Goal: Task Accomplishment & Management: Contribute content

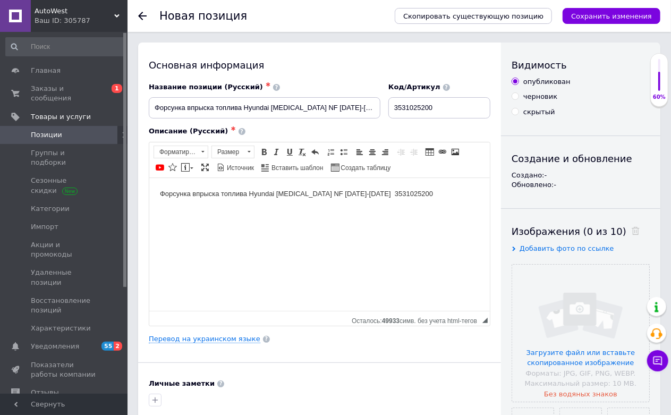
click at [264, 193] on body "Форсунка впрыска топлива Hyundai [MEDICAL_DATA] NF [DATE]-[DATE] 3531025200" at bounding box center [318, 193] width 319 height 11
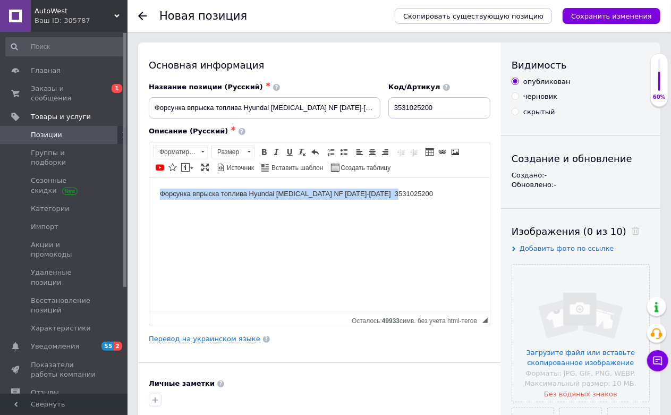
click at [264, 193] on body "Форсунка впрыска топлива Hyundai [MEDICAL_DATA] NF [DATE]-[DATE] 3531025200" at bounding box center [318, 193] width 319 height 11
copy body "Форсунка впрыска топлива Hyundai [MEDICAL_DATA] NF [DATE]-[DATE] 3531025200"
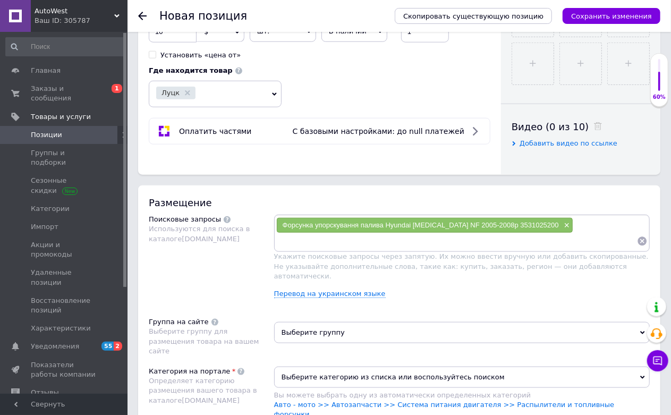
scroll to position [590, 0]
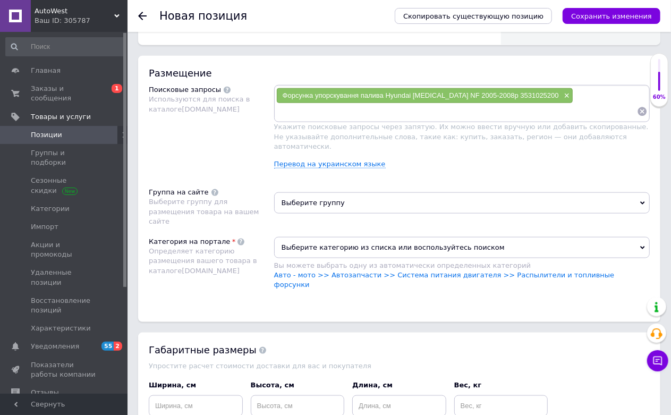
click at [379, 119] on input at bounding box center [456, 112] width 361 height 16
type input "Форсунка впрыска топлива Hyundai [MEDICAL_DATA] NF [DATE]-[DATE] 3531025200"
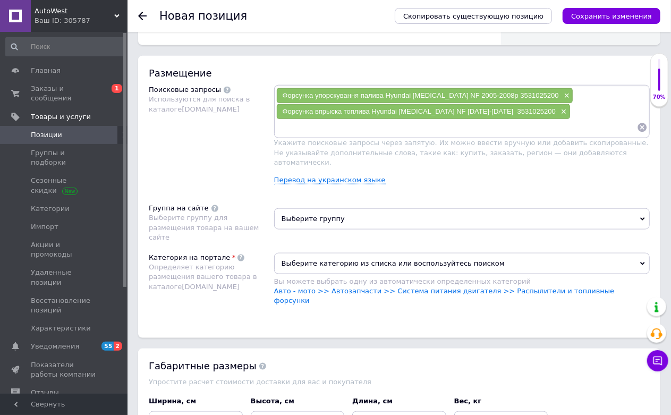
paste input "3531025200 Hyundai/Kia форсунка вприску палива"
type input "3531025200 Hyundai/Kia форсунка вприску палива"
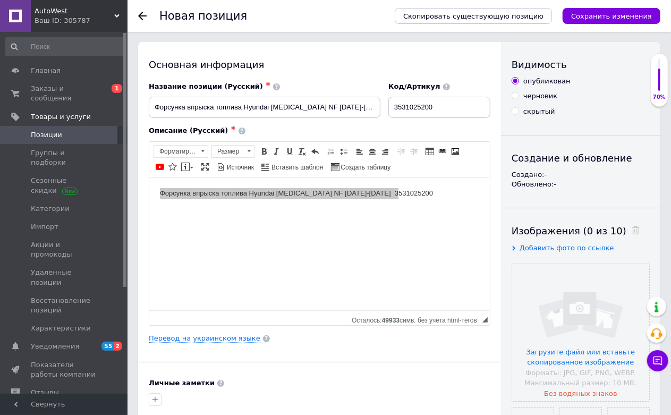
scroll to position [0, 0]
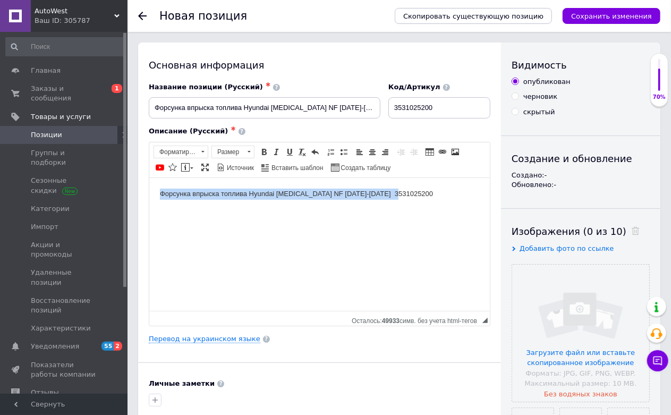
click at [329, 210] on html "Форсунка впрыска топлива Hyundai [MEDICAL_DATA] NF [DATE]-[DATE] 3531025200" at bounding box center [319, 193] width 340 height 32
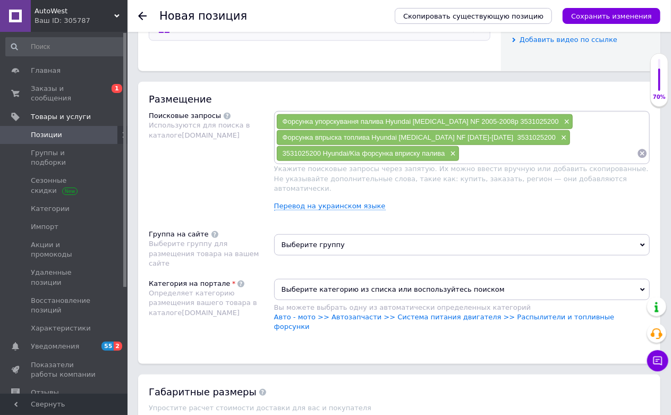
scroll to position [649, 0]
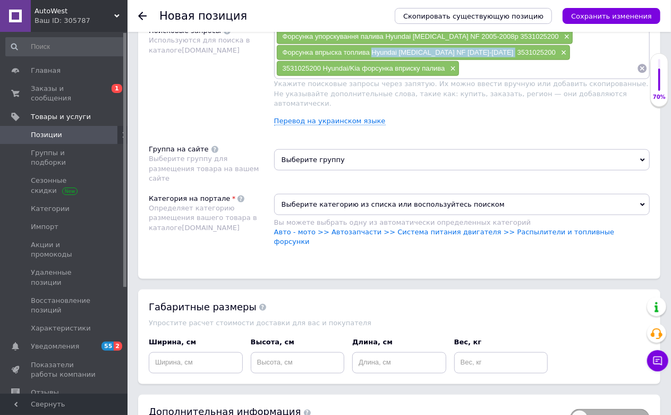
drag, startPoint x: 373, startPoint y: 149, endPoint x: 510, endPoint y: 154, distance: 137.1
click at [510, 60] on div "Форсунка впрыска топлива Hyundai [MEDICAL_DATA] NF [DATE]-[DATE] 3531025200 ×" at bounding box center [423, 52] width 293 height 15
copy span "Hyundai [MEDICAL_DATA] NF [DATE]-[DATE] 3531025200"
click at [490, 76] on input at bounding box center [547, 69] width 177 height 16
paste input "Hyundai [MEDICAL_DATA] NF [DATE]-[DATE] 3531025200"
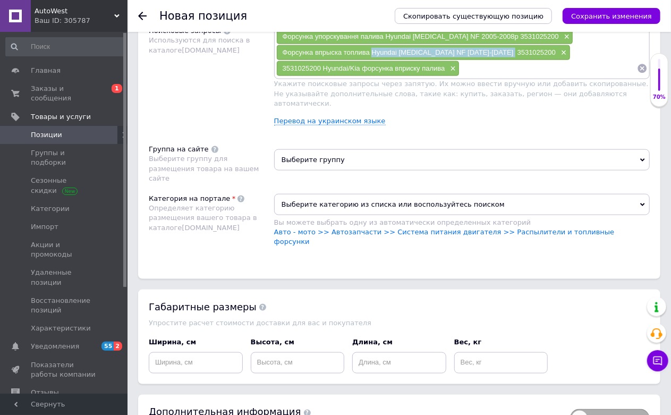
type input "Hyundai [MEDICAL_DATA] NF [DATE]-[DATE] 3531025200"
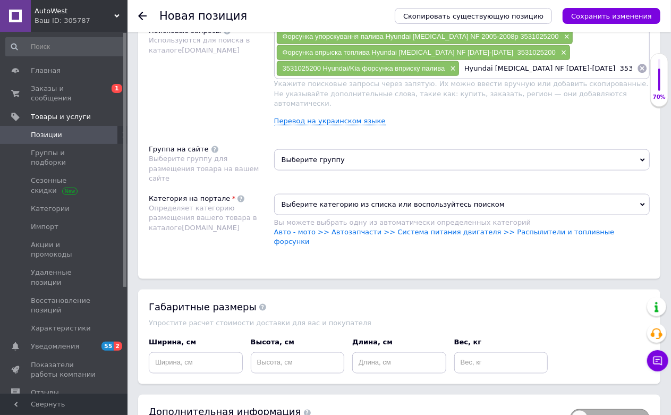
click at [571, 76] on input "Hyundai [MEDICAL_DATA] NF [DATE]-[DATE] 3531025200" at bounding box center [547, 69] width 177 height 16
paste input "3531025200"
type input "3531025200"
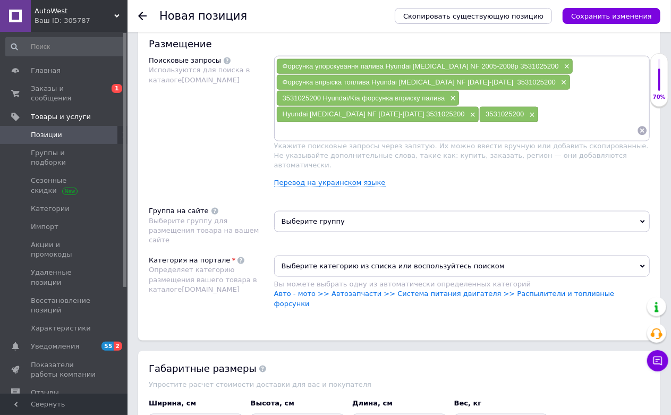
scroll to position [708, 0]
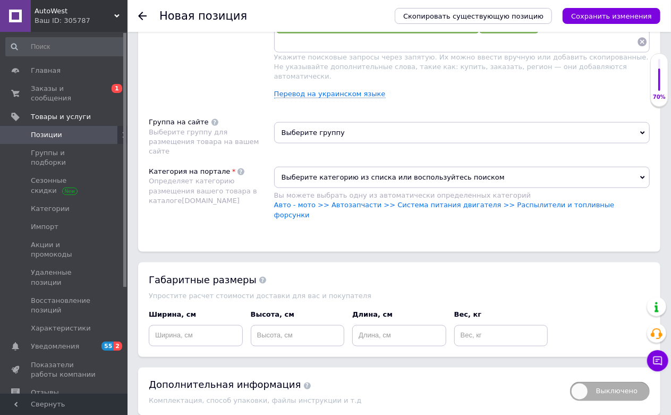
click at [336, 143] on span "Выберите группу" at bounding box center [461, 132] width 375 height 21
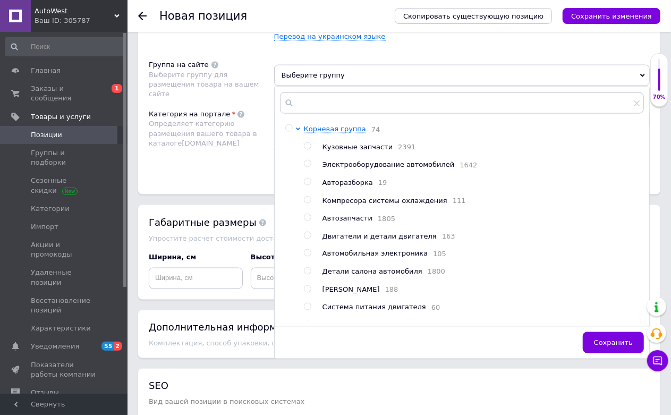
scroll to position [767, 0]
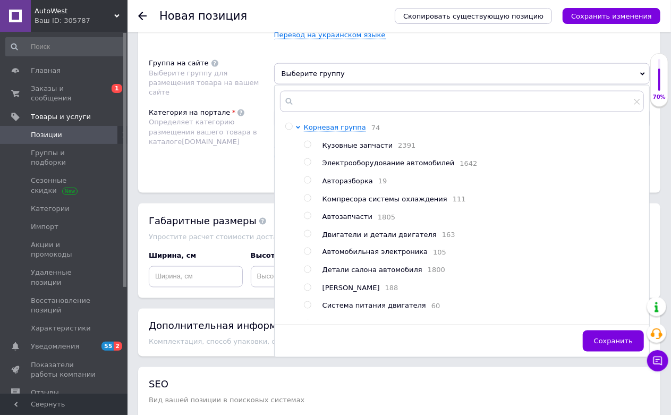
click at [369, 238] on span "Двигатели и детали двигателя" at bounding box center [379, 234] width 114 height 8
radio input "true"
click at [255, 193] on div "Размещение Поисковые запросы Используются для поиска в каталоге [DOMAIN_NAME] Ф…" at bounding box center [399, 36] width 522 height 314
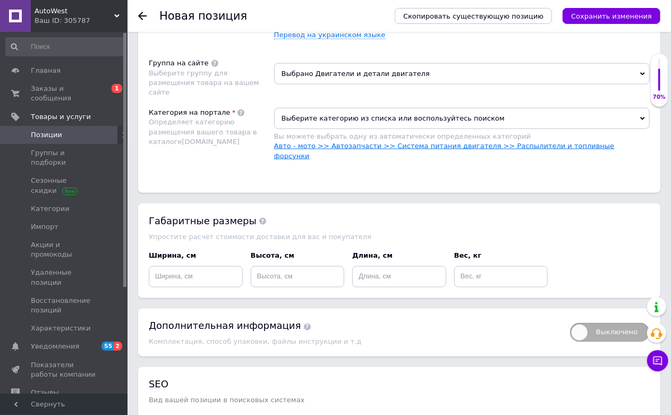
click at [512, 159] on link "Авто - мото >> Автозапчасти >> Система питания двигателя >> Распылители и топли…" at bounding box center [444, 151] width 340 height 18
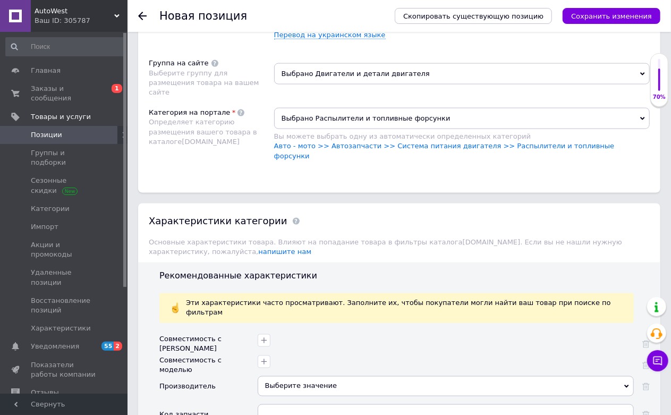
scroll to position [1062, 0]
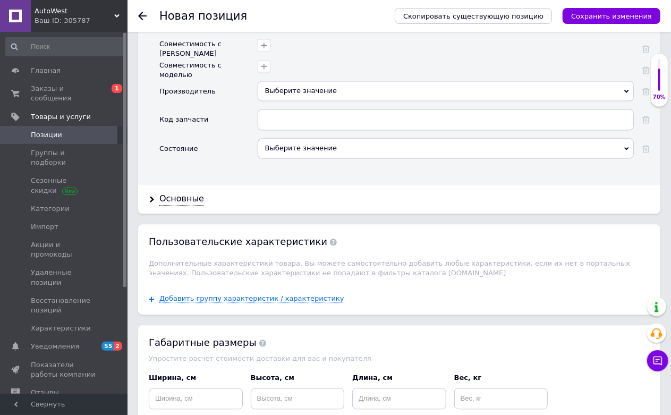
click at [321, 101] on div "Выберите значение" at bounding box center [446, 91] width 376 height 20
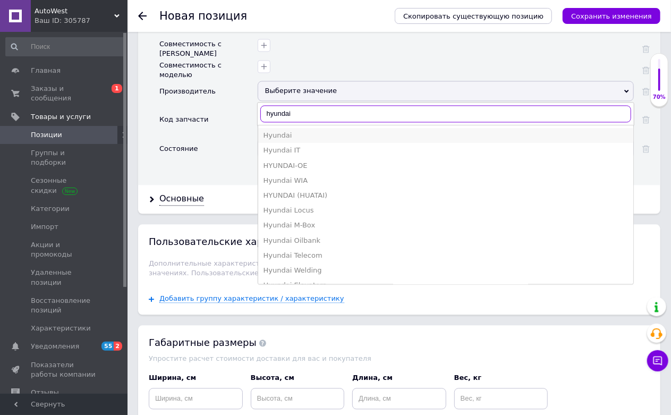
type input "hyundai"
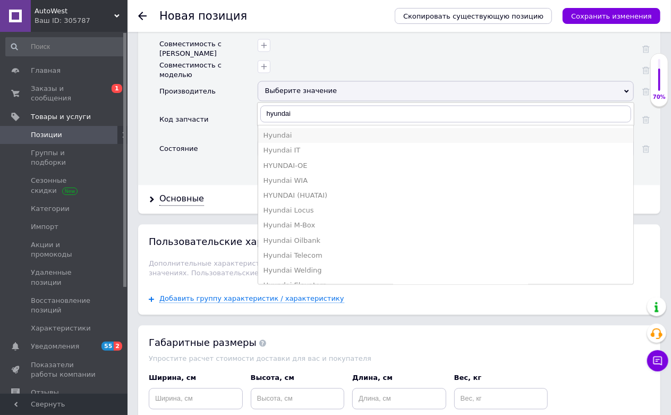
click at [288, 140] on div "Hyundai" at bounding box center [445, 136] width 364 height 10
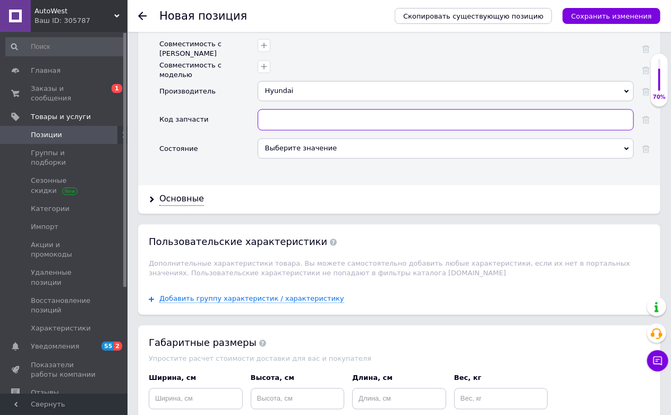
click at [306, 130] on input "text" at bounding box center [446, 119] width 376 height 21
paste input "3531025200"
type input "3531025200"
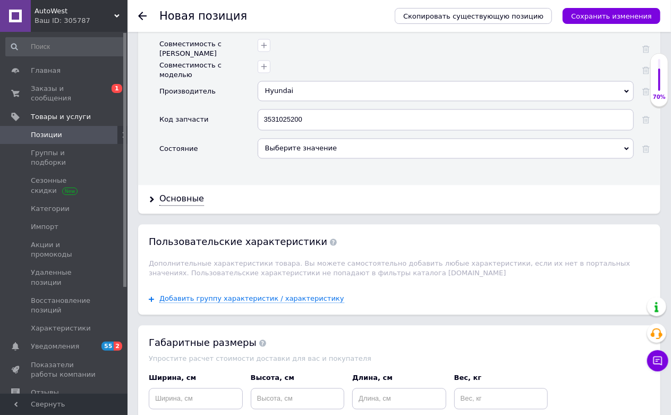
click at [300, 158] on div "Выберите значение" at bounding box center [446, 148] width 376 height 20
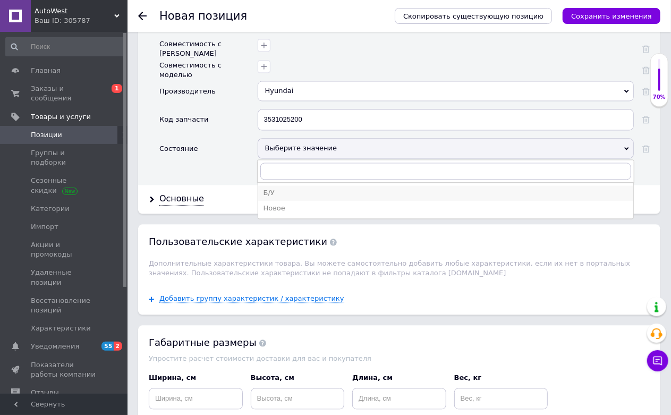
click at [282, 198] on div "Б/У" at bounding box center [445, 193] width 364 height 10
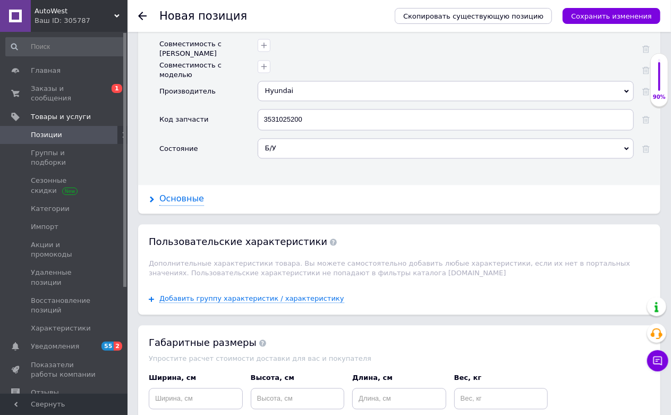
click at [190, 205] on div "Основные" at bounding box center [181, 199] width 45 height 12
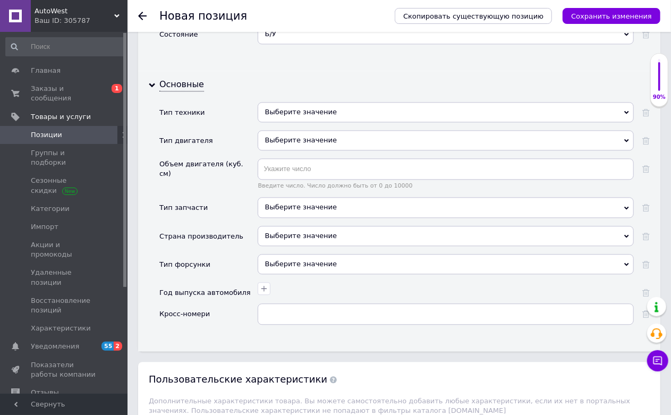
scroll to position [1180, 0]
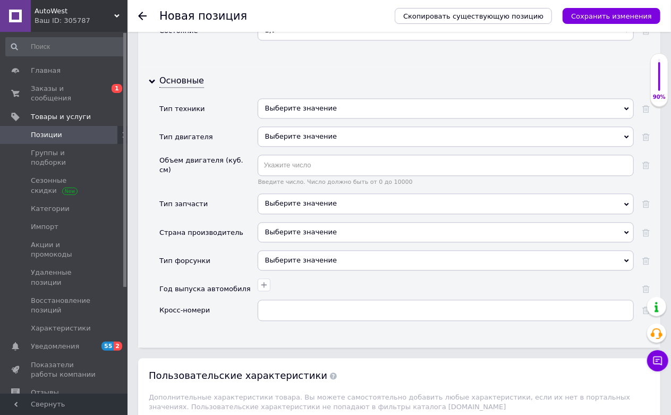
click at [304, 118] on div "Выберите значение" at bounding box center [446, 108] width 376 height 20
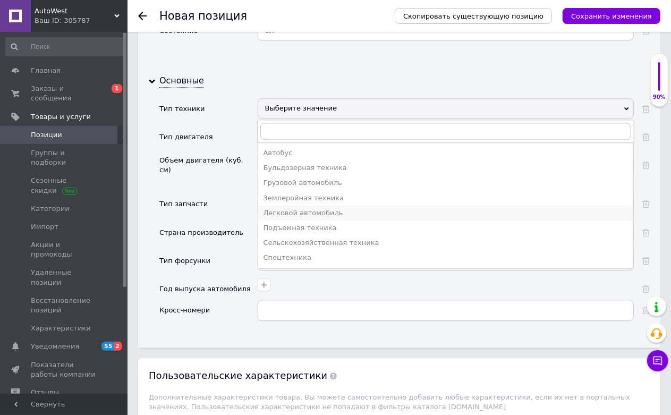
click at [294, 218] on div "Легковой автомобиль" at bounding box center [445, 213] width 364 height 10
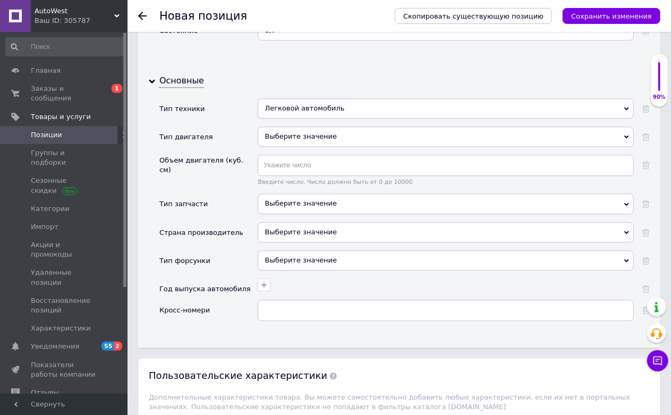
click at [290, 213] on div "Выберите значение" at bounding box center [446, 203] width 376 height 20
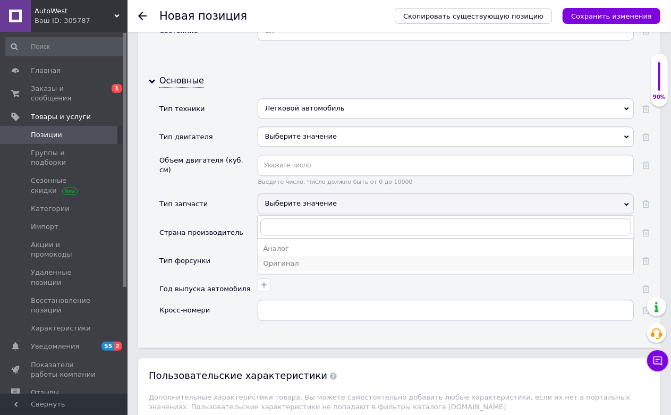
click at [287, 268] on div "Оригинал" at bounding box center [445, 264] width 364 height 10
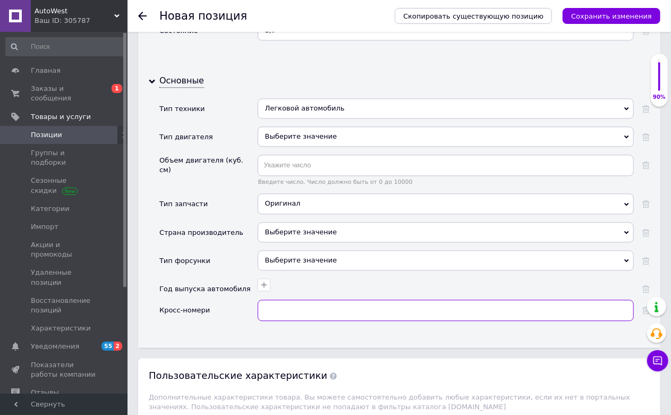
click at [281, 321] on input "text" at bounding box center [446, 310] width 376 height 21
paste input "3531025200"
type input "3531025200"
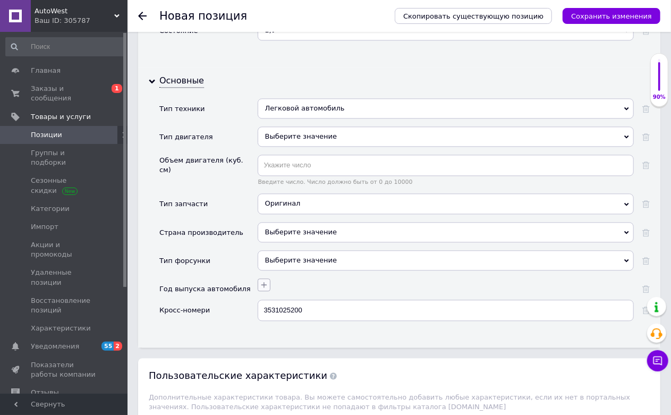
click at [268, 291] on button "button" at bounding box center [264, 284] width 13 height 13
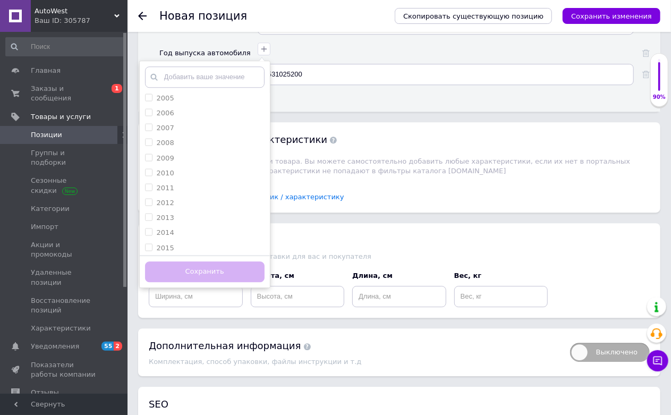
scroll to position [826, 0]
click at [188, 103] on div "2005" at bounding box center [204, 98] width 119 height 10
checkbox input "true"
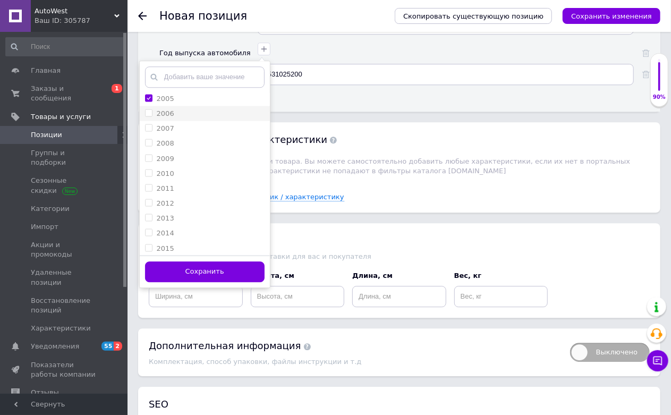
click at [185, 118] on div "2006" at bounding box center [204, 113] width 119 height 10
checkbox input "true"
click at [182, 133] on div "2007" at bounding box center [204, 128] width 119 height 10
checkbox input "true"
click at [182, 148] on div "2008" at bounding box center [204, 143] width 119 height 10
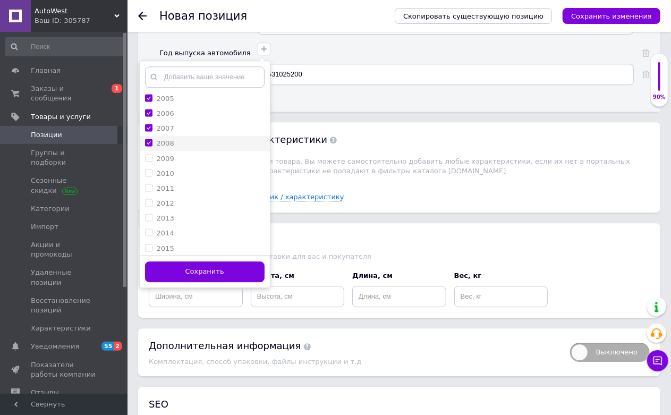
checkbox input "true"
click at [217, 282] on button "Сохранить" at bounding box center [204, 271] width 119 height 21
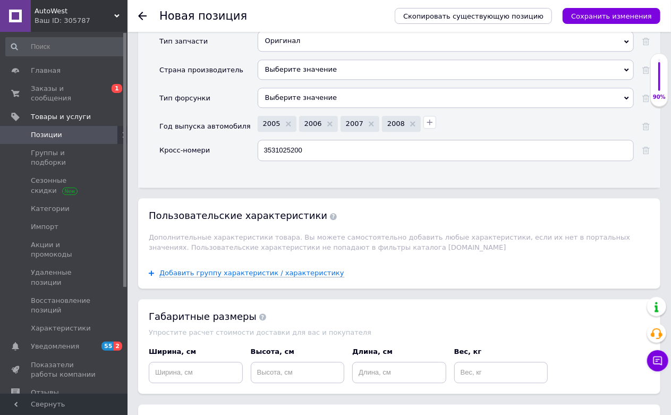
scroll to position [1475, 0]
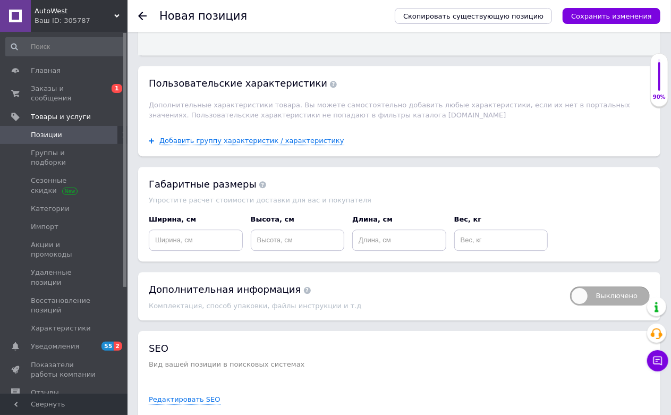
click at [612, 16] on icon "Сохранить изменения" at bounding box center [611, 16] width 81 height 8
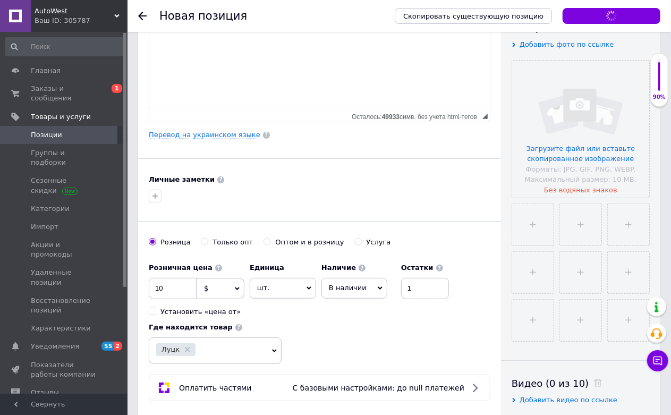
scroll to position [59, 0]
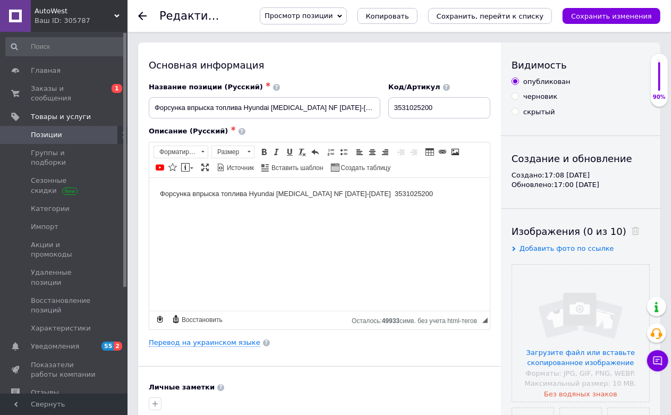
click at [401, 209] on html "Форсунка впрыска топлива Hyundai [MEDICAL_DATA] NF [DATE]-[DATE] 3531025200" at bounding box center [319, 193] width 340 height 32
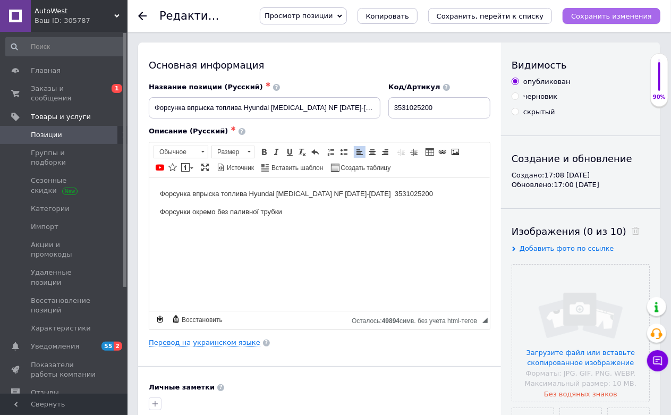
click at [633, 13] on icon "Сохранить изменения" at bounding box center [611, 16] width 81 height 8
click at [87, 126] on link "Позиции" at bounding box center [65, 135] width 131 height 18
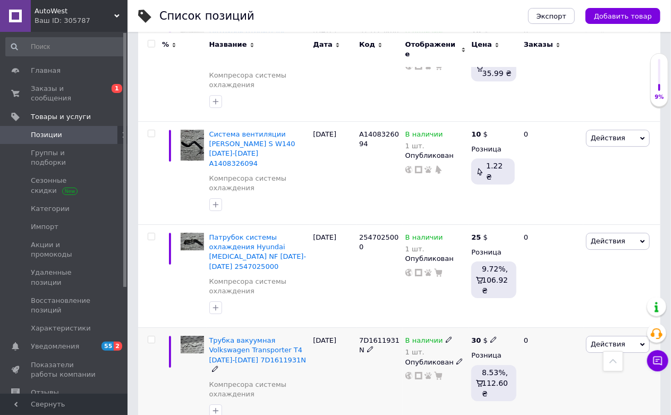
scroll to position [1590, 0]
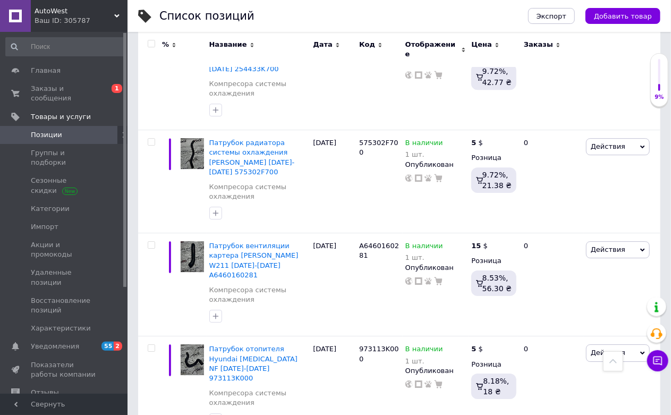
scroll to position [1677, 0]
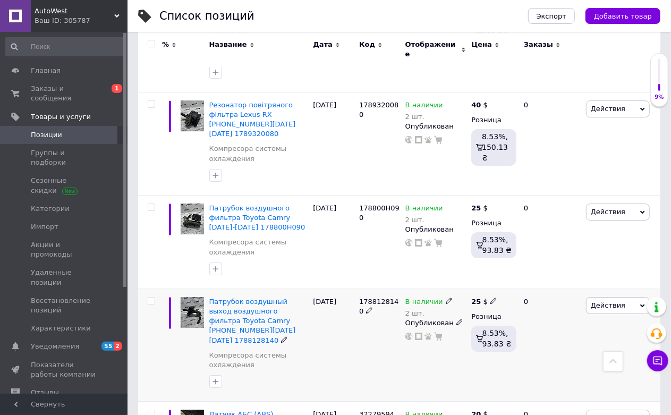
scroll to position [1705, 0]
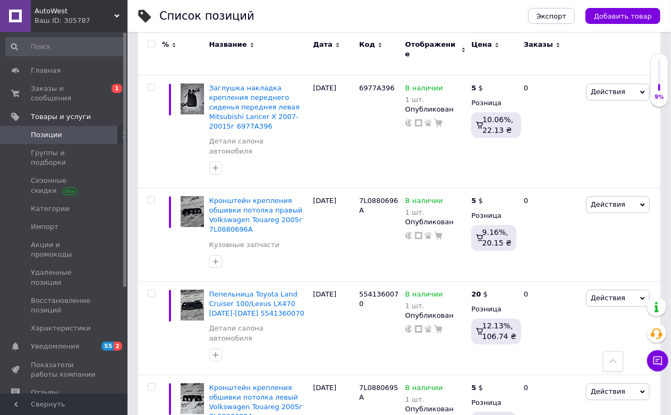
scroll to position [1554, 0]
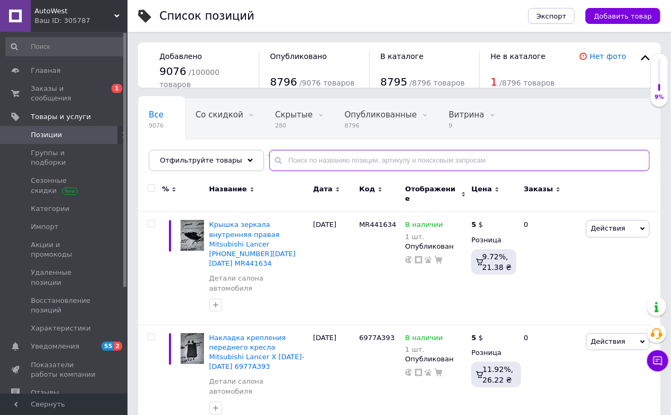
click at [324, 153] on input "text" at bounding box center [459, 160] width 380 height 21
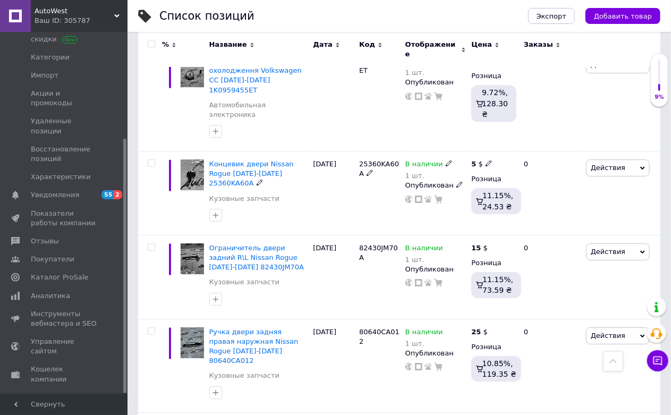
scroll to position [1600, 0]
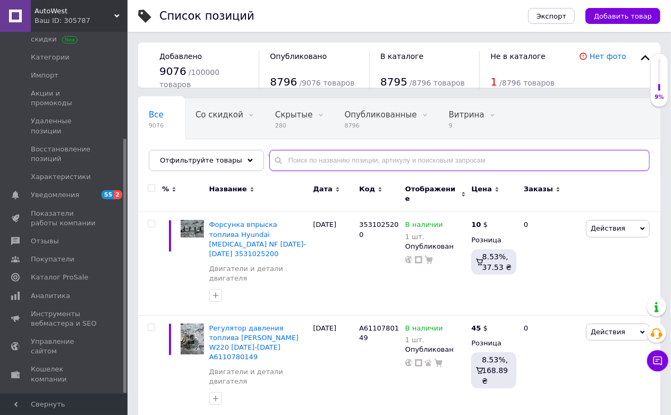
click at [351, 157] on input "text" at bounding box center [459, 160] width 380 height 21
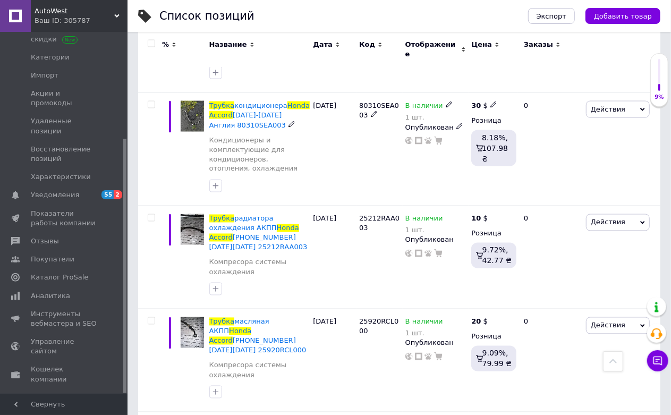
scroll to position [860, 0]
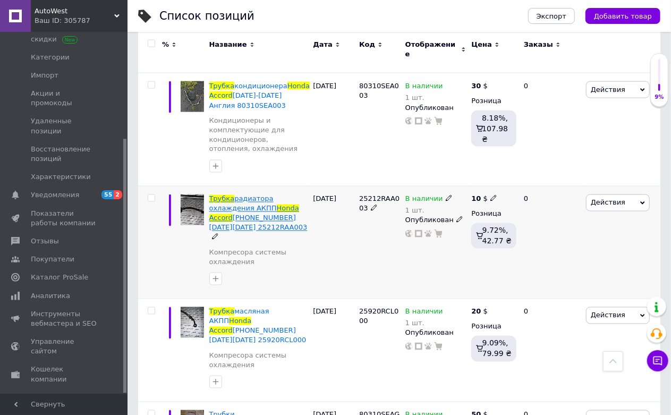
type input "honda accord трубка"
click at [233, 214] on span "Accord" at bounding box center [220, 218] width 23 height 8
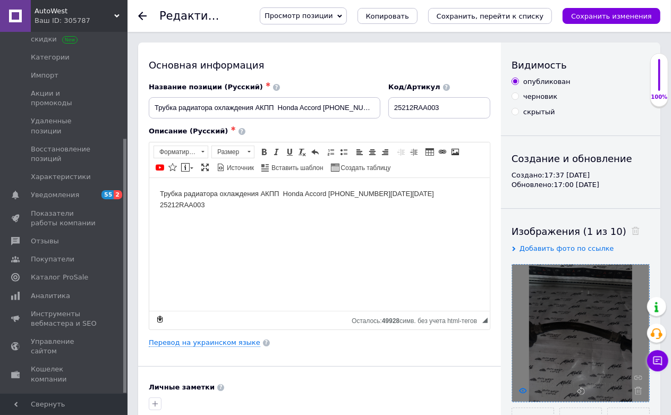
click at [524, 390] on icon at bounding box center [523, 391] width 8 height 8
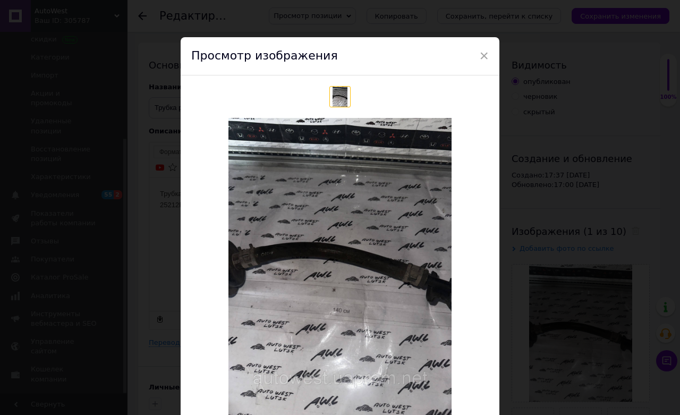
click at [537, 160] on div "× Просмотр изображения Удалить изображение Удалить все изображения" at bounding box center [340, 207] width 680 height 415
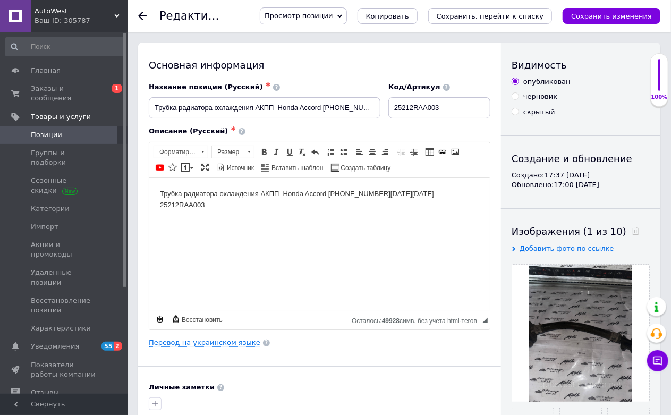
click at [80, 130] on span "Позиции" at bounding box center [64, 135] width 67 height 10
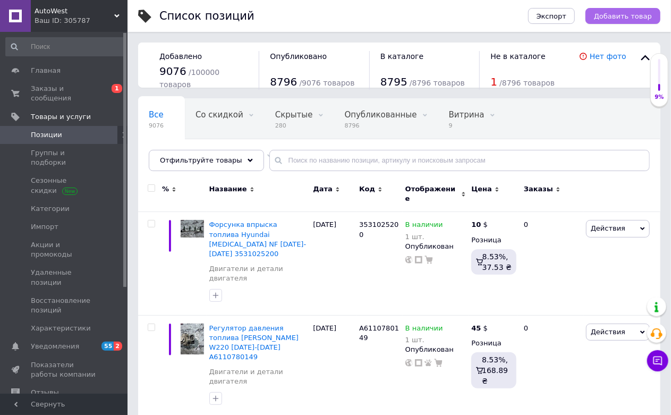
click at [616, 16] on span "Добавить товар" at bounding box center [623, 16] width 58 height 8
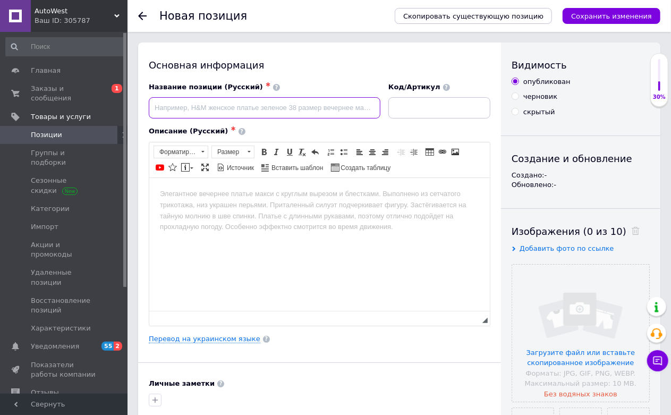
click at [247, 105] on input at bounding box center [265, 107] width 232 height 21
paste input "Топливная рампа"
paste input "Hyundai [MEDICAL_DATA] NF [DATE]-[DATE]"
paste input "353402G300"
type input "Топливная рампа Hyundai [MEDICAL_DATA] NF [DATE]-[DATE] 353402G300"
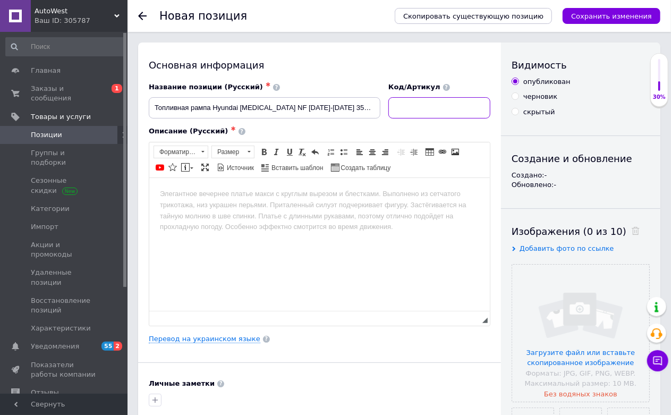
click at [434, 109] on input at bounding box center [439, 107] width 102 height 21
paste input "353402G300"
type input "353402G300"
click at [327, 112] on input "Топливная рампа Hyundai [MEDICAL_DATA] NF [DATE]-[DATE] 353402G300" at bounding box center [265, 107] width 232 height 21
click at [326, 112] on input "Топливная рампа Hyundai [MEDICAL_DATA] NF [DATE]-[DATE] 353402G300" at bounding box center [265, 107] width 232 height 21
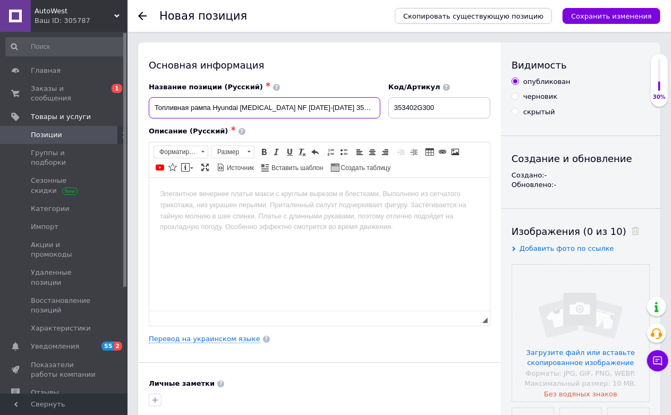
click at [326, 112] on input "Топливная рампа Hyundai [MEDICAL_DATA] NF [DATE]-[DATE] 353402G300" at bounding box center [265, 107] width 232 height 21
click at [290, 210] on html at bounding box center [319, 193] width 340 height 32
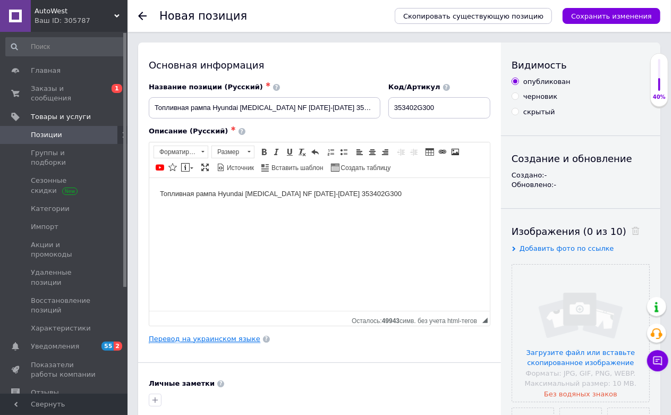
click at [214, 343] on link "Перевод на украинском языке" at bounding box center [205, 339] width 112 height 8
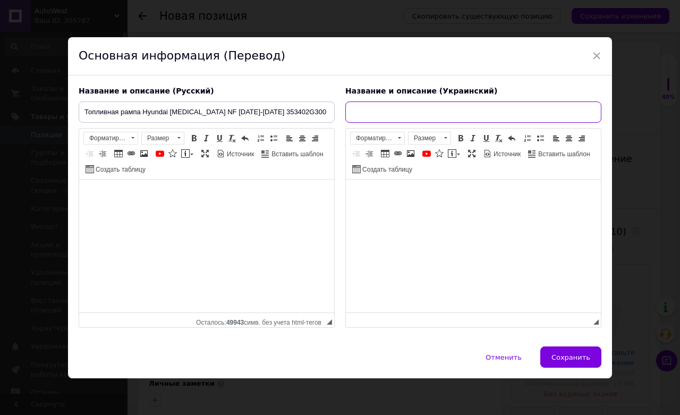
click at [395, 110] on input "text" at bounding box center [473, 111] width 256 height 21
paste input "Паливна рампа Hyundai [MEDICAL_DATA] NF 2005-2008р 353402G300"
type input "Паливна рампа Hyundai [MEDICAL_DATA] NF 2005-2008р 353402G300"
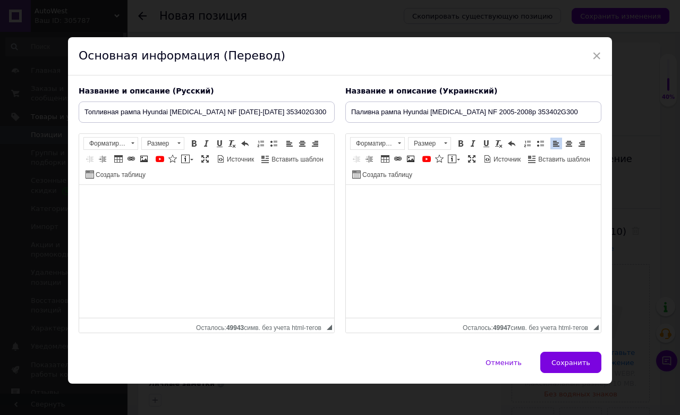
click at [554, 344] on div "Название и описание (Русский) Топливная рампа Hyundai [MEDICAL_DATA] NF [DATE]-…" at bounding box center [340, 213] width 544 height 277
click at [556, 357] on button "Сохранить" at bounding box center [570, 362] width 61 height 21
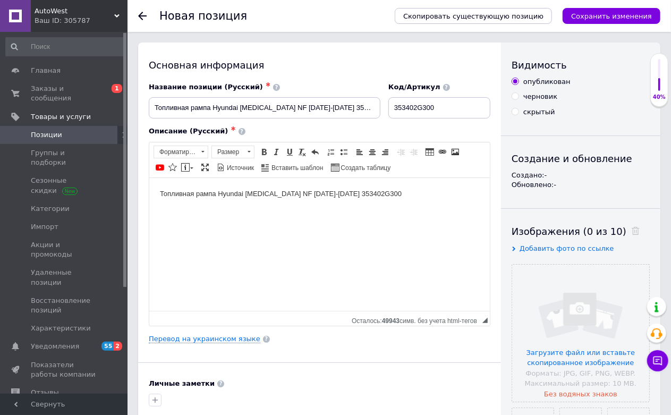
scroll to position [295, 0]
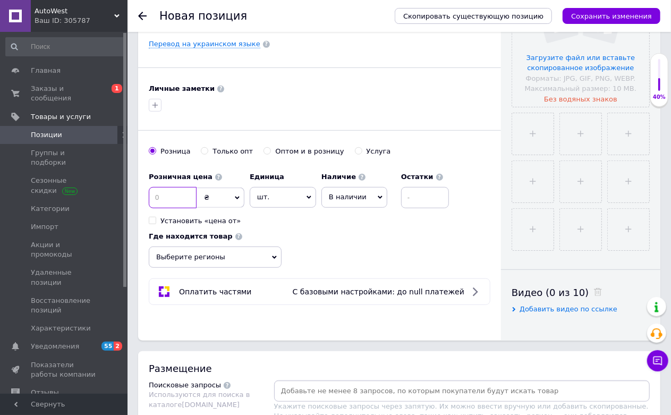
click at [158, 208] on input at bounding box center [173, 197] width 48 height 21
type input "15"
click at [217, 208] on span "₴" at bounding box center [221, 197] width 48 height 20
click at [212, 227] on li "$" at bounding box center [220, 219] width 47 height 15
click at [423, 208] on input at bounding box center [425, 197] width 48 height 21
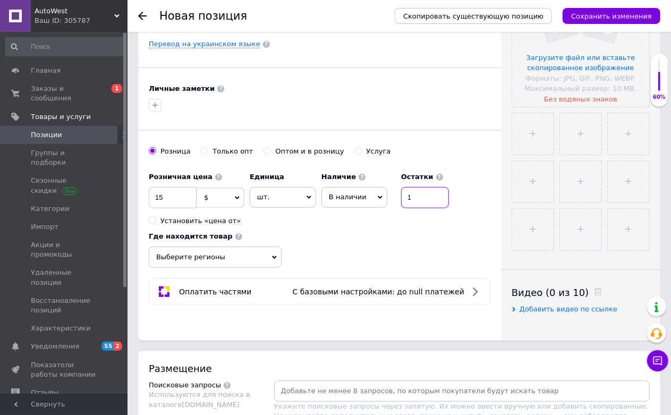
type input "1"
click at [236, 268] on span "Выберите регионы" at bounding box center [215, 256] width 133 height 21
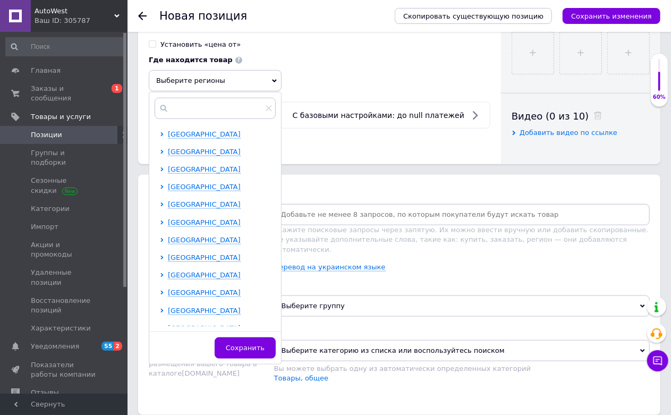
scroll to position [472, 0]
click at [191, 155] on span "[GEOGRAPHIC_DATA]" at bounding box center [204, 151] width 73 height 8
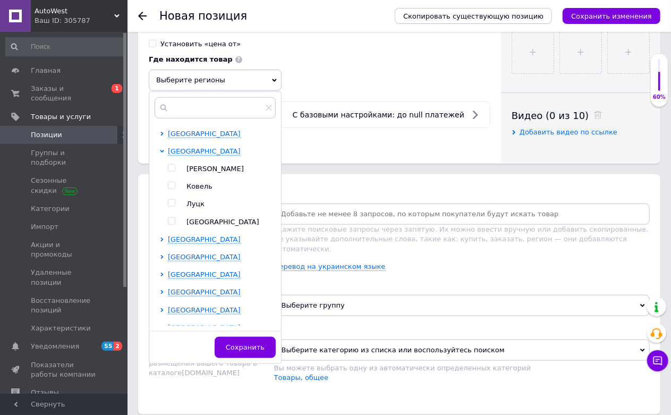
click at [193, 208] on span "Луцк" at bounding box center [195, 204] width 18 height 8
checkbox input "true"
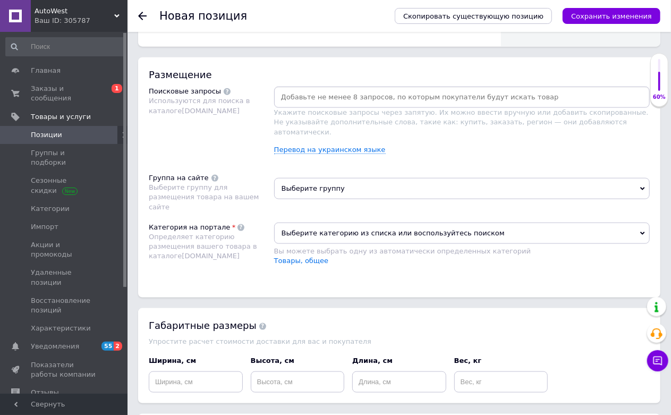
scroll to position [590, 0]
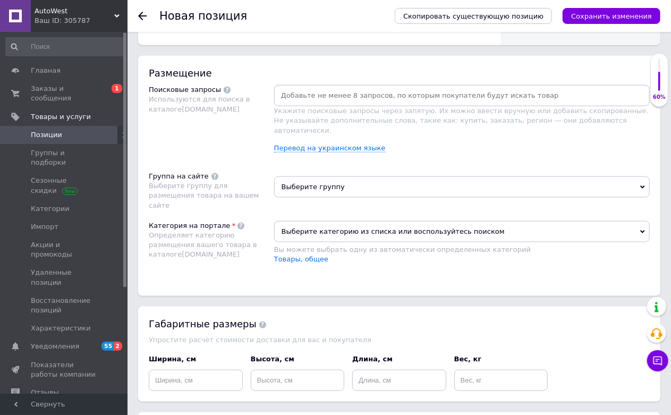
click at [363, 104] on input at bounding box center [461, 96] width 371 height 16
paste input "Паливна рампа Hyundai [MEDICAL_DATA] NF 2005-2008р 353402G300"
type input "Паливна рампа Hyundai [MEDICAL_DATA] NF 2005-2008р 353402G300"
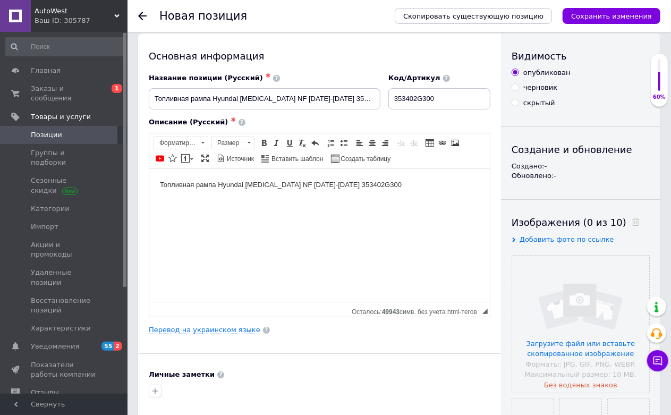
scroll to position [0, 0]
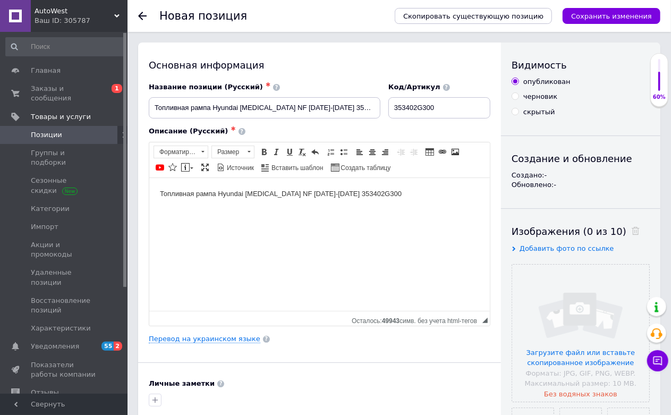
click at [279, 190] on body "Топливная рампа Hyundai [MEDICAL_DATA] NF [DATE]-[DATE] 353402G300" at bounding box center [318, 193] width 319 height 11
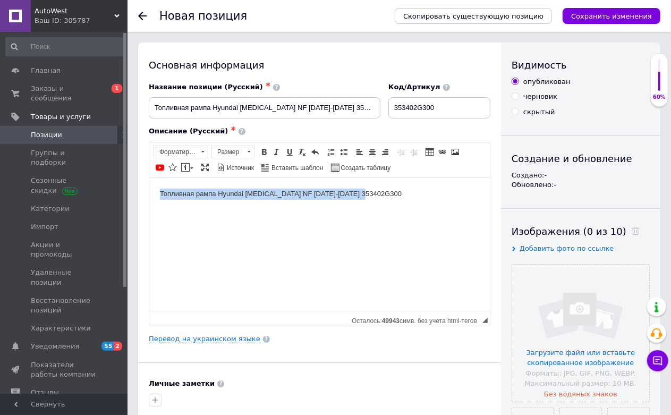
click at [280, 190] on body "Топливная рампа Hyundai [MEDICAL_DATA] NF [DATE]-[DATE] 353402G300" at bounding box center [318, 193] width 319 height 11
copy body "Топливная рампа Hyundai [MEDICAL_DATA] NF [DATE]-[DATE] 353402G300"
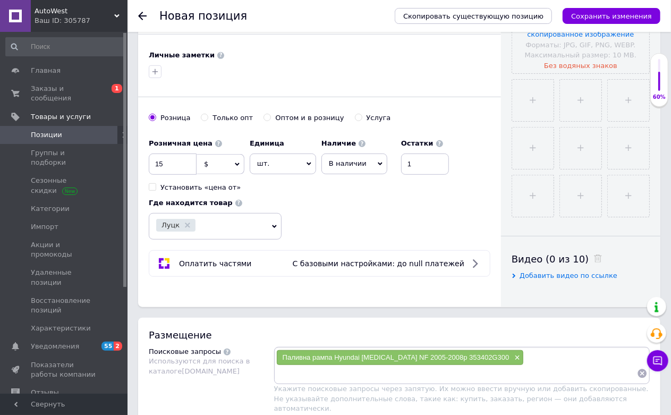
scroll to position [590, 0]
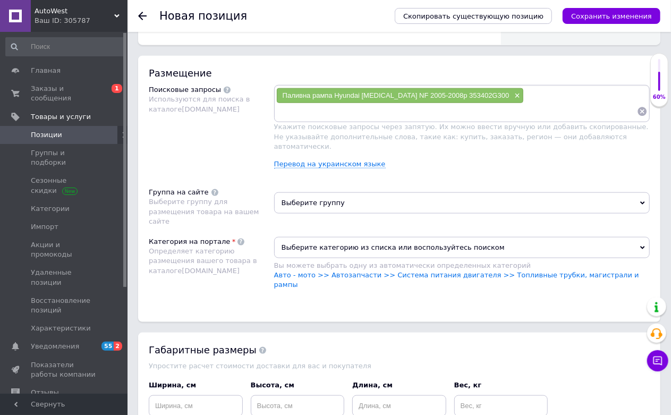
click at [372, 119] on input at bounding box center [456, 112] width 361 height 16
paste input "Топливная рампа Hyundai [MEDICAL_DATA] NF [DATE]-[DATE] 353402G300"
type input "Топливная рампа Hyundai [MEDICAL_DATA] NF [DATE]-[DATE] 353402G300"
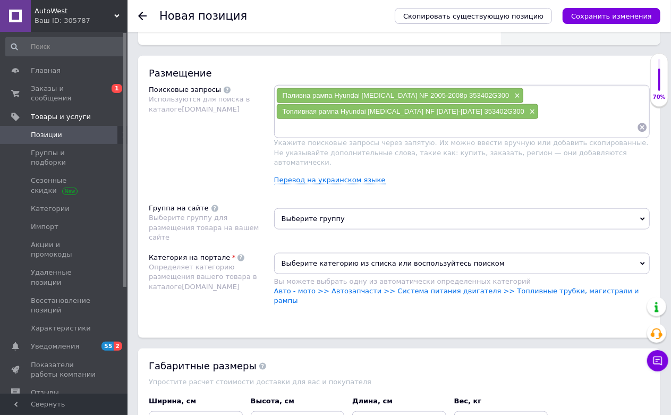
paste input "Топливная рейка"
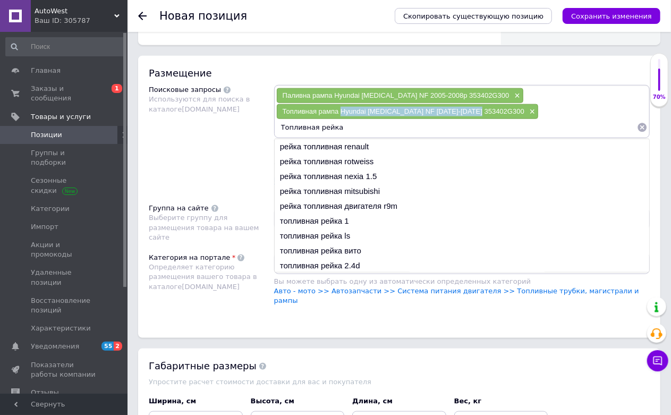
drag, startPoint x: 342, startPoint y: 210, endPoint x: 481, endPoint y: 206, distance: 138.7
click at [481, 119] on div "Топливная рампа Hyundai [MEDICAL_DATA] NF [DATE]-[DATE] 353402G300 ×" at bounding box center [408, 111] width 262 height 15
copy span "Hyundai [MEDICAL_DATA] NF [DATE]-[DATE] 353402G300"
click at [390, 135] on input "Топливная рейка" at bounding box center [456, 127] width 361 height 16
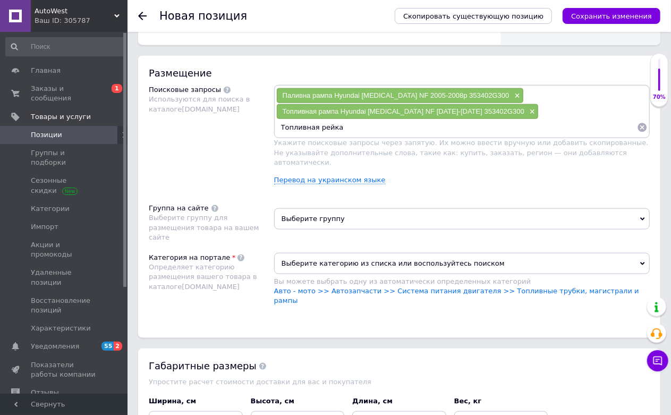
paste input "Hyundai [MEDICAL_DATA] NF [DATE]-[DATE] 353402G300"
type input "Топливная рейка Hyundai [MEDICAL_DATA] NF [DATE]-[DATE] 353402G300"
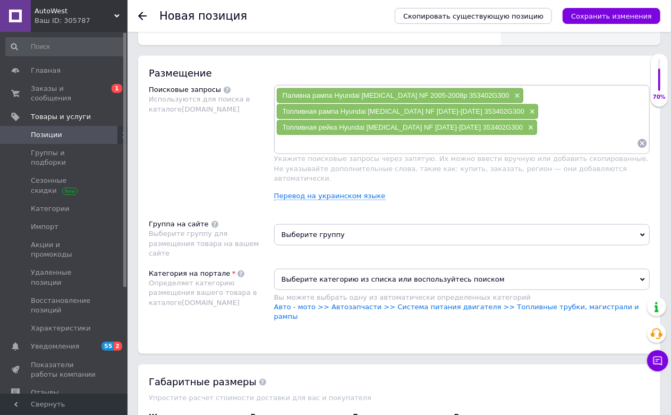
paste input "Hyundai [MEDICAL_DATA] NF [DATE]-[DATE] 353402G300"
type input "Hyundai [MEDICAL_DATA] NF [DATE]-[DATE] 353402G300"
click at [406, 151] on input "Hyundai [MEDICAL_DATA] NF [DATE]-[DATE] 353402G300" at bounding box center [456, 143] width 361 height 16
paste input "353402G300"
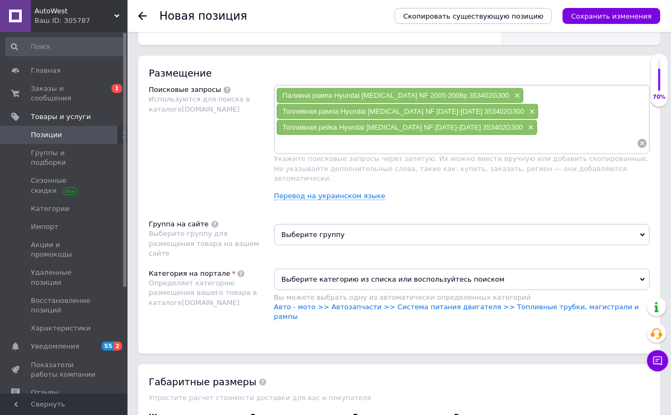
type input "353402G300"
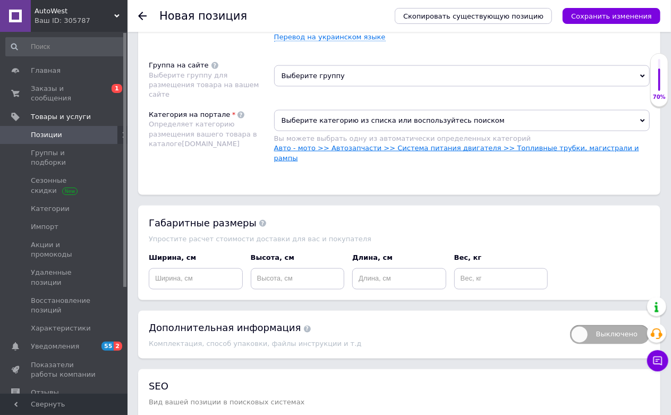
scroll to position [767, 0]
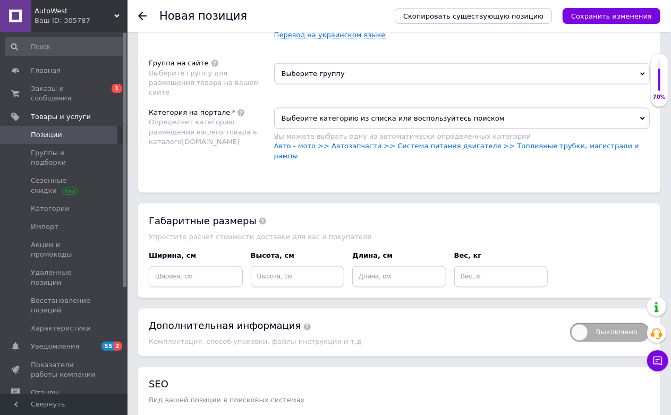
click at [352, 144] on div "Размещение Поисковые запросы Используются для поиска в каталоге [DOMAIN_NAME] П…" at bounding box center [399, 36] width 522 height 314
click at [349, 84] on span "Выберите группу" at bounding box center [461, 73] width 375 height 21
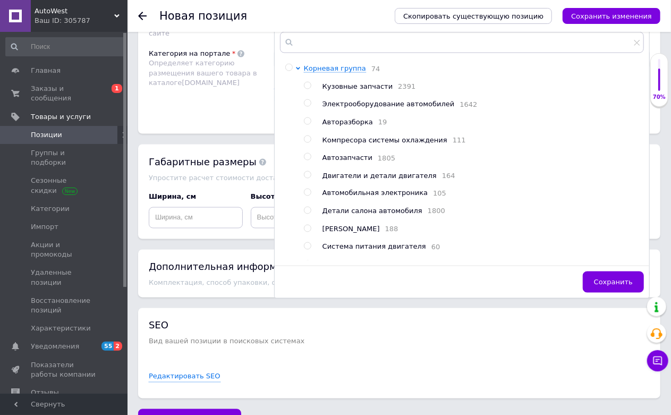
scroll to position [885, 0]
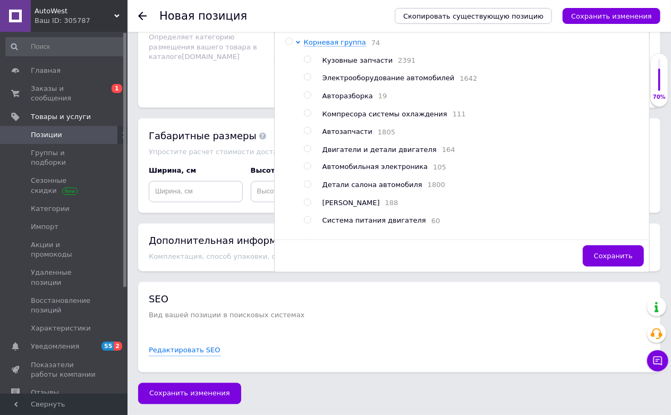
click at [356, 153] on span "Двигатели и детали двигателя" at bounding box center [379, 150] width 114 height 8
radio input "true"
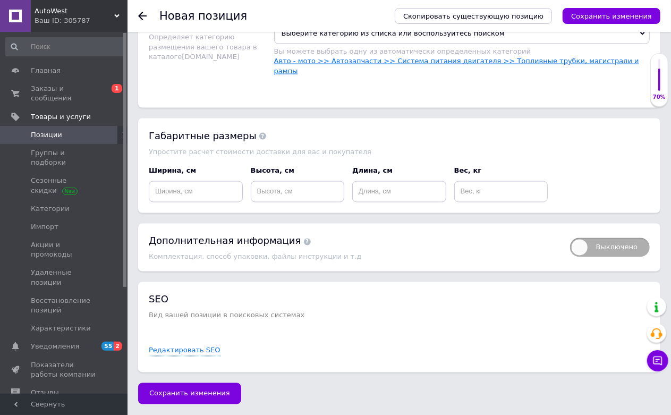
click at [510, 74] on link "Авто - мото >> Автозапчасти >> Система питания двигателя >> Топливные трубки, м…" at bounding box center [456, 66] width 365 height 18
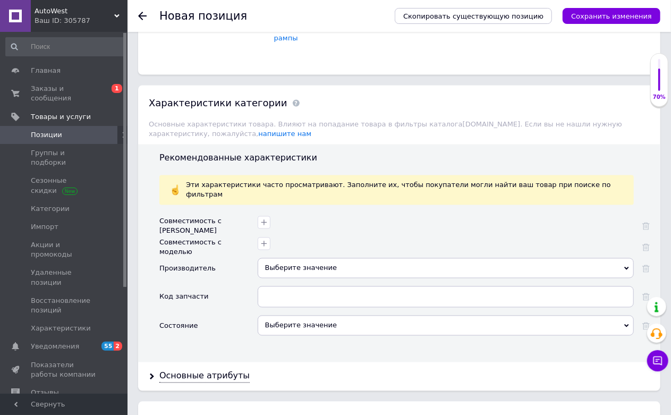
scroll to position [944, 0]
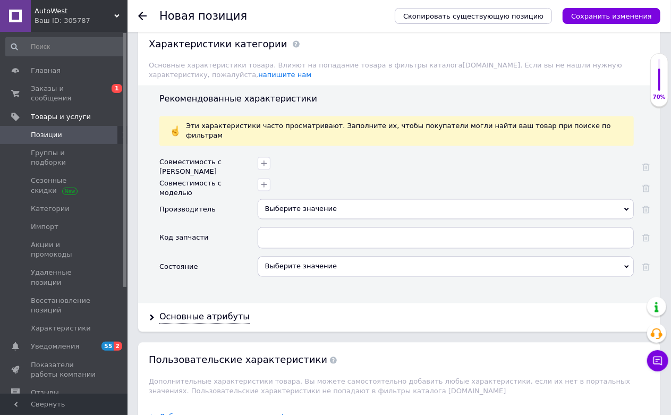
click at [333, 199] on div at bounding box center [446, 188] width 376 height 21
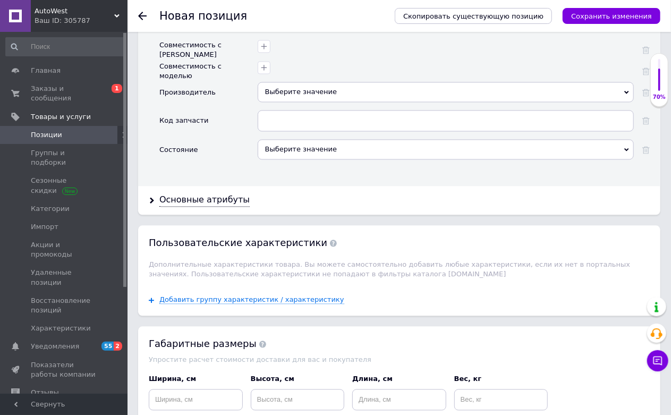
scroll to position [1062, 0]
click at [306, 73] on div at bounding box center [444, 64] width 379 height 15
click at [300, 101] on div "Выберите значение" at bounding box center [446, 91] width 376 height 20
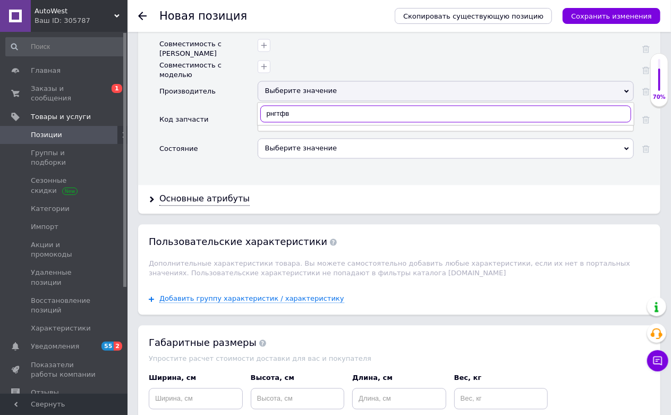
type input "рнгтфвш"
drag, startPoint x: 307, startPoint y: 175, endPoint x: 227, endPoint y: 202, distance: 84.0
click at [227, 166] on div "Совместимость с [PERSON_NAME] с моделью Производитель Выберите значение рнгтфвш…" at bounding box center [404, 102] width 490 height 128
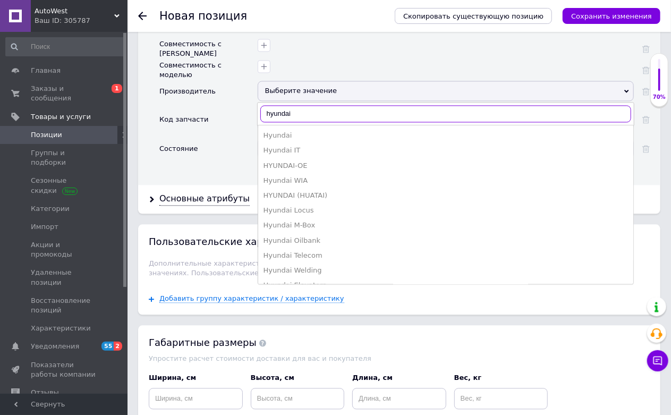
type input "hyundai"
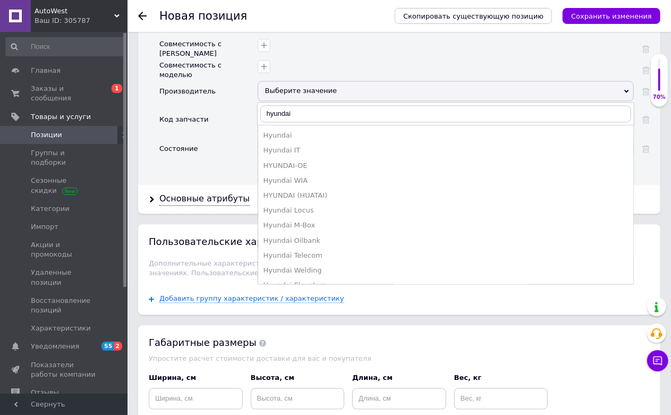
click at [278, 140] on div "Hyundai" at bounding box center [445, 136] width 364 height 10
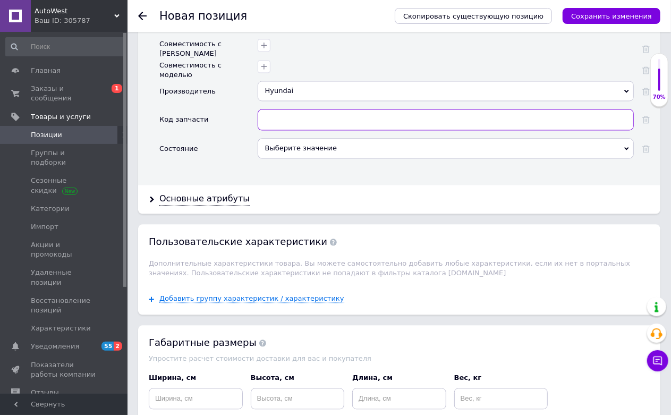
click at [284, 130] on input "text" at bounding box center [446, 119] width 376 height 21
paste input "353402G300"
type input "353402G300"
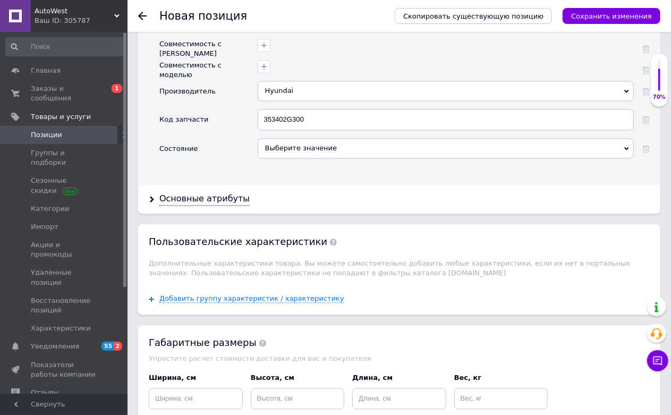
click at [279, 158] on div "Выберите значение" at bounding box center [446, 148] width 376 height 20
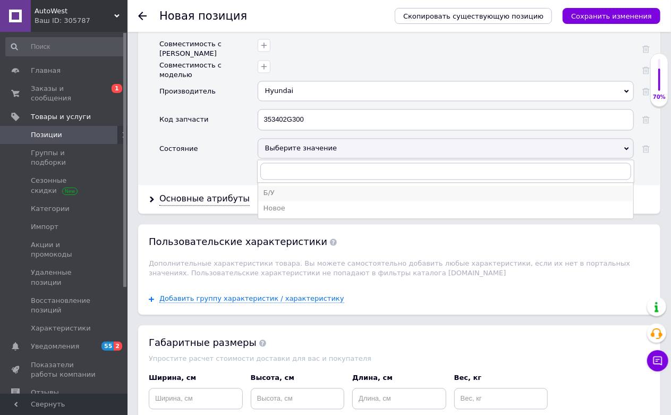
click at [271, 198] on div "Б/У" at bounding box center [445, 193] width 364 height 10
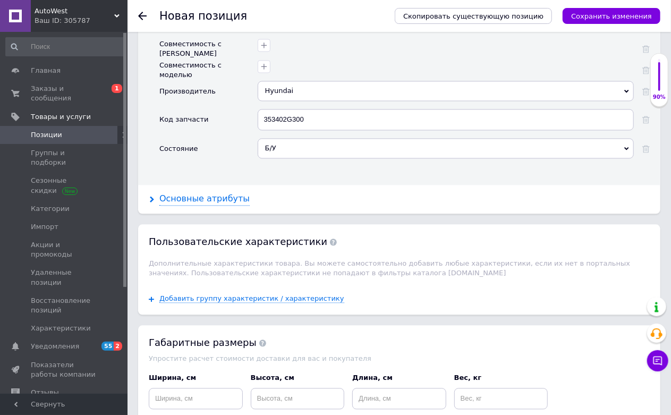
click at [183, 205] on div "Основные атрибуты" at bounding box center [204, 199] width 90 height 12
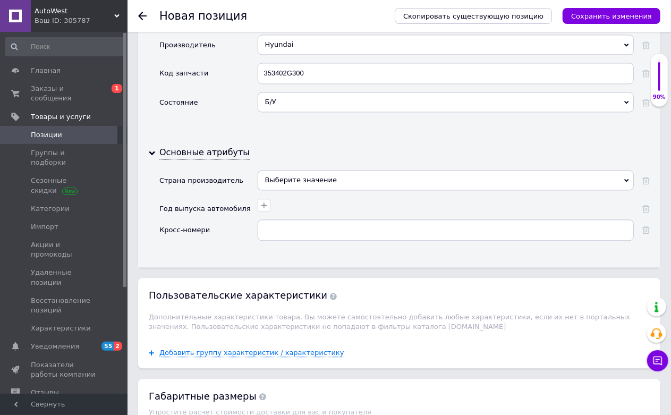
scroll to position [1180, 0]
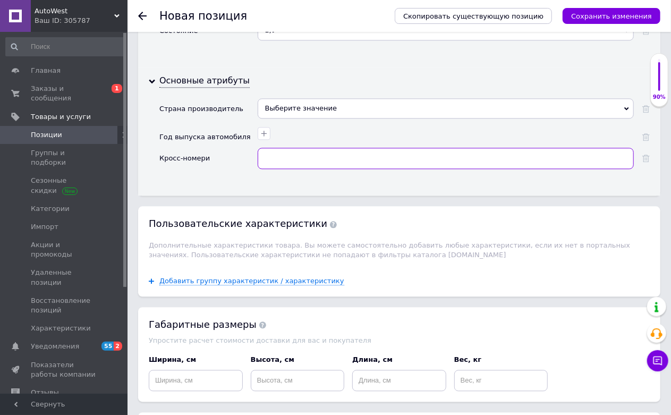
click at [263, 169] on input "text" at bounding box center [446, 158] width 376 height 21
paste input "353402G300"
type input "353402G300"
click at [262, 140] on button "button" at bounding box center [264, 133] width 13 height 13
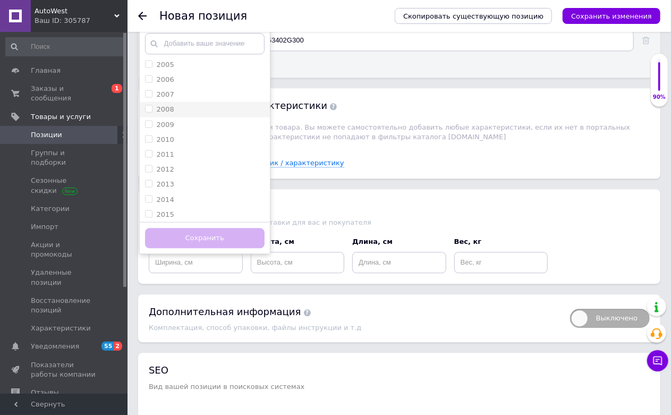
scroll to position [767, 0]
click at [177, 128] on div "2005" at bounding box center [204, 123] width 119 height 10
checkbox input "true"
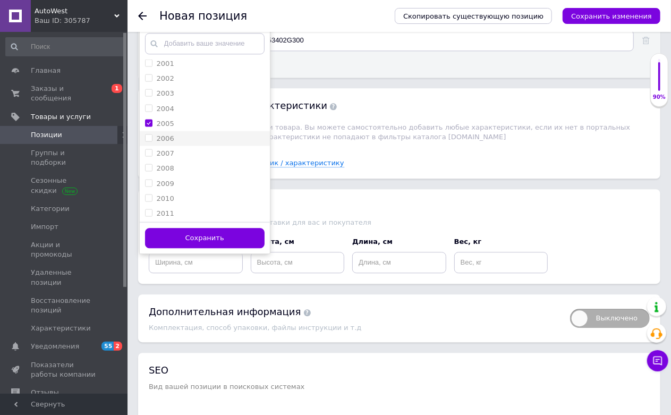
click at [177, 143] on div "2006" at bounding box center [204, 138] width 119 height 10
checkbox input "true"
click at [177, 158] on div "2007" at bounding box center [204, 153] width 119 height 10
checkbox input "true"
click at [177, 173] on div "2008" at bounding box center [204, 168] width 119 height 10
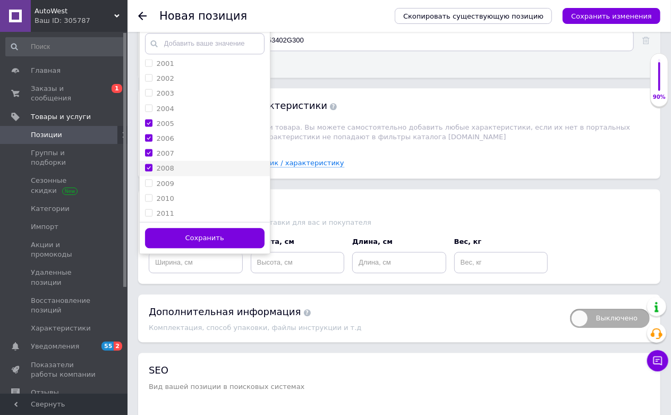
checkbox input "true"
click at [220, 249] on button "Сохранить" at bounding box center [204, 238] width 119 height 21
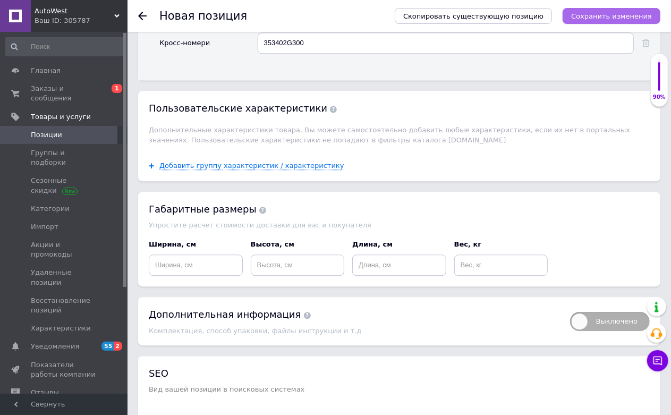
click at [625, 8] on button "Сохранить изменения" at bounding box center [611, 16] width 98 height 16
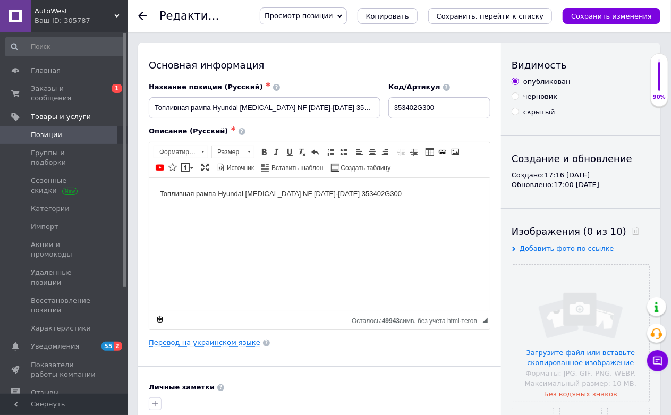
click at [377, 204] on html "Топливная рампа Hyundai [MEDICAL_DATA] NF [DATE]-[DATE] 353402G300" at bounding box center [319, 193] width 340 height 32
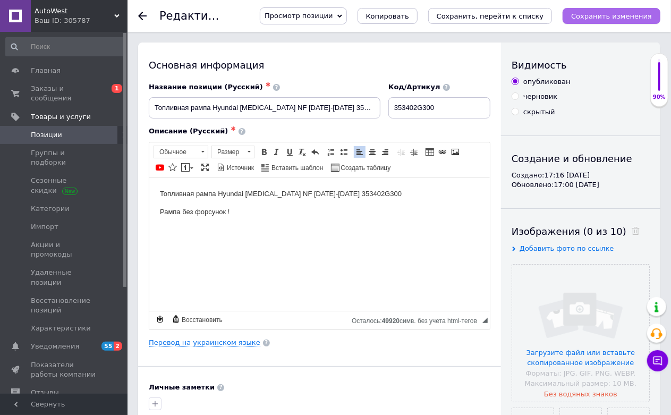
click at [608, 16] on icon "Сохранить изменения" at bounding box center [611, 16] width 81 height 8
click at [97, 130] on span "Позиции" at bounding box center [64, 135] width 67 height 10
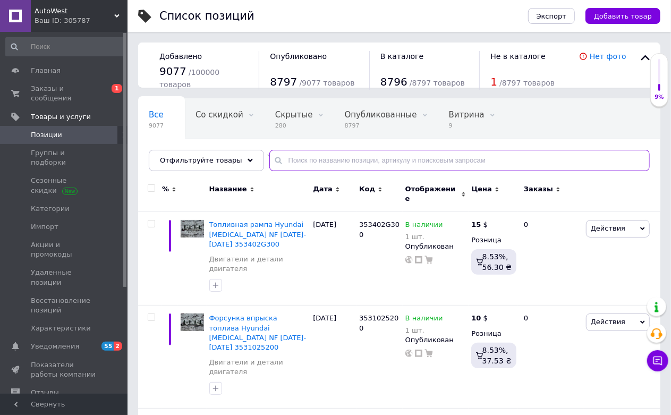
click at [434, 162] on input "text" at bounding box center [459, 160] width 380 height 21
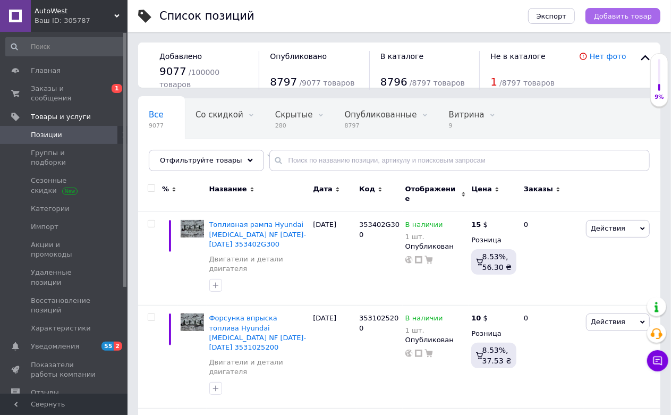
click at [625, 12] on span "Добавить товар" at bounding box center [623, 16] width 58 height 8
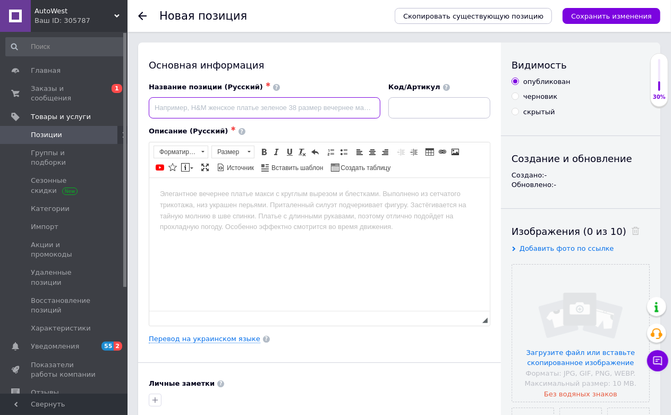
click at [235, 106] on input at bounding box center [265, 107] width 232 height 21
paste input "Патрубок воздушный вход воздушного фильтра"
paste input "Nissan Almera (N16) [DATE]-[DATE] ..."
drag, startPoint x: 334, startPoint y: 107, endPoint x: 317, endPoint y: 114, distance: 18.5
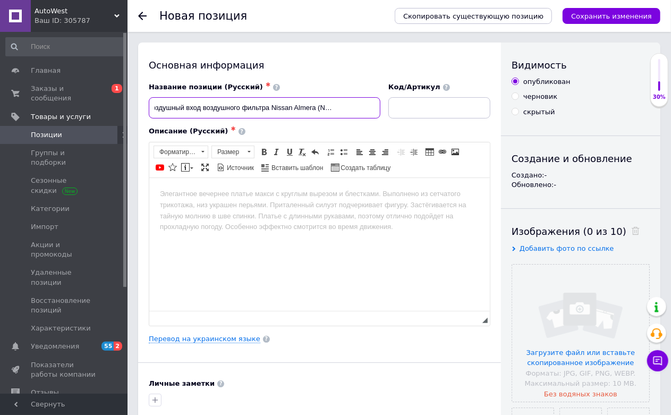
click at [317, 114] on input "Патрубок воздушный вход воздушного фильтра Nissan Almera (N16) [DATE]-[DATE] ..." at bounding box center [265, 107] width 232 height 21
drag, startPoint x: 378, startPoint y: 107, endPoint x: 347, endPoint y: 119, distance: 33.1
click at [347, 119] on div "Название позиции (Русский) ✱ Патрубок воздушный вход воздушного фильтра Nissan …" at bounding box center [265, 101] width 240 height 44
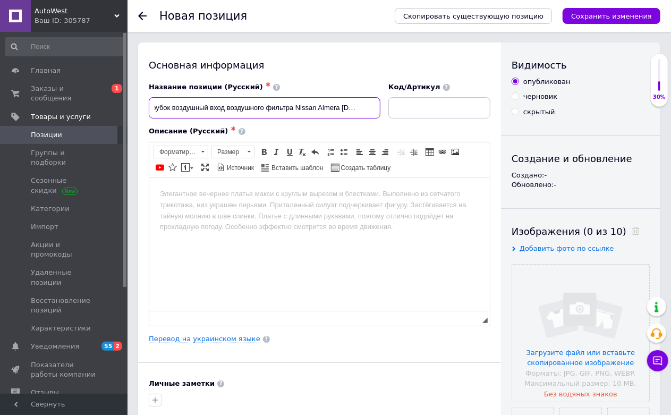
drag, startPoint x: 340, startPoint y: 106, endPoint x: 396, endPoint y: 106, distance: 55.8
click at [396, 106] on div "Название позиции (Русский) ✱ Патрубок воздушный вход воздушного фильтра Nissan …" at bounding box center [319, 101] width 349 height 44
click at [378, 107] on input "Патрубок воздушный вход воздушного фильтра Nissan Almera [DATE]-[DATE]" at bounding box center [265, 107] width 232 height 21
paste input "16554AU000"
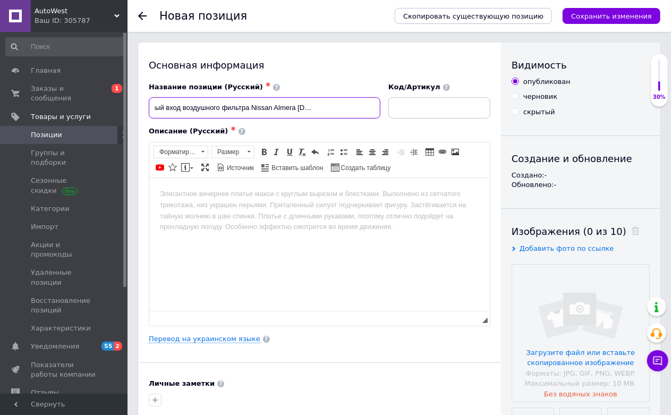
type input "Патрубок воздушный вход воздушного фильтра Nissan Almera [DATE]-[DATE] 16554AU0…"
click at [398, 107] on input at bounding box center [439, 107] width 102 height 21
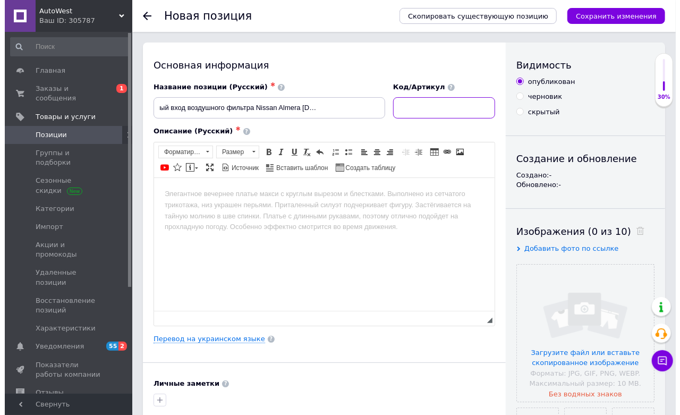
scroll to position [0, 0]
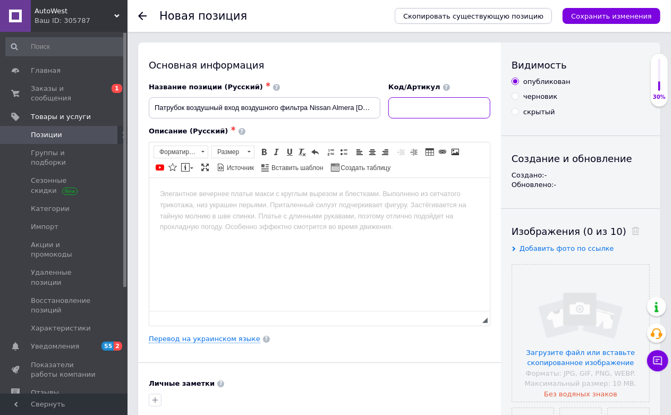
paste input "16554AU000"
type input "16554AU000"
click at [331, 102] on input "Патрубок воздушный вход воздушного фильтра Nissan Almera [DATE]-[DATE] 16554AU0…" at bounding box center [265, 107] width 232 height 21
click at [332, 102] on input "Патрубок воздушный вход воздушного фильтра Nissan Almera [DATE]-[DATE] 16554AU0…" at bounding box center [265, 107] width 232 height 21
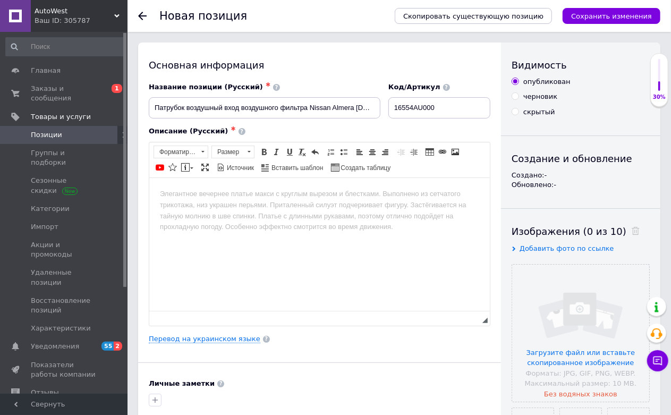
click at [300, 210] on html at bounding box center [319, 193] width 340 height 32
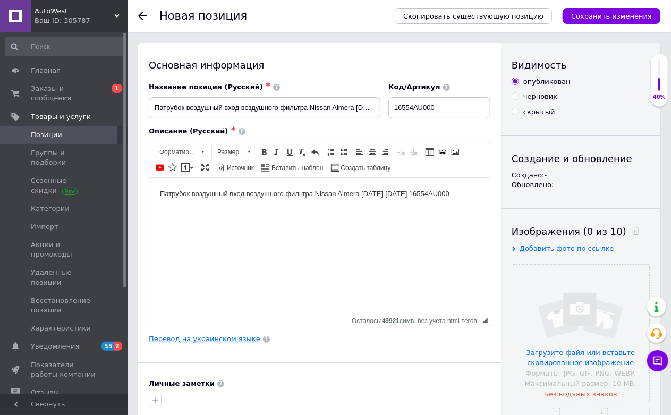
click at [216, 343] on link "Перевод на украинском языке" at bounding box center [205, 339] width 112 height 8
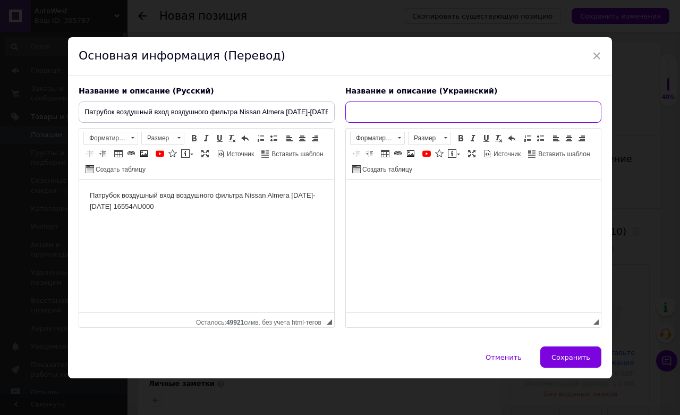
click at [372, 107] on input "text" at bounding box center [473, 111] width 256 height 21
paste input "Патрубок повітряний вхід повітряного фільтра Nissan Almera [DATE]-[DATE] 16554A…"
type input "Патрубок повітряний вхід повітряного фільтра Nissan Almera [DATE]-[DATE] 16554A…"
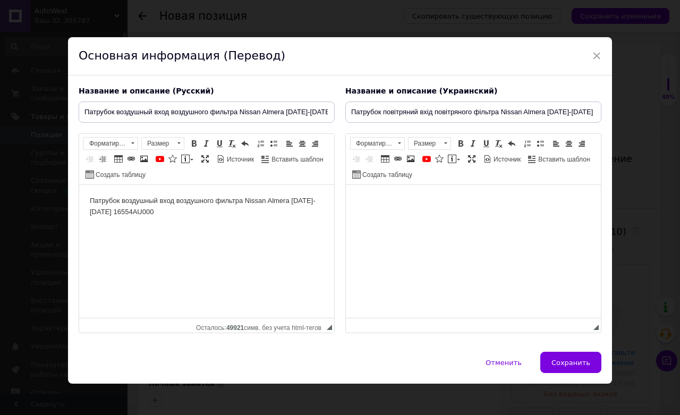
click at [486, 217] on html at bounding box center [473, 201] width 255 height 32
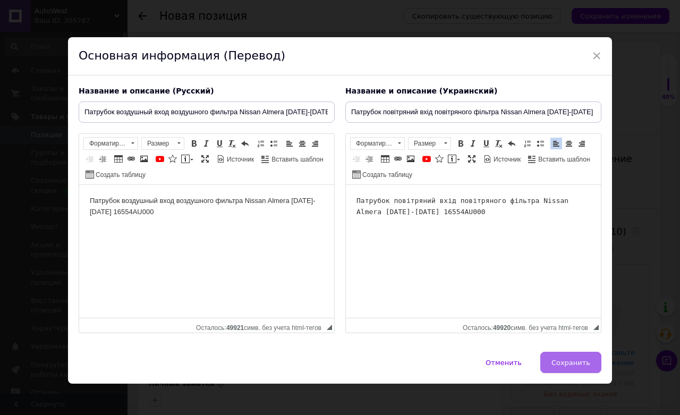
drag, startPoint x: 557, startPoint y: 362, endPoint x: 218, endPoint y: 90, distance: 434.8
click at [557, 362] on span "Сохранить" at bounding box center [570, 362] width 39 height 8
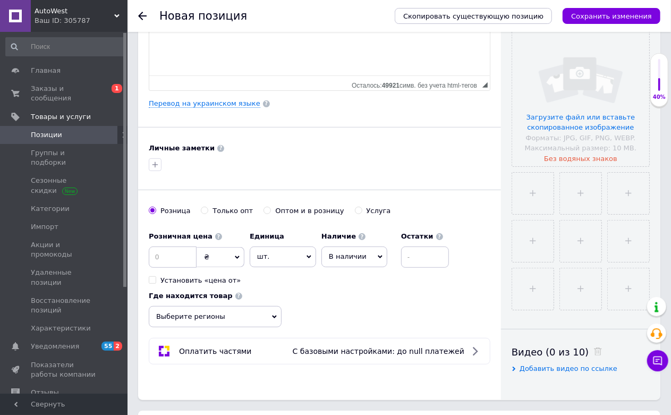
scroll to position [295, 0]
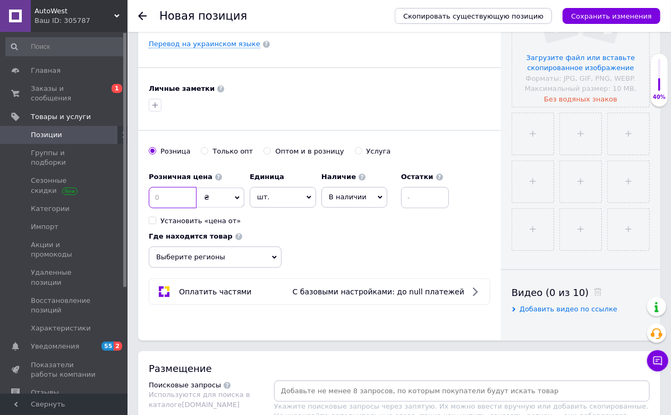
click at [177, 208] on input at bounding box center [173, 197] width 48 height 21
type input "10"
click at [225, 208] on span "₴" at bounding box center [221, 197] width 48 height 20
click at [214, 227] on li "$" at bounding box center [220, 219] width 47 height 15
click at [413, 208] on input at bounding box center [425, 197] width 48 height 21
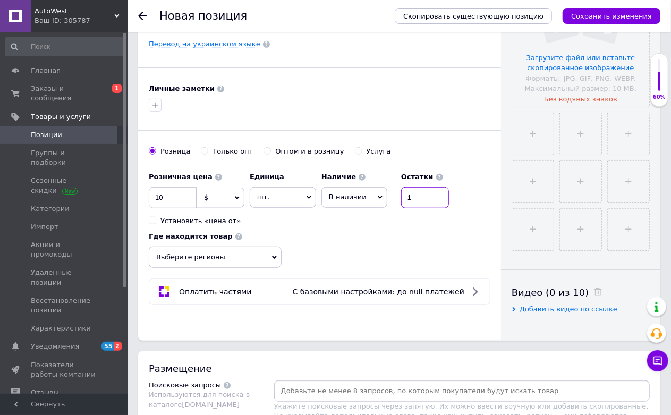
type input "1"
click at [263, 268] on span "Выберите регионы" at bounding box center [215, 256] width 133 height 21
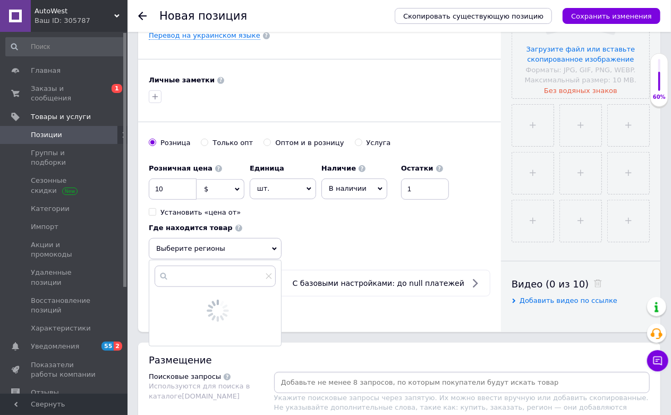
scroll to position [472, 0]
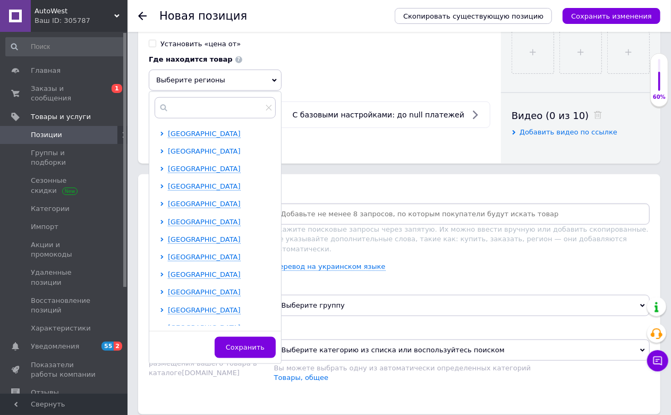
click at [197, 155] on span "[GEOGRAPHIC_DATA]" at bounding box center [204, 151] width 73 height 8
click at [192, 208] on span "Луцк" at bounding box center [195, 204] width 18 height 8
checkbox input "true"
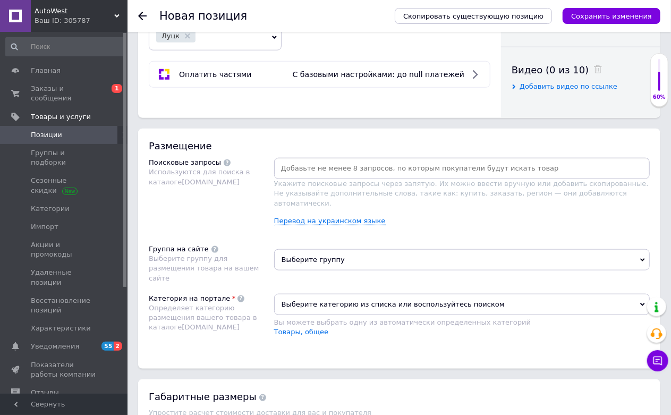
scroll to position [590, 0]
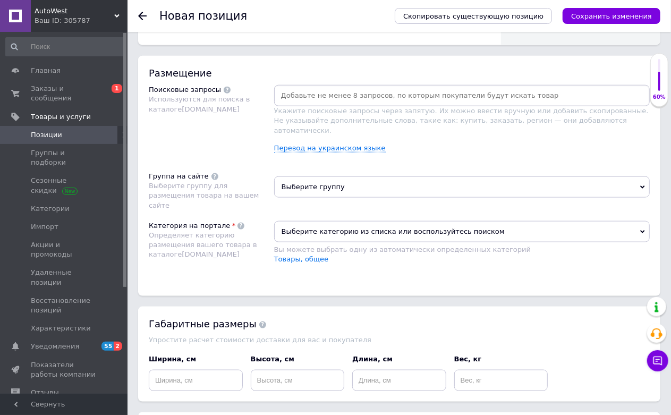
click at [394, 104] on input at bounding box center [461, 96] width 371 height 16
paste input "Патрубок повітряний вхід повітряного фільтра Nissan Almera [DATE]-[DATE] 16554A…"
type input "Патрубок повітряний вхід повітряного фільтра Nissan Almera [DATE]-[DATE] 16554A…"
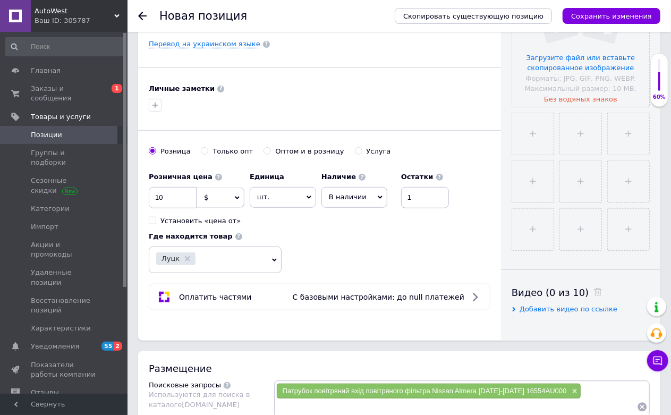
scroll to position [59, 0]
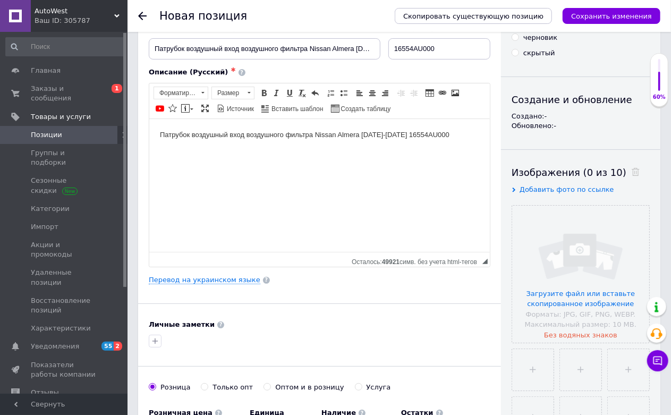
click at [309, 133] on body "Патрубок воздушный вход воздушного фильтра Nissan Almera [DATE]-[DATE] 16554AU0…" at bounding box center [318, 134] width 319 height 11
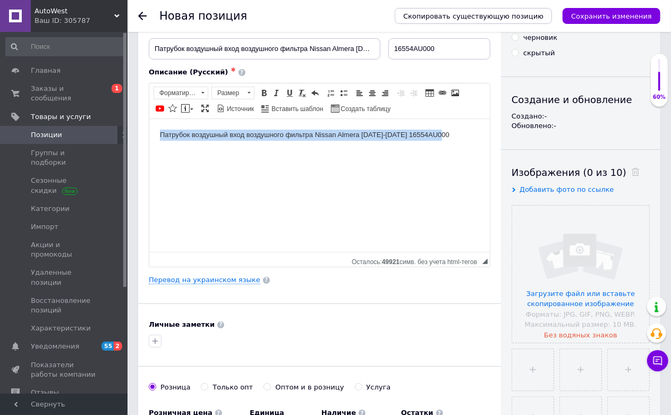
click at [309, 133] on body "Патрубок воздушный вход воздушного фильтра Nissan Almera [DATE]-[DATE] 16554AU0…" at bounding box center [318, 134] width 319 height 11
copy body "Патрубок воздушный вход воздушного фильтра Nissan Almera [DATE]-[DATE] 16554AU0…"
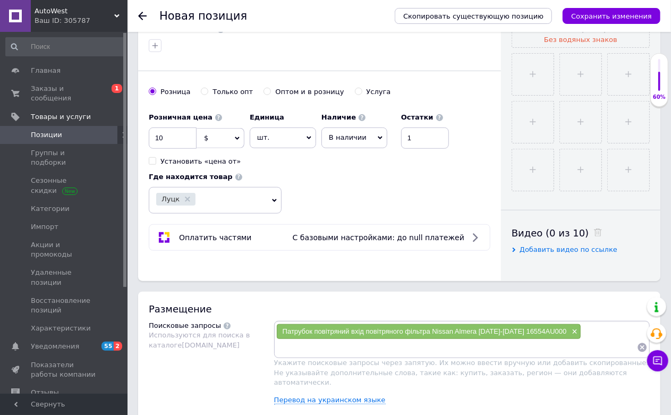
scroll to position [649, 0]
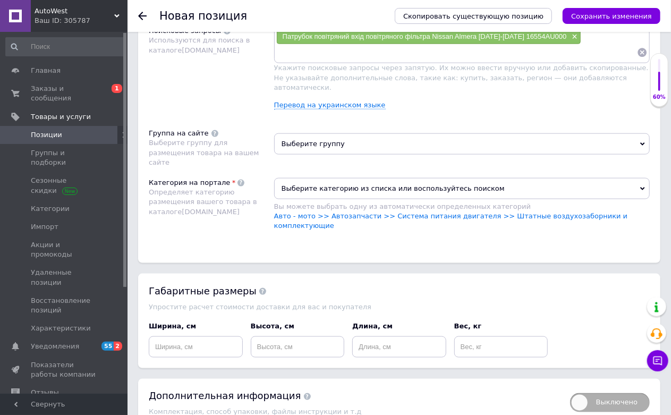
click at [378, 61] on input at bounding box center [456, 53] width 361 height 16
type input "Патрубок воздушный вход воздушного фильтра Nissan Almera [DATE]-[DATE] 16554AU0…"
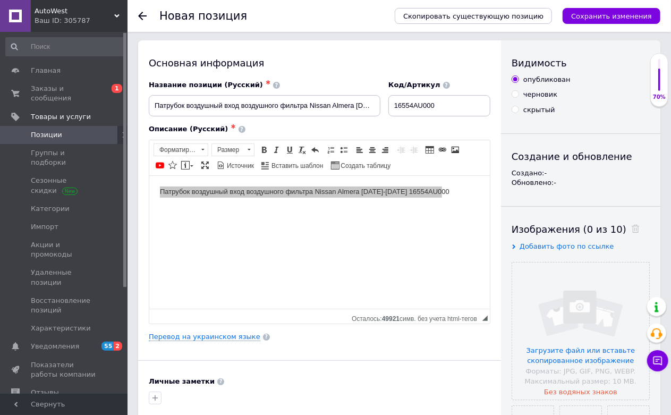
scroll to position [0, 0]
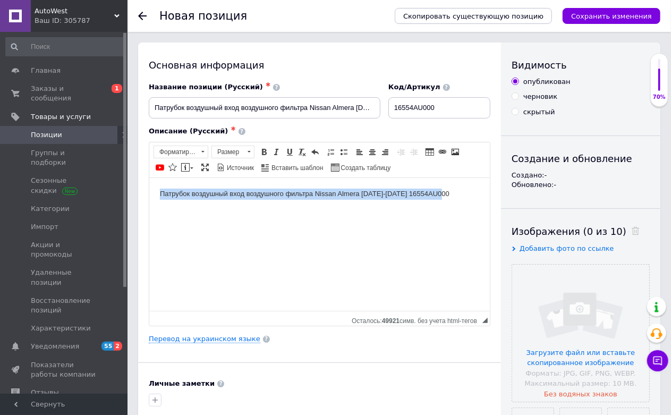
click at [280, 210] on html "Патрубок воздушный вход воздушного фильтра Nissan Almera [DATE]-[DATE] 16554AU0…" at bounding box center [319, 193] width 340 height 32
drag, startPoint x: 315, startPoint y: 194, endPoint x: 445, endPoint y: 194, distance: 129.6
click at [445, 194] on body "Патрубок воздушный вход воздушного фильтра Nissan Almera [DATE]-[DATE] 16554AU0…" at bounding box center [318, 193] width 319 height 11
copy body "Nissan Almera [DATE]-[DATE] 16554AU000"
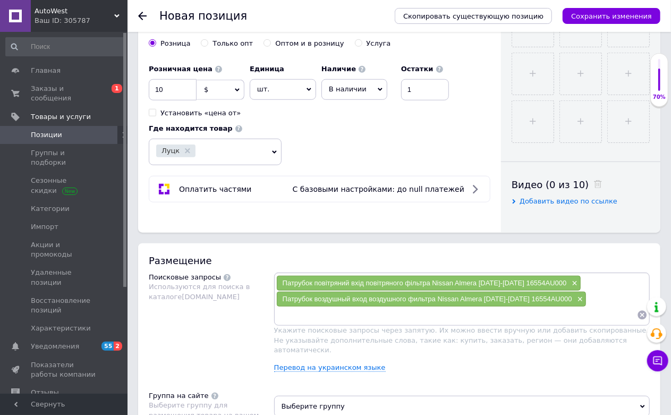
scroll to position [531, 0]
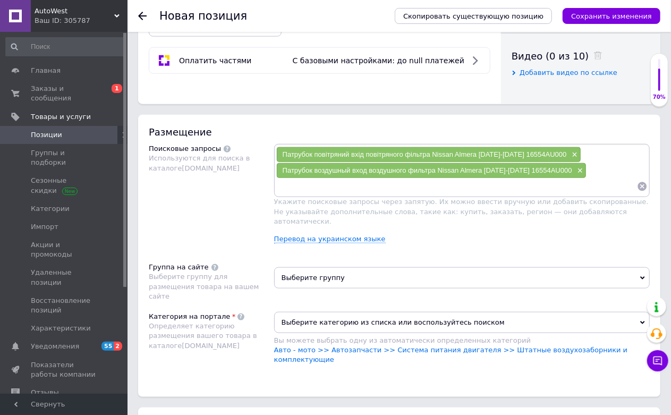
click at [325, 194] on input at bounding box center [456, 186] width 361 height 16
type input "Nissan Almera [DATE]-[DATE] 16554AU000"
click at [385, 194] on input "Nissan Almera [DATE]-[DATE] 16554AU000" at bounding box center [456, 186] width 361 height 16
type input "16554AU000"
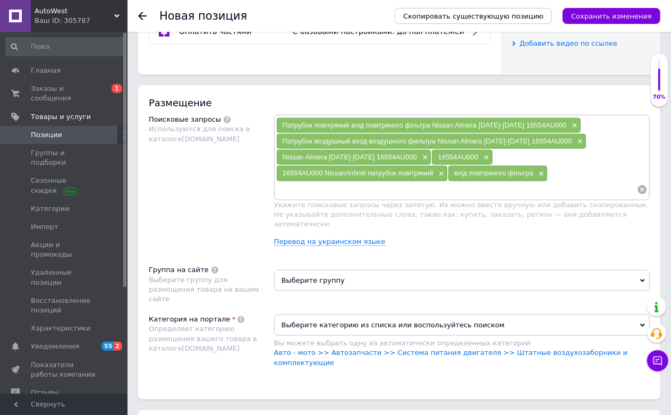
scroll to position [590, 0]
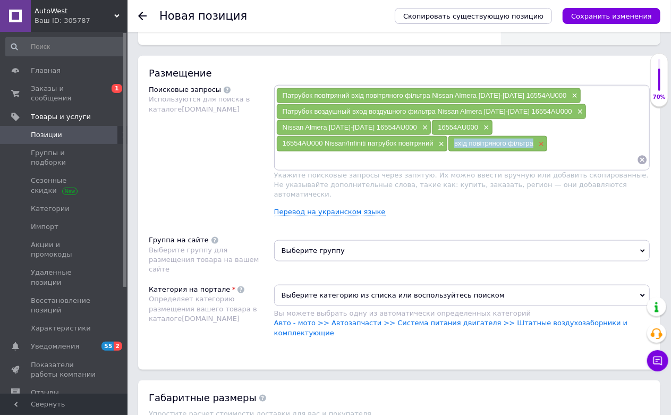
drag, startPoint x: 451, startPoint y: 241, endPoint x: 539, endPoint y: 243, distance: 87.7
click at [539, 151] on div "вхід повітряного фільтра ×" at bounding box center [497, 143] width 99 height 15
copy span "вхід повітряного фільтра"
click at [542, 149] on span "×" at bounding box center [540, 144] width 8 height 9
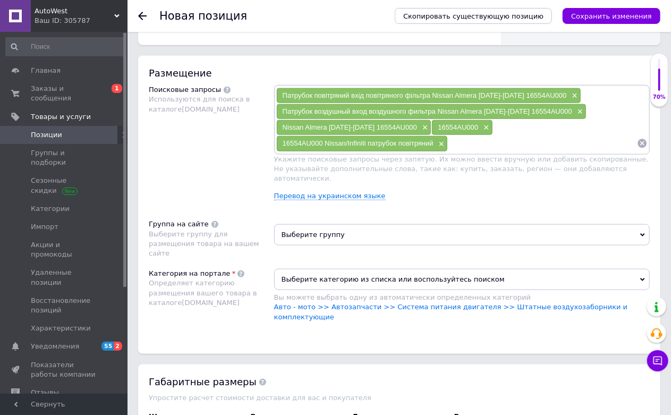
click at [534, 151] on input at bounding box center [542, 143] width 189 height 16
paste input "вхід повітряного фільтра"
type input "16554AU000 Nissan/Infiniti патрубок повітряний вхід повітряного фільтра"
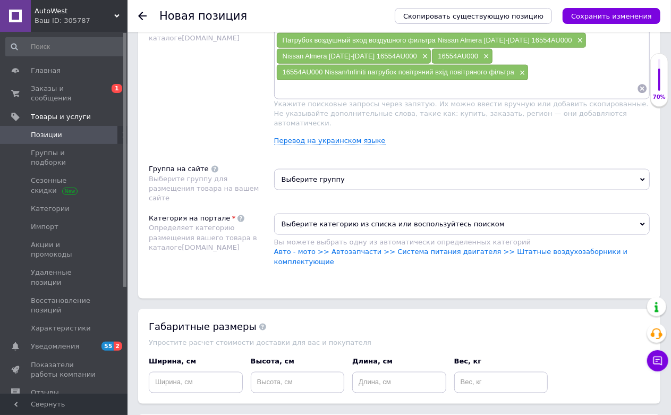
scroll to position [767, 0]
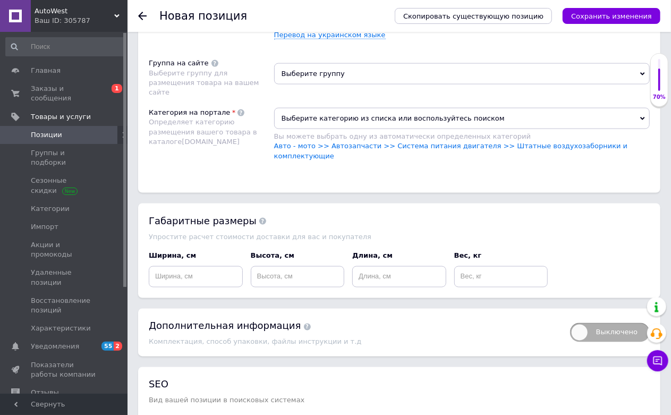
click at [344, 84] on span "Выберите группу" at bounding box center [461, 73] width 375 height 21
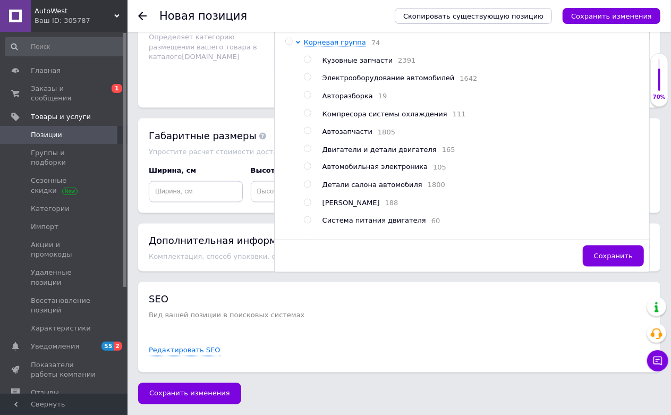
scroll to position [885, 0]
click at [387, 118] on span "Компресора системы охлаждения" at bounding box center [384, 114] width 125 height 8
radio input "true"
click at [176, 87] on div "Категория на портале Определяет категорию размещения вашего товара в каталоге […" at bounding box center [211, 55] width 125 height 64
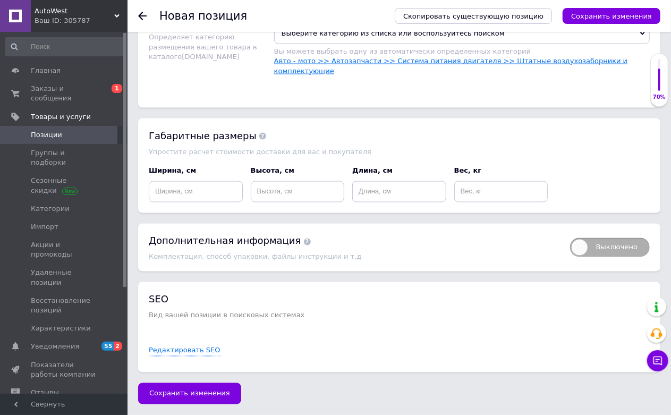
click at [523, 74] on link "Авто - мото >> Автозапчасти >> Система питания двигателя >> Штатные воздухозабо…" at bounding box center [451, 66] width 354 height 18
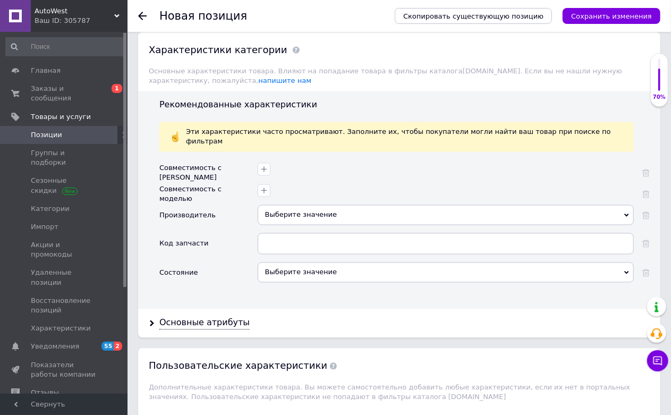
scroll to position [1003, 0]
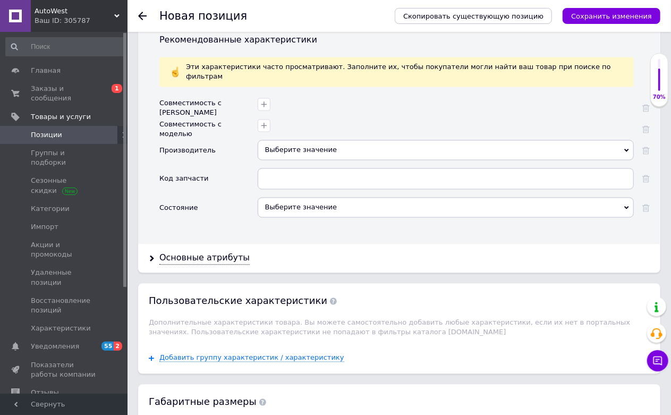
click at [315, 160] on div "Выберите значение" at bounding box center [446, 150] width 376 height 20
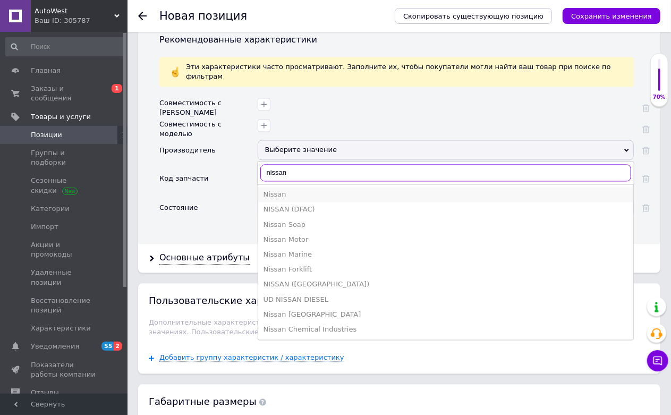
type input "nissan"
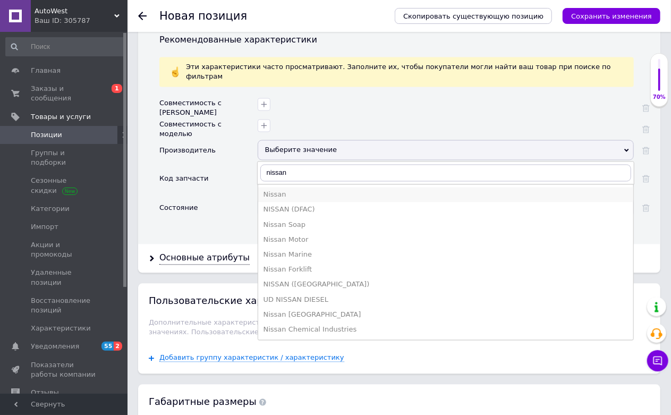
click at [270, 200] on div "Nissan" at bounding box center [445, 195] width 364 height 10
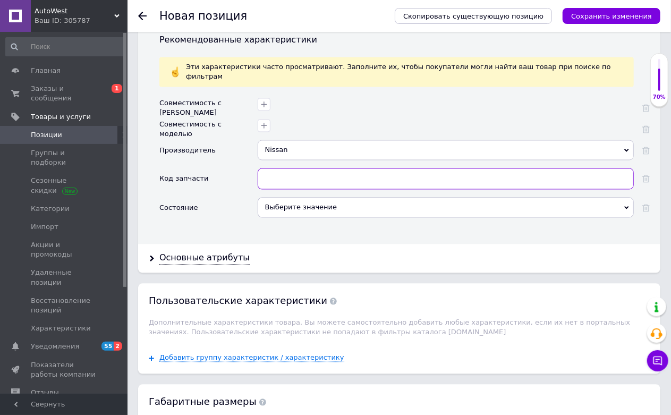
click at [278, 190] on input "text" at bounding box center [446, 178] width 376 height 21
paste input "вхід повітряного фільтра"
type input "вхід повітряного фільтра"
click at [280, 218] on div "Выберите значение" at bounding box center [446, 208] width 376 height 20
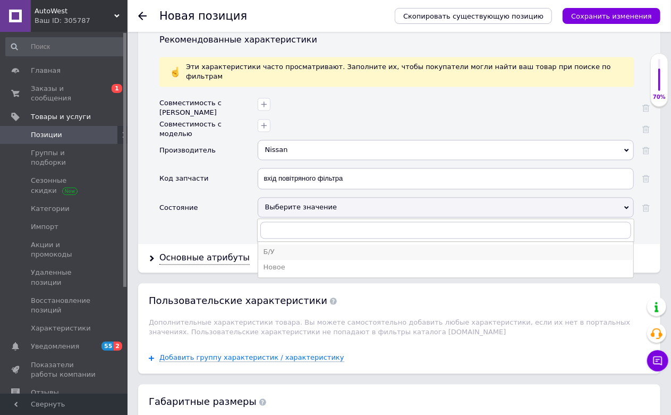
click at [276, 257] on div "Б/У" at bounding box center [445, 252] width 364 height 10
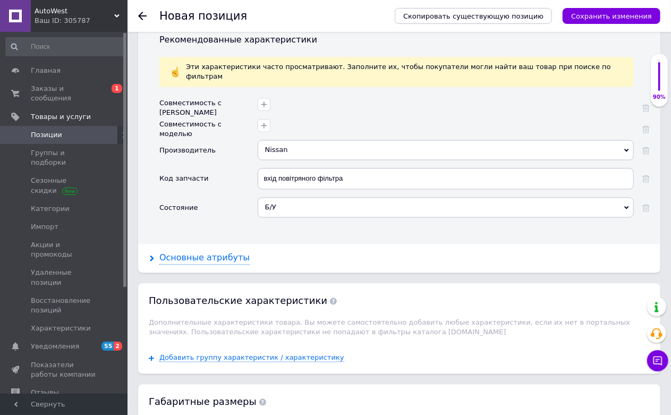
click at [218, 264] on div "Основные атрибуты" at bounding box center [204, 258] width 90 height 12
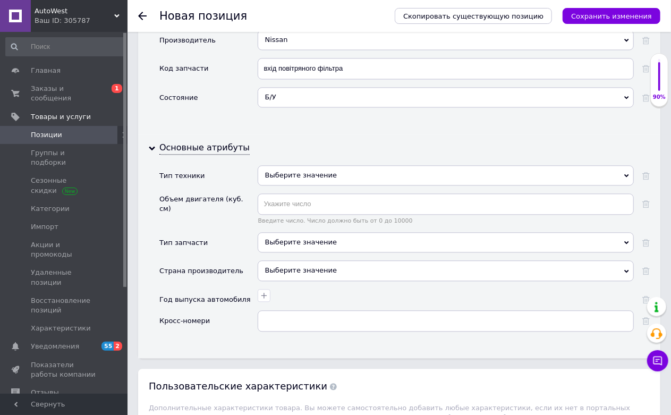
scroll to position [1121, 0]
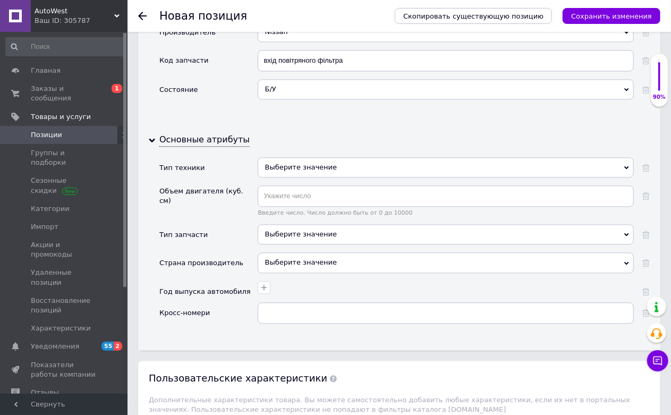
click at [294, 177] on div "Выберите значение" at bounding box center [446, 167] width 376 height 20
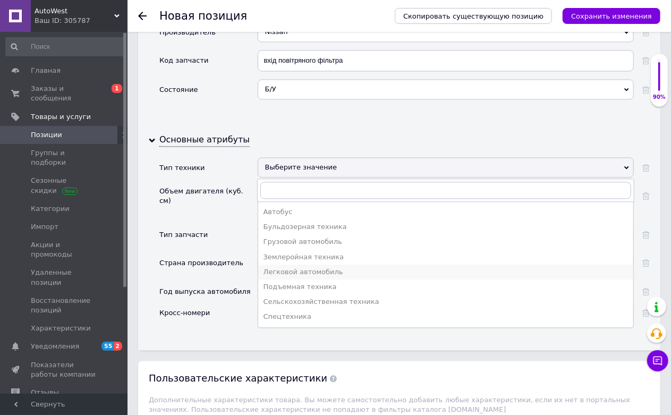
click at [303, 277] on div "Легковой автомобиль" at bounding box center [445, 272] width 364 height 10
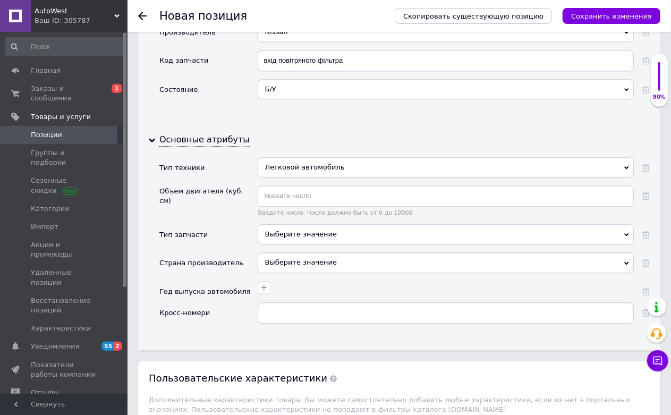
click at [300, 244] on div "Выберите значение" at bounding box center [446, 234] width 376 height 20
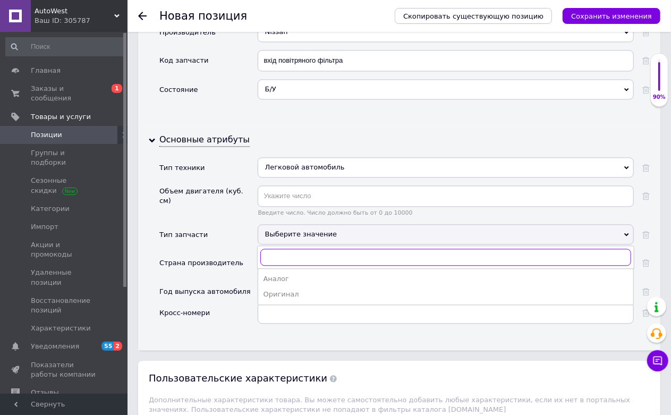
scroll to position [1239, 0]
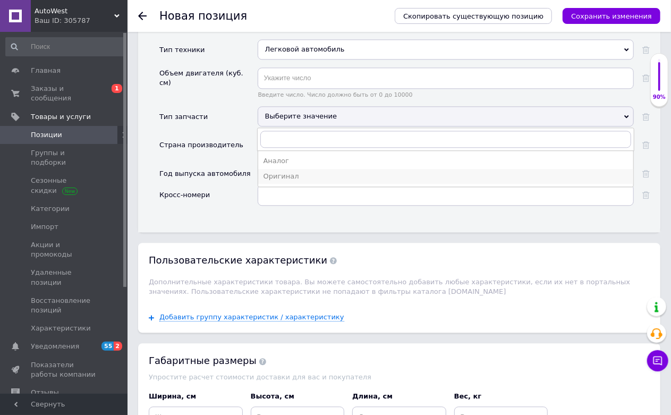
click at [284, 181] on div "Оригинал" at bounding box center [445, 177] width 364 height 10
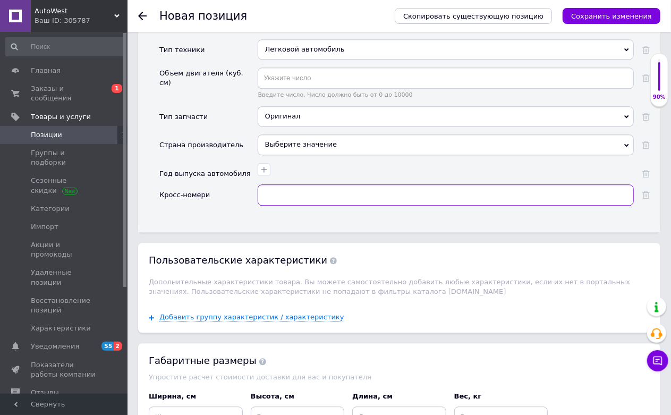
click at [282, 206] on input "text" at bounding box center [446, 194] width 376 height 21
paste input "вхід повітряного фільтра"
type input "вхід повітряного фільтра"
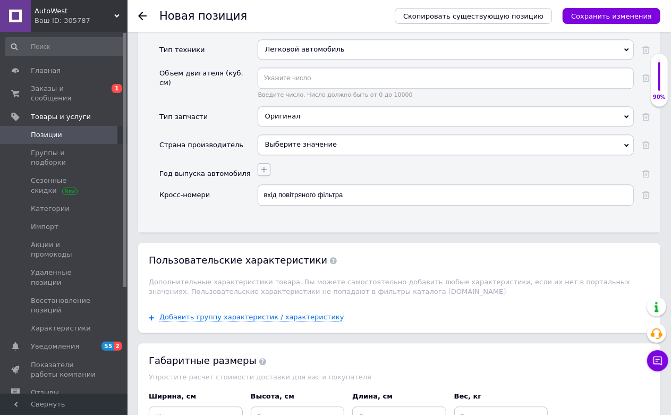
click at [269, 176] on button "button" at bounding box center [264, 169] width 13 height 13
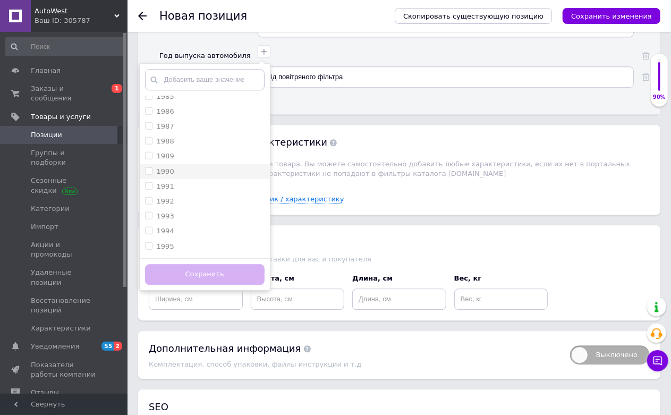
scroll to position [767, 0]
click at [186, 164] on div "2005" at bounding box center [204, 160] width 119 height 10
checkbox input "true"
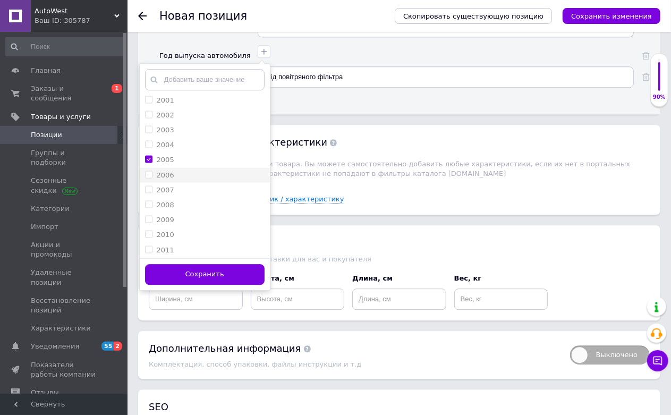
click at [186, 180] on div "2006" at bounding box center [204, 175] width 119 height 10
checkbox input "true"
click at [184, 194] on div "2007" at bounding box center [204, 190] width 119 height 10
checkbox input "true"
click at [184, 209] on div "2008" at bounding box center [204, 205] width 119 height 10
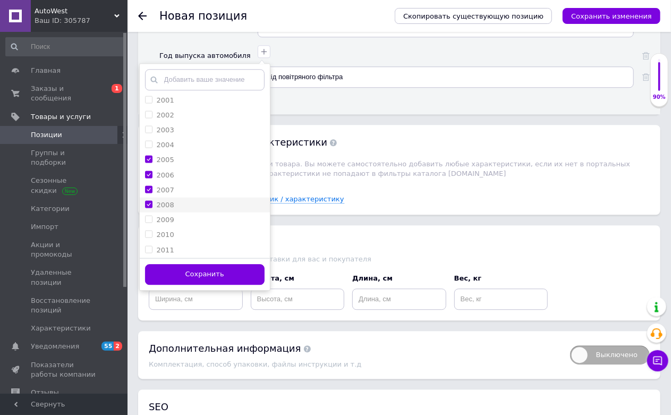
checkbox input "true"
click at [183, 224] on div "2009" at bounding box center [204, 220] width 119 height 10
checkbox input "true"
click at [184, 239] on div "2010" at bounding box center [204, 234] width 119 height 10
checkbox input "true"
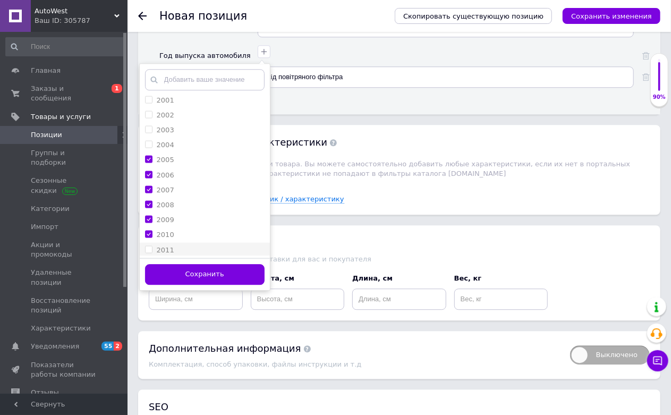
click at [184, 254] on div "2011" at bounding box center [204, 250] width 119 height 10
checkbox input "true"
click at [181, 210] on div "2012" at bounding box center [204, 206] width 119 height 10
checkbox input "true"
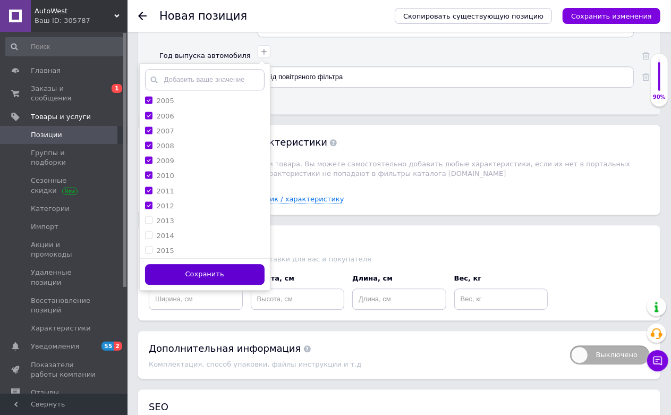
click at [215, 285] on button "Сохранить" at bounding box center [204, 274] width 119 height 21
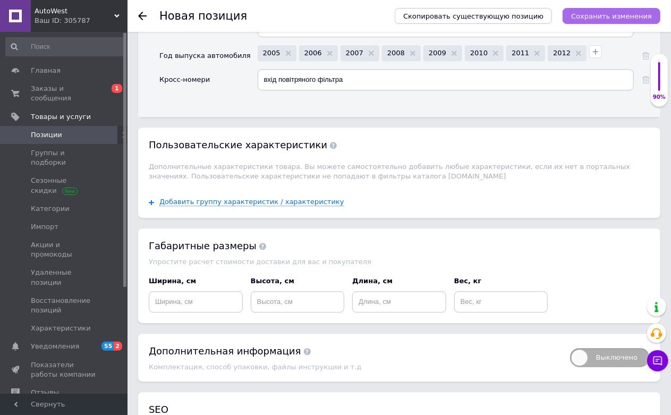
click at [608, 12] on icon "Сохранить изменения" at bounding box center [611, 16] width 81 height 8
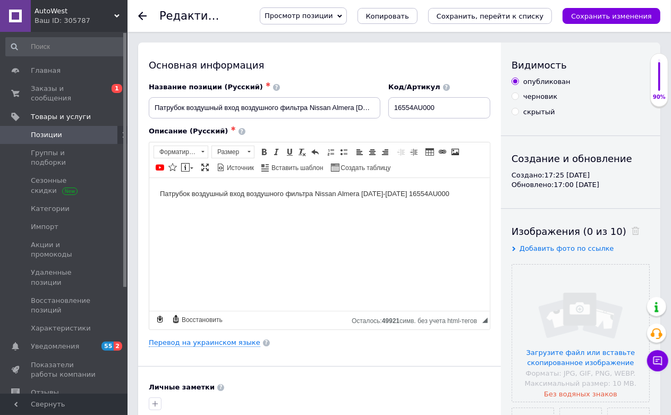
click at [102, 130] on span at bounding box center [112, 135] width 29 height 10
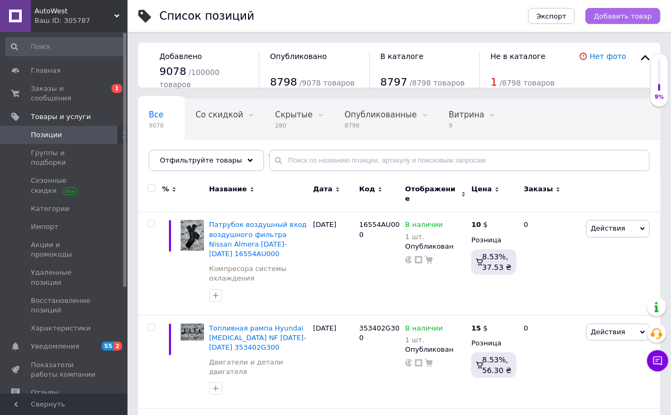
click at [613, 11] on button "Добавить товар" at bounding box center [622, 16] width 75 height 16
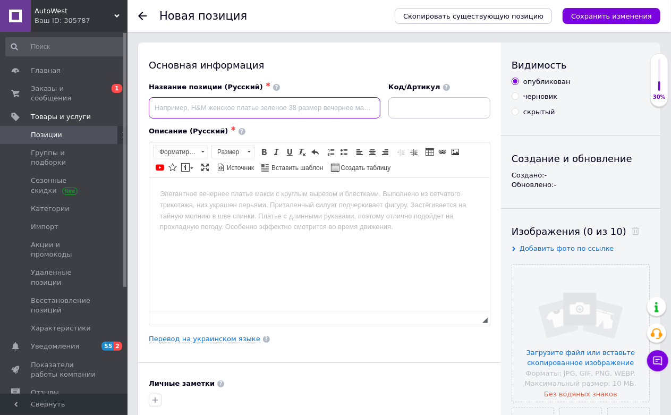
click at [273, 105] on input at bounding box center [265, 107] width 232 height 21
paste input "Топливная рейка"
paste input "2380750051"
click at [370, 106] on input "Топливная рейка Lexus LX [PHONE_NUMBER][DATE][DATE] 2380750051 2380750051" at bounding box center [265, 107] width 232 height 21
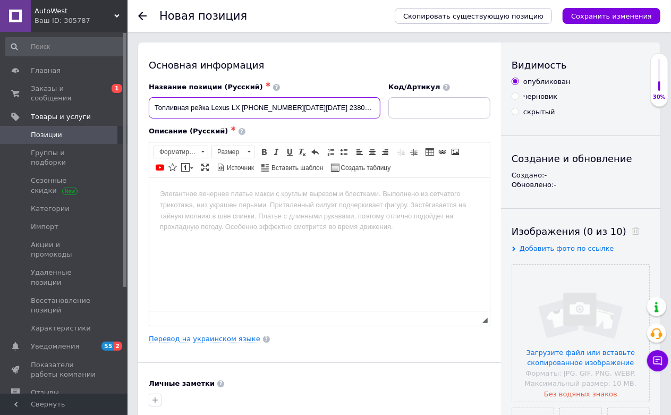
click at [370, 106] on input "Топливная рейка Lexus LX [PHONE_NUMBER][DATE][DATE] 2380750051 2380750051" at bounding box center [265, 107] width 232 height 21
click at [356, 109] on input "Топливная рейка Lexus LX [PHONE_NUMBER][DATE][DATE] 2380750051 2380750051" at bounding box center [265, 107] width 232 height 21
type input "Топливная рейка Lexus LX [PHONE_NUMBER][DATE][DATE] 2380750051"
click at [431, 106] on input at bounding box center [439, 107] width 102 height 21
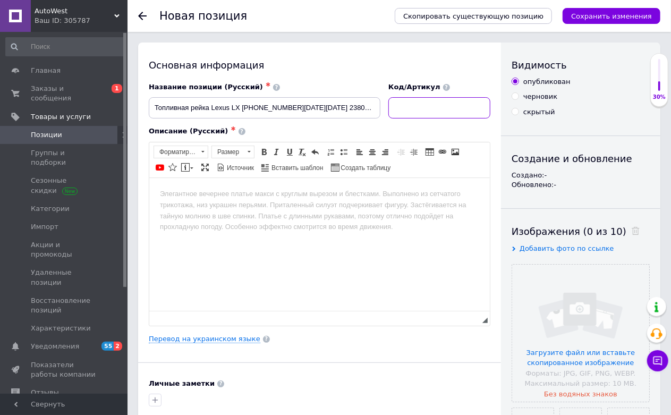
paste input "2380750051"
type input "2380750051"
click at [259, 115] on input "Топливная рейка Lexus LX [PHONE_NUMBER][DATE][DATE] 2380750051" at bounding box center [265, 107] width 232 height 21
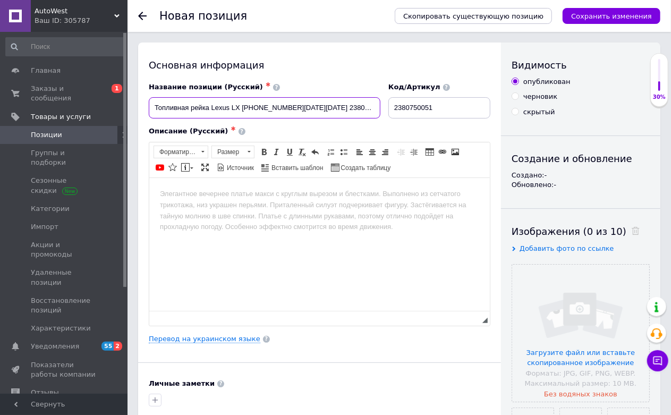
click at [262, 113] on input "Топливная рейка Lexus LX [PHONE_NUMBER][DATE][DATE] 2380750051" at bounding box center [265, 107] width 232 height 21
click at [263, 113] on input "Топливная рейка Lexus LX [PHONE_NUMBER][DATE][DATE] 2380750051" at bounding box center [265, 107] width 232 height 21
click at [281, 200] on html at bounding box center [319, 193] width 340 height 32
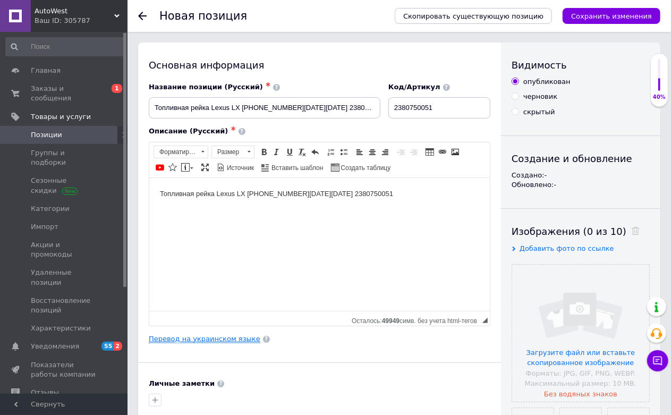
click at [227, 343] on link "Перевод на украинском языке" at bounding box center [205, 339] width 112 height 8
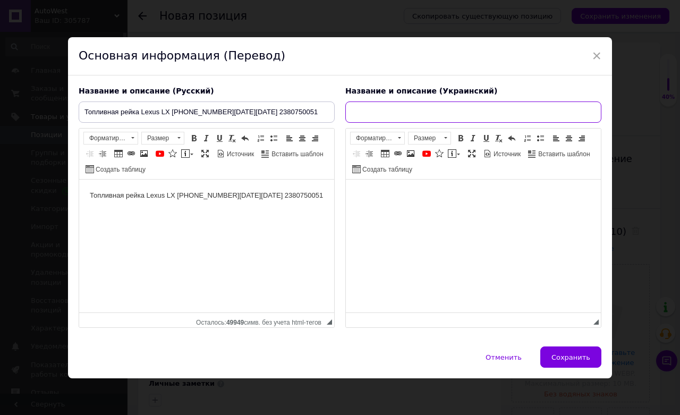
click at [354, 113] on input "text" at bounding box center [473, 111] width 256 height 21
paste input "Паливна рейка Lexus LX [PHONE_NUMBER]р 2380750051"
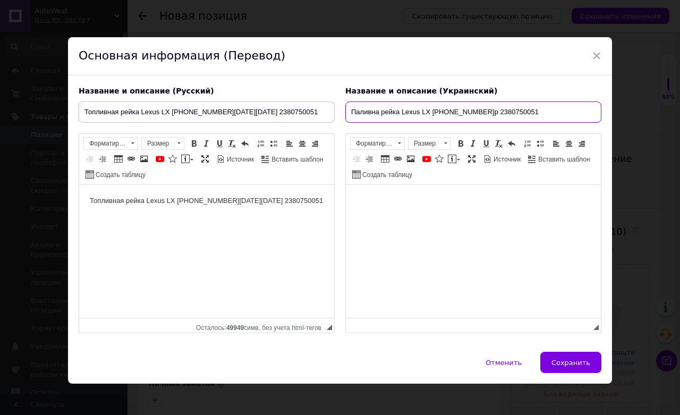
type input "Паливна рейка Lexus LX [PHONE_NUMBER]р 2380750051"
click at [551, 217] on html at bounding box center [473, 201] width 255 height 32
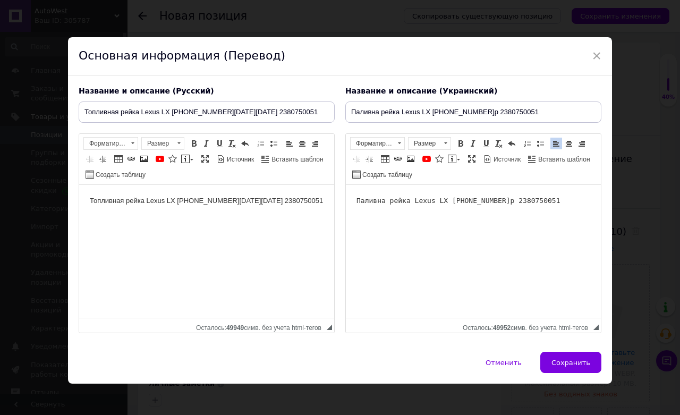
click at [574, 365] on span "Сохранить" at bounding box center [570, 362] width 39 height 8
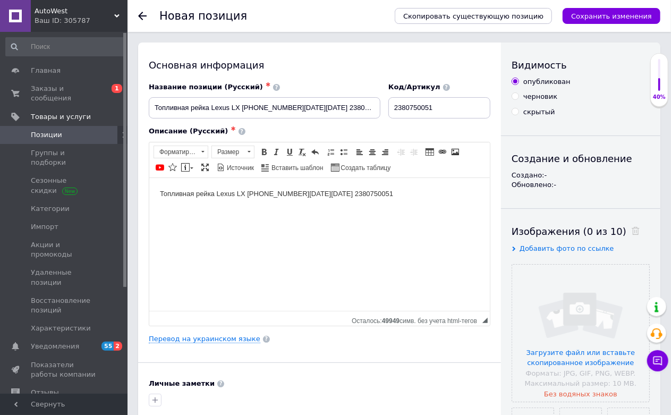
scroll to position [295, 0]
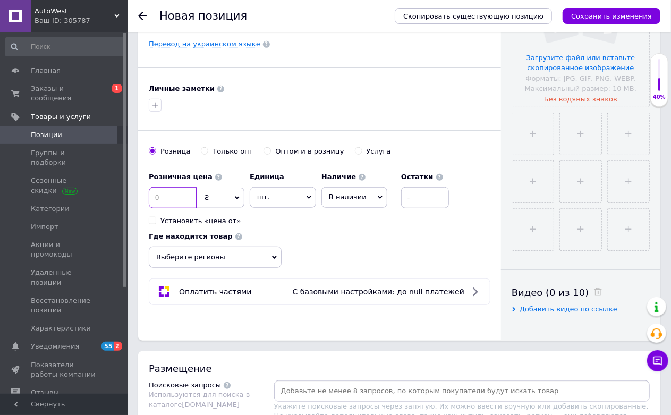
click at [190, 208] on input at bounding box center [173, 197] width 48 height 21
type input "15"
click at [226, 208] on span "₴" at bounding box center [221, 197] width 48 height 20
click at [215, 227] on li "$" at bounding box center [220, 219] width 47 height 15
click at [416, 208] on input at bounding box center [425, 197] width 48 height 21
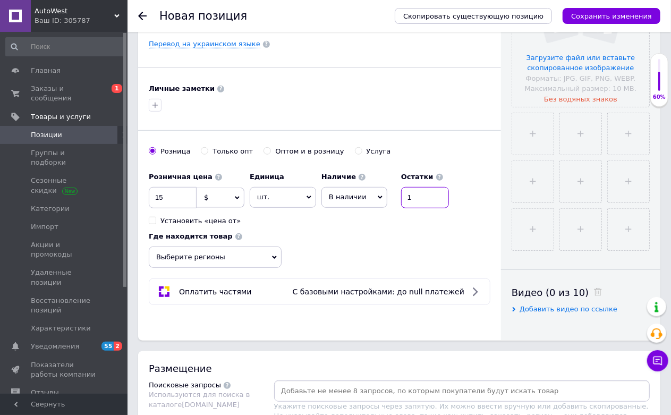
type input "1"
click at [257, 268] on span "Выберите регионы" at bounding box center [215, 256] width 133 height 21
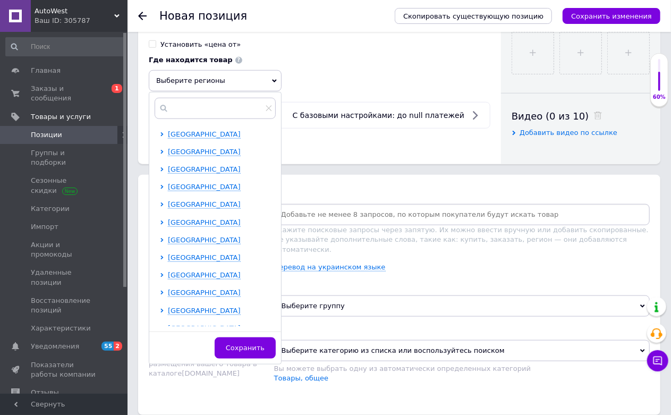
scroll to position [472, 0]
click at [205, 155] on span "[GEOGRAPHIC_DATA]" at bounding box center [204, 151] width 73 height 8
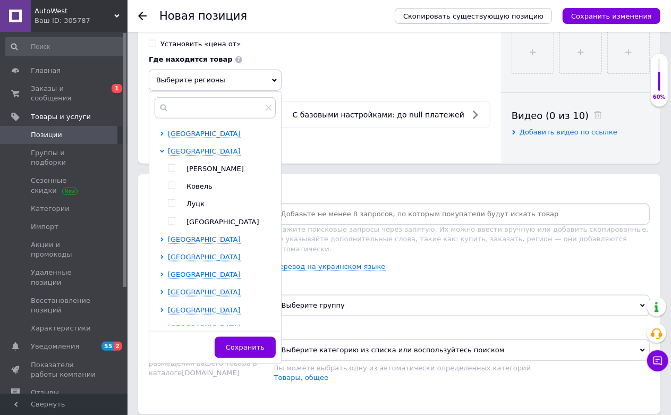
click at [195, 208] on span "Луцк" at bounding box center [195, 204] width 18 height 8
checkbox input "true"
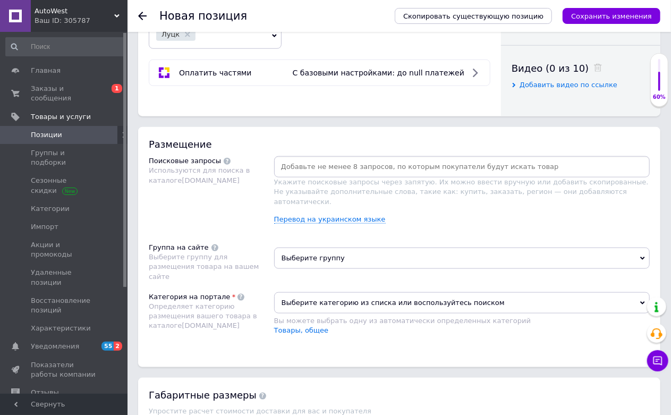
scroll to position [590, 0]
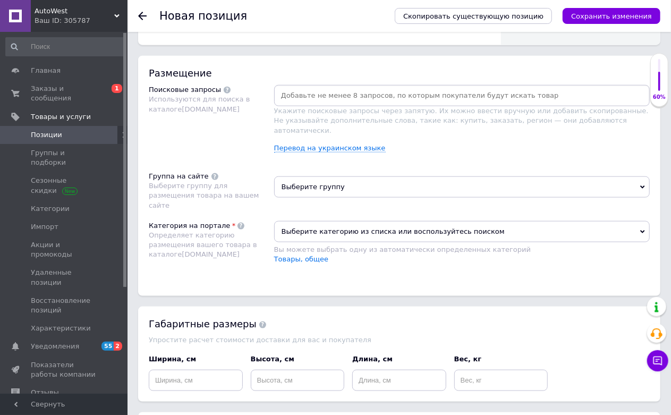
click at [373, 104] on input at bounding box center [461, 96] width 371 height 16
paste input "Паливна рейка Lexus LX [PHONE_NUMBER]р 2380750051"
type input "Паливна рейка Lexus LX [PHONE_NUMBER]р 2380750051"
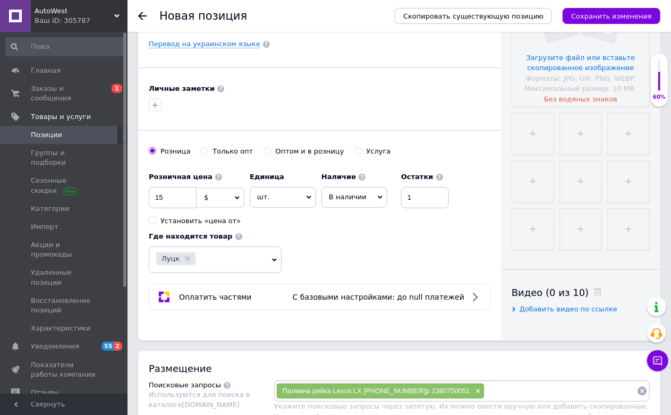
scroll to position [118, 0]
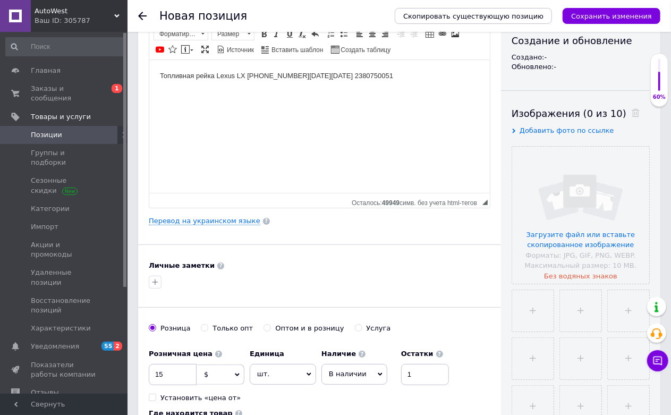
click at [289, 70] on body "Топливная рейка Lexus LX [PHONE_NUMBER][DATE][DATE] 2380750051" at bounding box center [318, 75] width 319 height 11
copy body "Топливная рейка Lexus LX [PHONE_NUMBER][DATE][DATE] 2380750051"
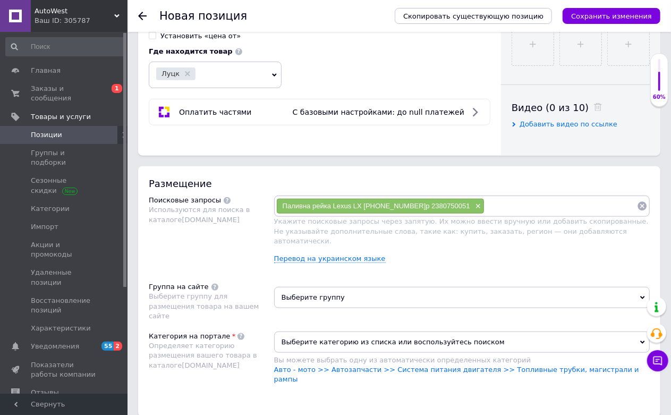
scroll to position [590, 0]
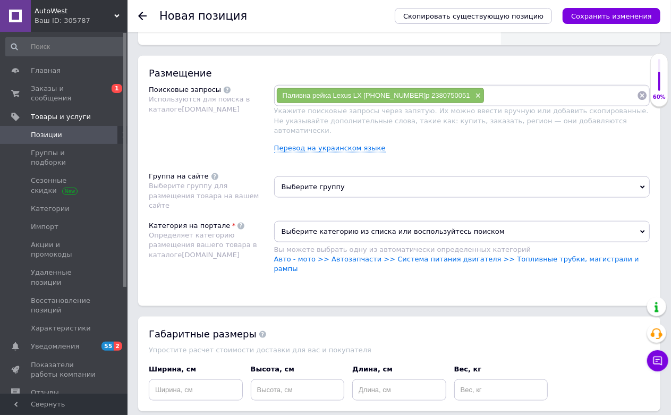
click at [524, 104] on input at bounding box center [560, 96] width 152 height 16
paste input "Топливная рейка Lexus LX [PHONE_NUMBER][DATE][DATE] 2380750051"
type input "Топливная рейка Lexus LX [PHONE_NUMBER][DATE][DATE] 2380750051"
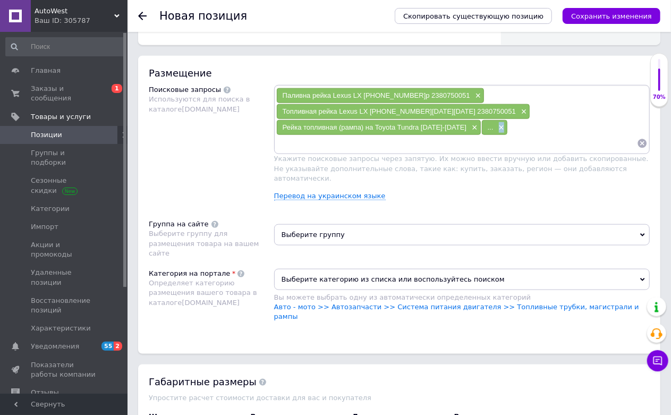
click at [496, 132] on span "×" at bounding box center [500, 127] width 8 height 9
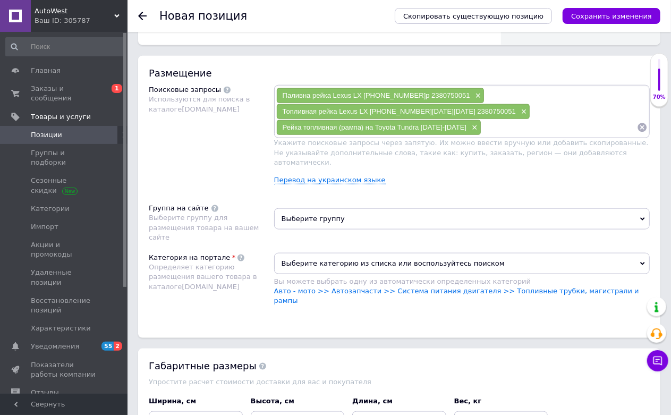
click at [489, 135] on input at bounding box center [559, 127] width 156 height 16
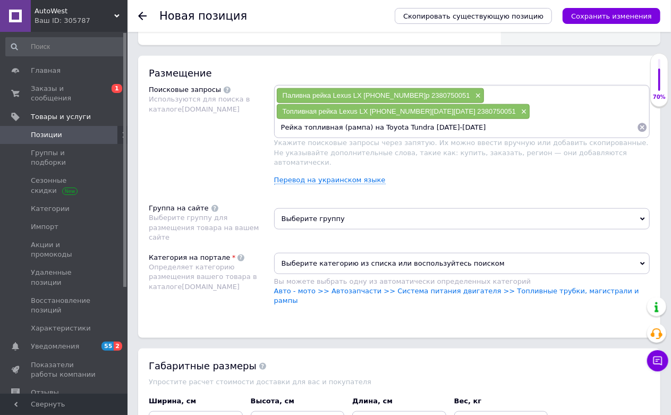
scroll to position [0, 15]
drag, startPoint x: 558, startPoint y: 207, endPoint x: 664, endPoint y: 205, distance: 106.2
click at [664, 205] on div "Основная информация Название позиции (Русский) ✱ Топливная рейка Lexus LX [PHON…" at bounding box center [398, 43] width 543 height 1182
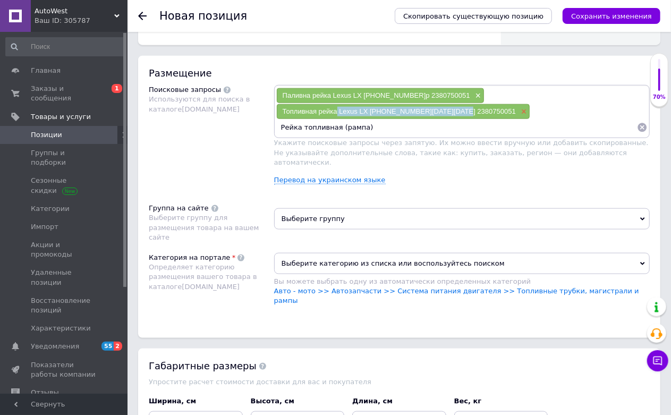
drag, startPoint x: 338, startPoint y: 210, endPoint x: 461, endPoint y: 210, distance: 123.2
click at [461, 119] on div "Топливная рейка Lexus LX [PHONE_NUMBER][DATE][DATE] 2380750051 ×" at bounding box center [403, 111] width 253 height 15
copy span "Lexus LX [PHONE_NUMBER][DATE][DATE] 2380750051"
click at [572, 135] on input "Рейка топливная (рампа)" at bounding box center [456, 127] width 361 height 16
paste input "Lexus LX [PHONE_NUMBER][DATE][DATE] 2380750051"
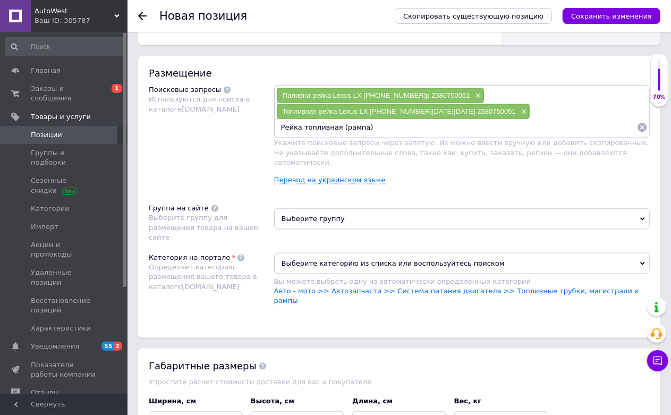
type input "Рейка топливная (рампа) Lexus LX [PHONE_NUMBER][DATE][DATE] 2380750051"
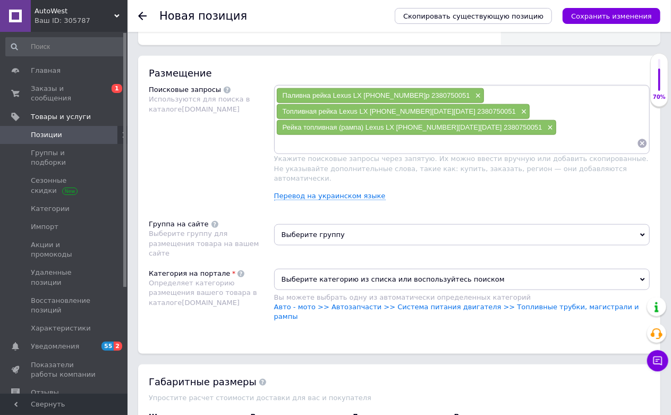
paste input "Lexus LX [PHONE_NUMBER][DATE][DATE] 2380750051"
type input "Lexus LX [PHONE_NUMBER][DATE][DATE] 2380750051"
click at [386, 151] on input "Lexus LX [PHONE_NUMBER][DATE][DATE] 2380750051" at bounding box center [456, 143] width 361 height 16
paste input "2380750051"
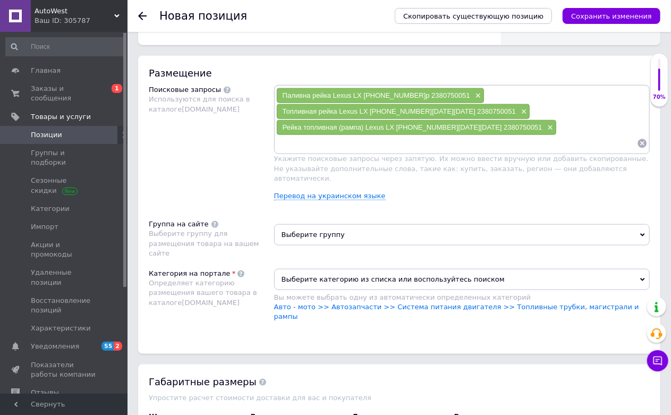
type input "2380750051"
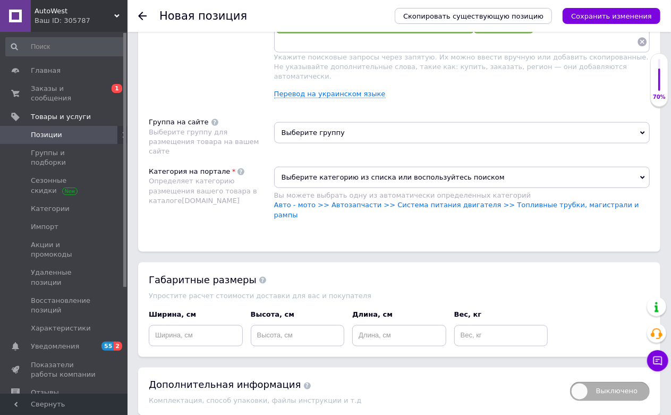
click at [353, 143] on span "Выберите группу" at bounding box center [461, 132] width 375 height 21
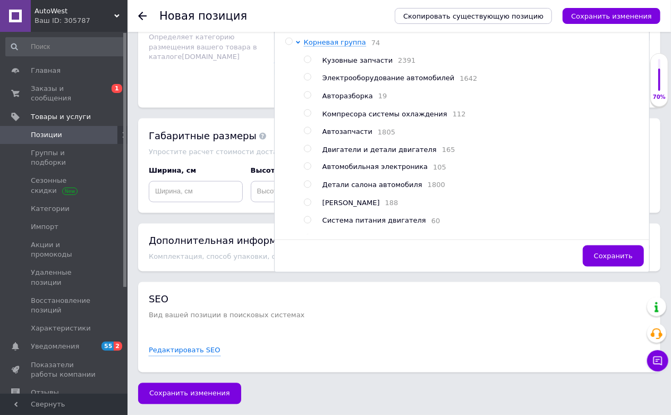
scroll to position [885, 0]
click at [364, 153] on span "Двигатели и детали двигателя" at bounding box center [379, 150] width 114 height 8
radio input "true"
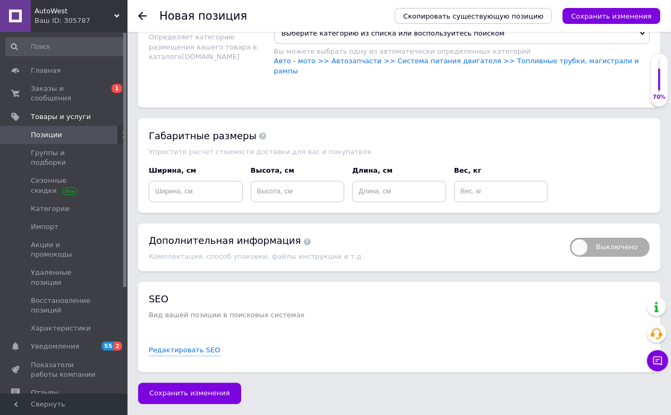
click at [502, 56] on div "Вы можете выбрать одну из автоматически определенных категорий" at bounding box center [461, 52] width 375 height 10
click at [503, 74] on link "Авто - мото >> Автозапчасти >> Система питания двигателя >> Топливные трубки, м…" at bounding box center [456, 66] width 365 height 18
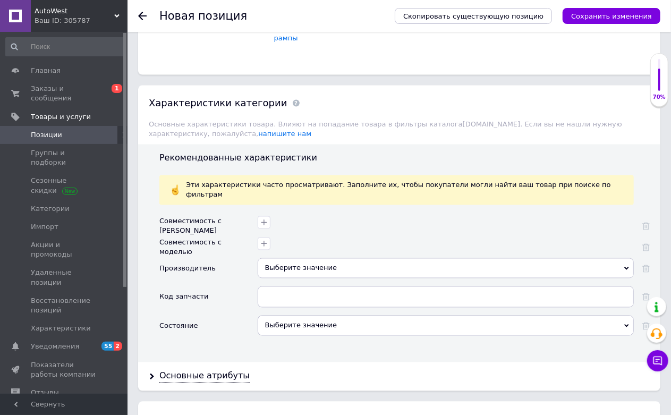
scroll to position [1003, 0]
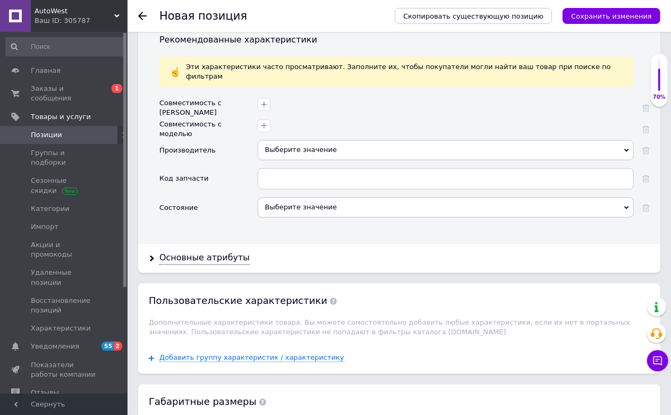
click at [319, 160] on div "Выберите значение" at bounding box center [446, 150] width 376 height 20
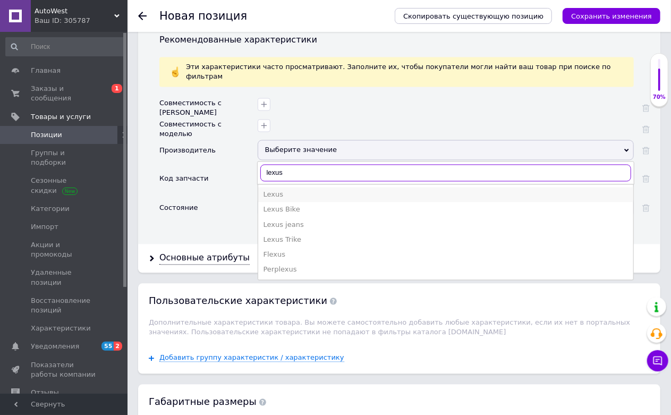
type input "lexus"
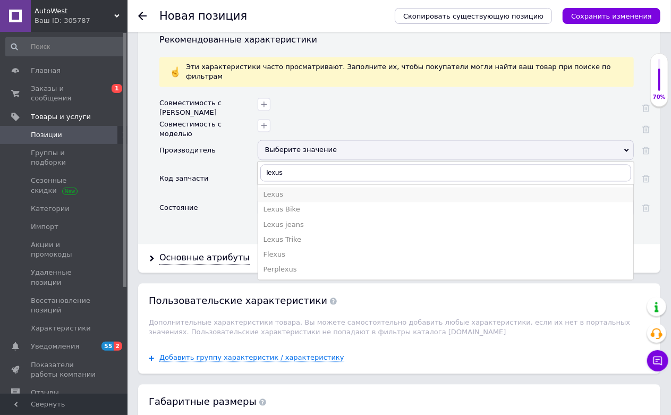
click at [284, 200] on div "Lexus" at bounding box center [445, 195] width 364 height 10
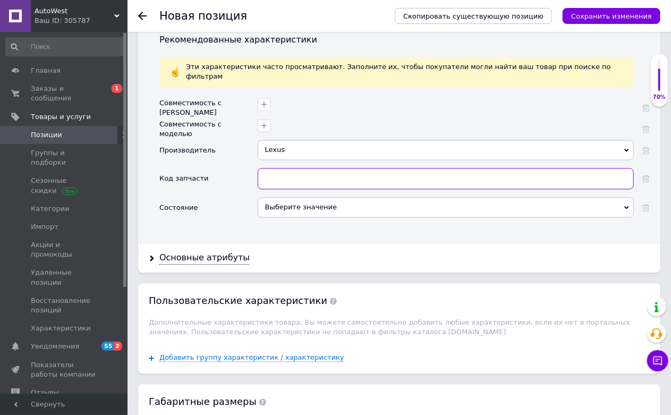
click at [298, 190] on input "text" at bounding box center [446, 178] width 376 height 21
paste input "2380750051"
type input "2380750051"
click at [290, 218] on div "Выберите значение" at bounding box center [446, 208] width 376 height 20
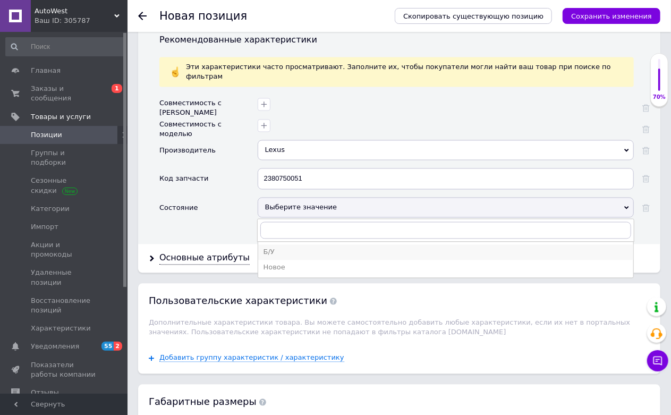
drag, startPoint x: 271, startPoint y: 295, endPoint x: 203, endPoint y: 299, distance: 68.1
click at [271, 257] on div "Б/У" at bounding box center [445, 252] width 364 height 10
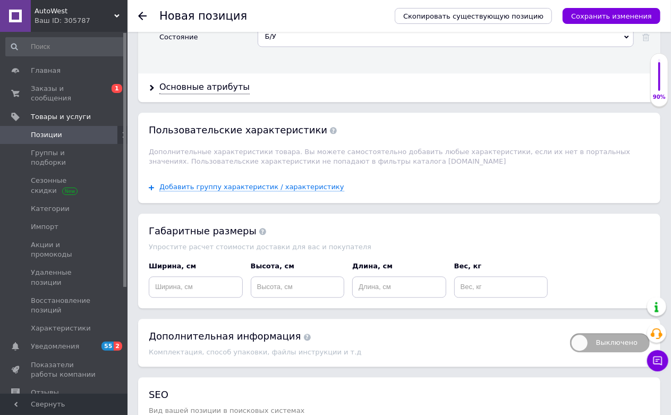
scroll to position [1180, 0]
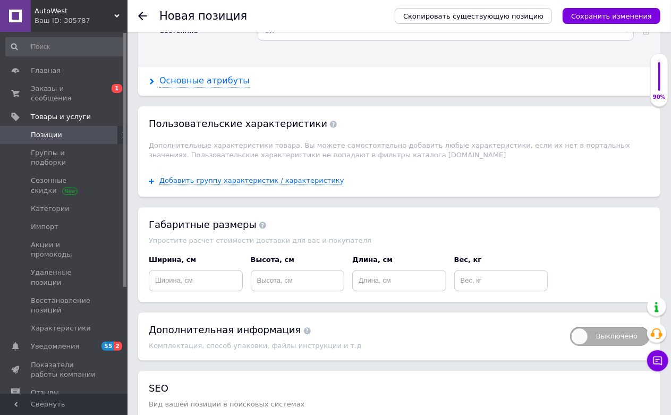
click at [212, 87] on div "Основные атрибуты" at bounding box center [204, 81] width 90 height 12
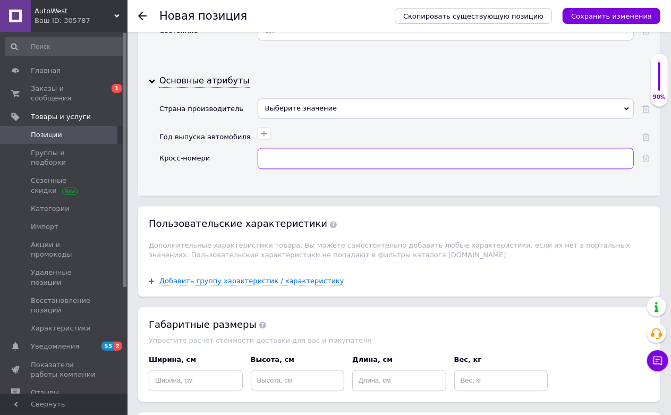
click at [279, 169] on input "text" at bounding box center [446, 158] width 376 height 21
paste input "2380750051"
type input "2380750051"
click at [267, 140] on button "button" at bounding box center [264, 133] width 13 height 13
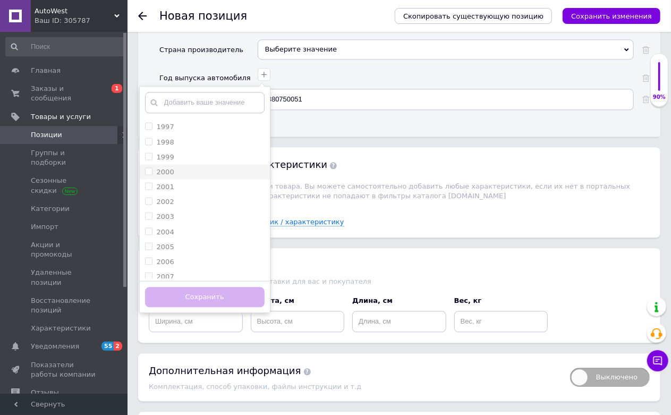
scroll to position [708, 0]
click at [182, 141] on div "1998" at bounding box center [204, 137] width 119 height 10
checkbox input "true"
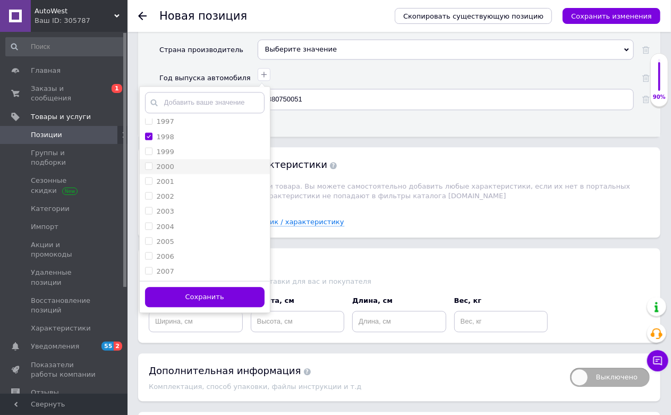
click at [174, 174] on li "2000" at bounding box center [205, 166] width 130 height 15
click at [177, 171] on div "2000" at bounding box center [204, 166] width 119 height 10
checkbox input "false"
click at [177, 156] on div "1999" at bounding box center [204, 152] width 119 height 10
checkbox input "true"
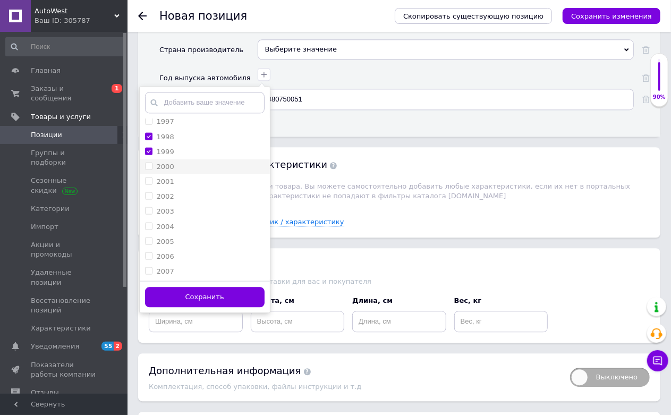
click at [177, 171] on div "2000" at bounding box center [204, 166] width 119 height 10
checkbox input "true"
click at [176, 186] on div "2001" at bounding box center [204, 181] width 119 height 10
checkbox input "true"
click at [177, 201] on div "2002" at bounding box center [204, 196] width 119 height 10
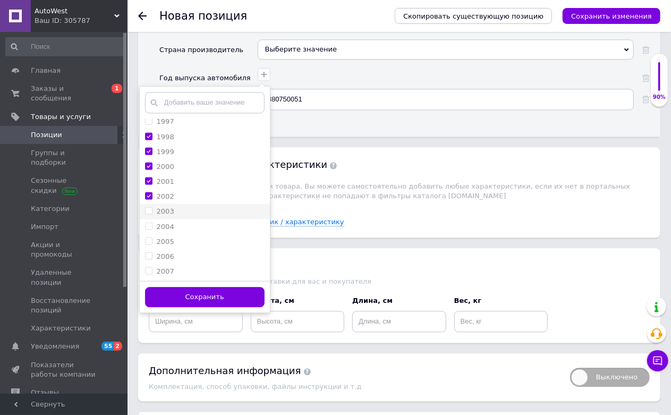
checkbox input "true"
click at [178, 216] on div "2003" at bounding box center [204, 211] width 119 height 10
checkbox input "true"
drag, startPoint x: 181, startPoint y: 272, endPoint x: 181, endPoint y: 285, distance: 13.3
click at [181, 231] on div "2004" at bounding box center [204, 226] width 119 height 10
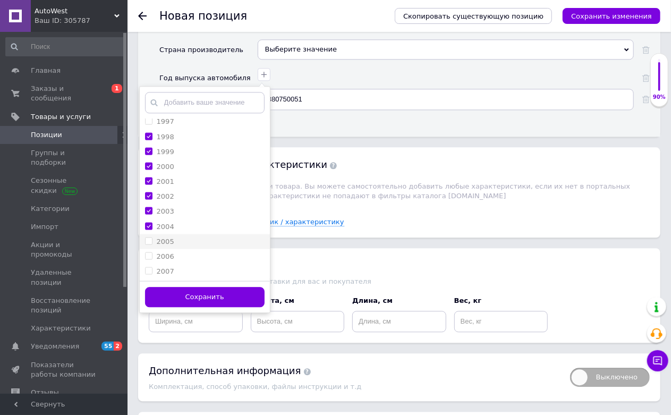
checkbox input "true"
click at [181, 246] on div "2005" at bounding box center [204, 241] width 119 height 10
checkbox input "true"
drag, startPoint x: 178, startPoint y: 296, endPoint x: 184, endPoint y: 317, distance: 21.0
click at [178, 261] on div "2006" at bounding box center [204, 256] width 119 height 10
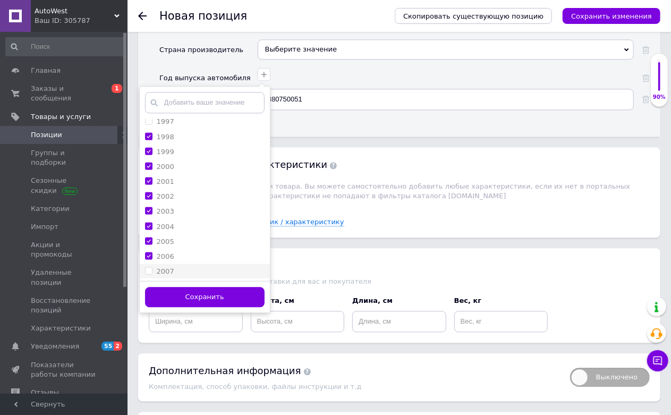
checkbox input "true"
click at [184, 276] on div "2007" at bounding box center [204, 271] width 119 height 10
checkbox input "true"
click at [201, 307] on button "Сохранить" at bounding box center [204, 297] width 119 height 21
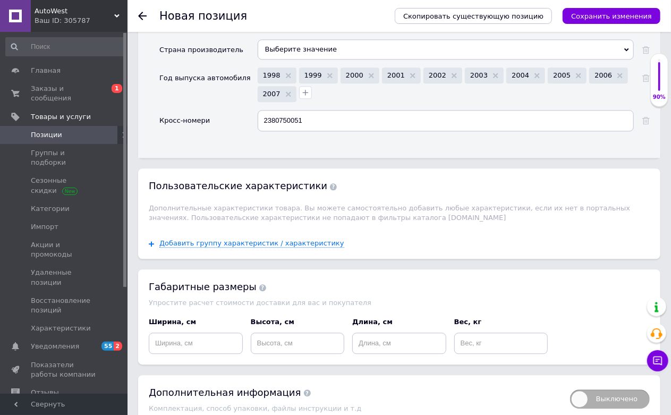
click at [599, 4] on div "Скопировать существующую позицию Сохранить изменения" at bounding box center [522, 16] width 276 height 32
click at [591, 15] on icon "Сохранить изменения" at bounding box center [611, 16] width 81 height 8
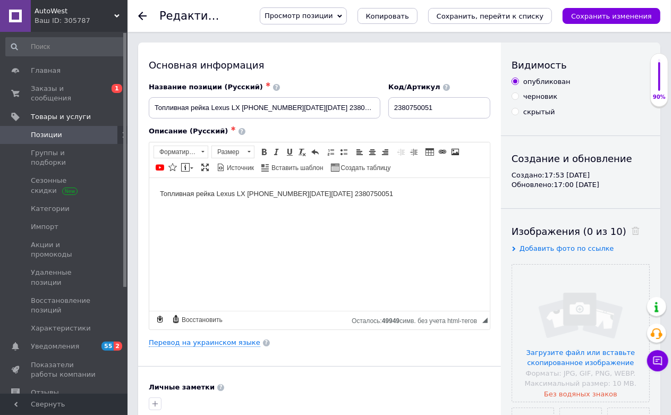
click at [88, 130] on span "Позиции" at bounding box center [64, 135] width 67 height 10
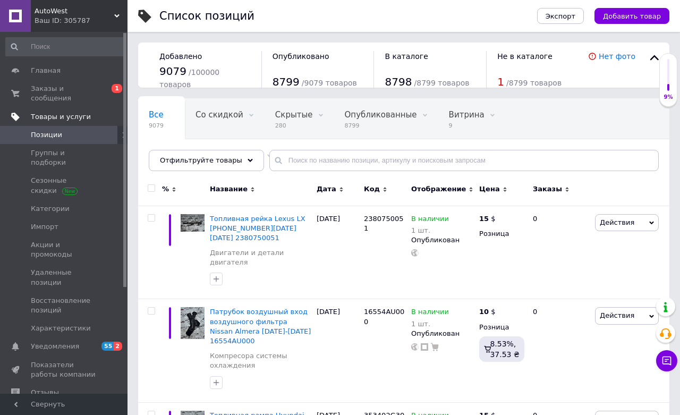
click at [61, 108] on link "Товары и услуги" at bounding box center [65, 117] width 131 height 18
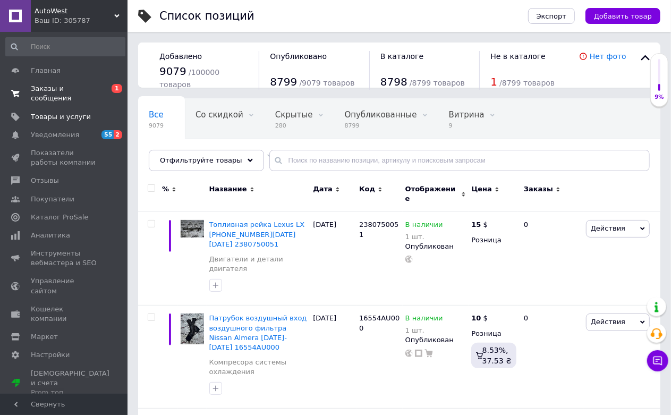
click at [63, 95] on link "Заказы и сообщения 0 1" at bounding box center [65, 94] width 131 height 28
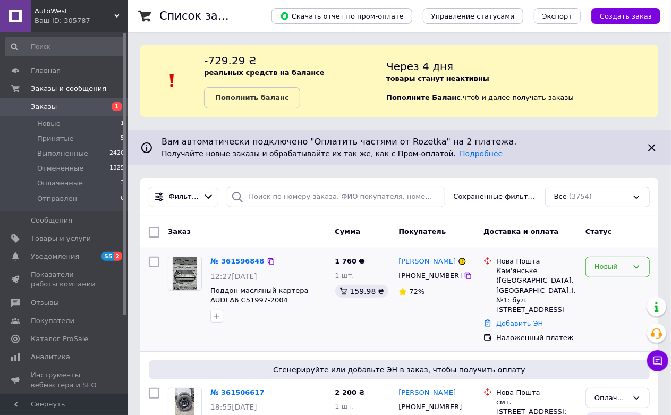
click at [617, 260] on div "Новый" at bounding box center [617, 267] width 64 height 21
click at [612, 289] on li "Принят" at bounding box center [617, 289] width 63 height 20
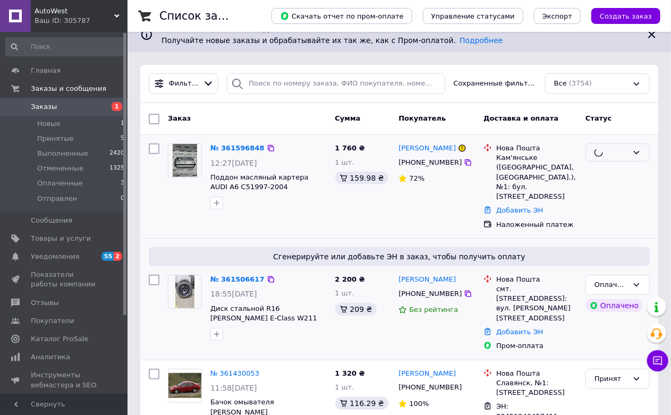
scroll to position [118, 0]
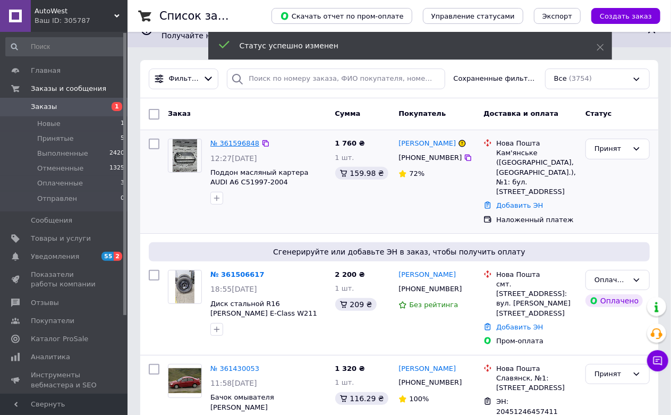
click at [235, 147] on link "№ 361596848" at bounding box center [234, 143] width 49 height 8
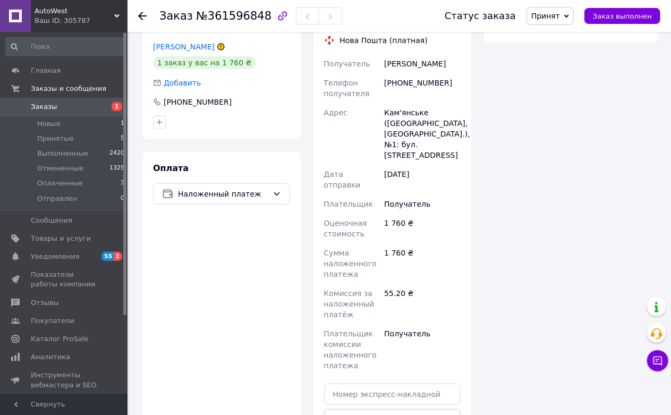
scroll to position [388, 0]
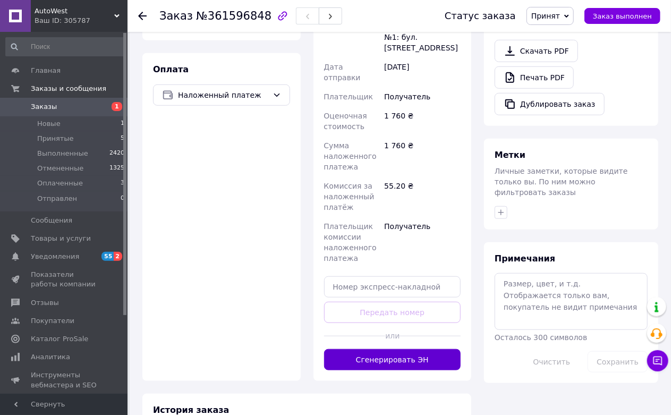
click at [403, 349] on button "Сгенерировать ЭН" at bounding box center [392, 359] width 137 height 21
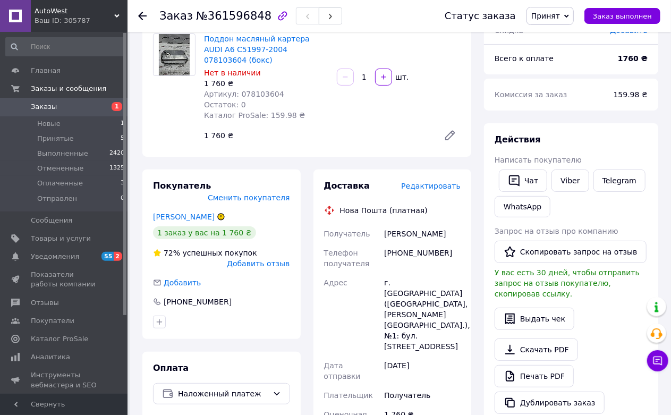
scroll to position [0, 0]
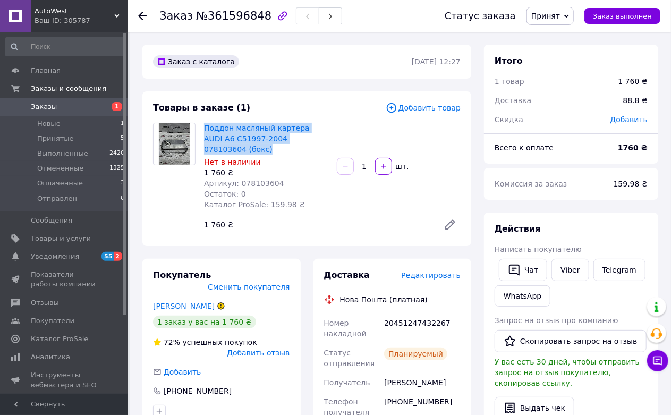
drag, startPoint x: 201, startPoint y: 128, endPoint x: 317, endPoint y: 137, distance: 116.7
click at [319, 137] on div "Поддон масляный картера AUDI A6 C51997-2004 078103604 (бокс) Нет в наличии 1 76…" at bounding box center [266, 166] width 133 height 91
copy link "Поддон масляный картера AUDI A6 C51997-2004 078103604 (бокс)"
click at [71, 240] on span "Товары и услуги" at bounding box center [61, 239] width 60 height 10
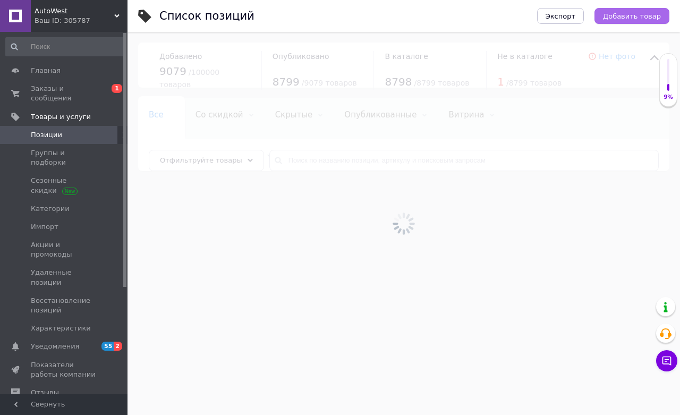
click at [628, 12] on span "Добавить товар" at bounding box center [632, 16] width 58 height 8
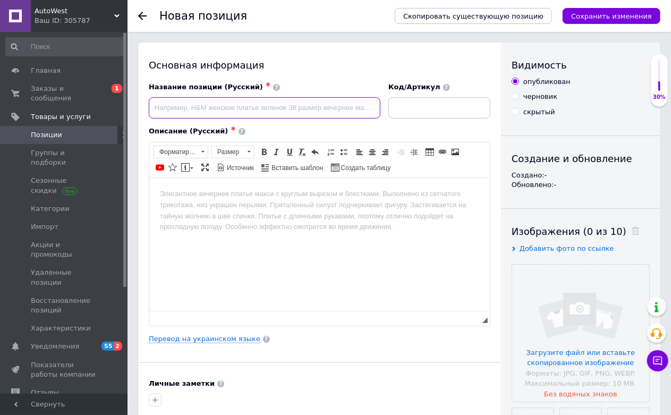
click at [257, 102] on input at bounding box center [265, 107] width 232 height 21
paste input "Регулятор давления топлива в топливной рейке"
paste input "Lexus LX [PHONE_NUMBER][DATE][DATE]"
paste input "2328050050"
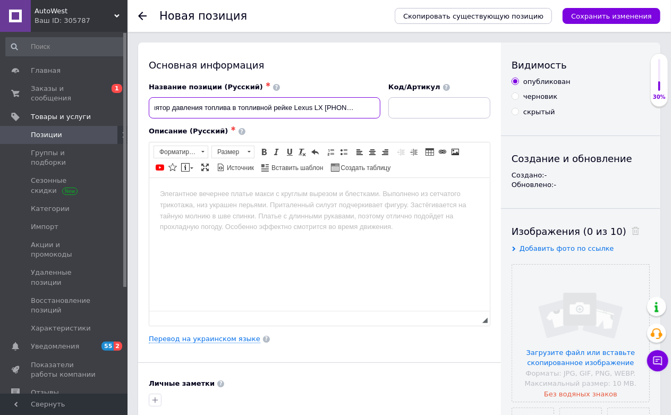
type input "Регулятор давления топлива в топливной рейке Lexus LX [PHONE_NUMBER][DATE][DATE…"
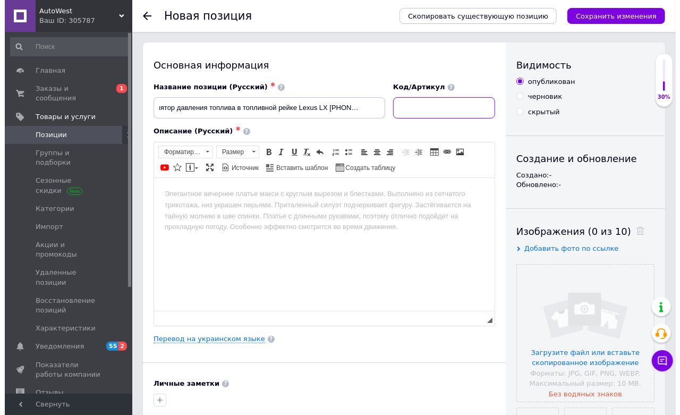
scroll to position [0, 0]
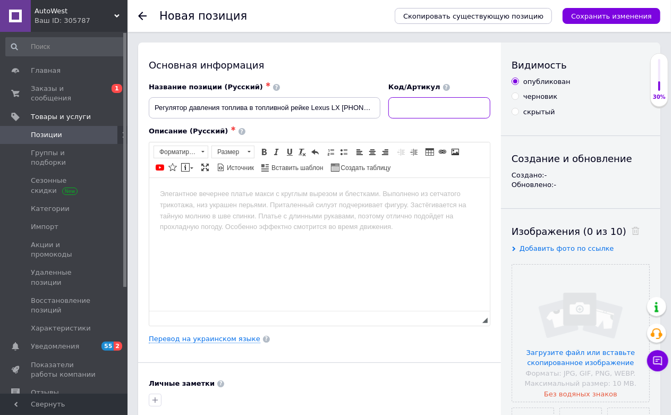
click at [409, 109] on input at bounding box center [439, 107] width 102 height 21
paste input "2328050050"
type input "2328050050"
click at [312, 104] on input "Регулятор давления топлива в топливной рейке Lexus LX [PHONE_NUMBER][DATE][DATE…" at bounding box center [265, 107] width 232 height 21
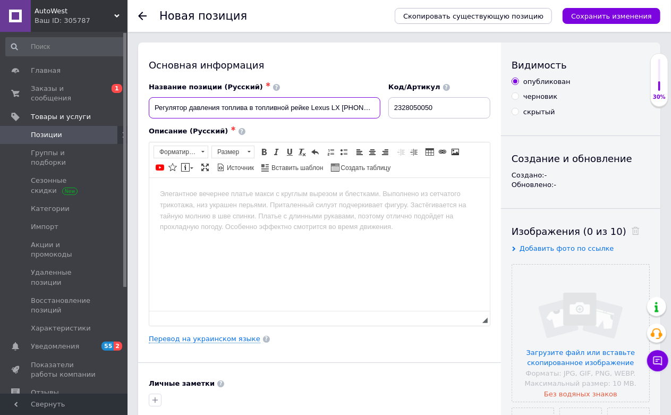
click at [312, 104] on input "Регулятор давления топлива в топливной рейке Lexus LX [PHONE_NUMBER][DATE][DATE…" at bounding box center [265, 107] width 232 height 21
click at [335, 210] on html at bounding box center [319, 193] width 340 height 32
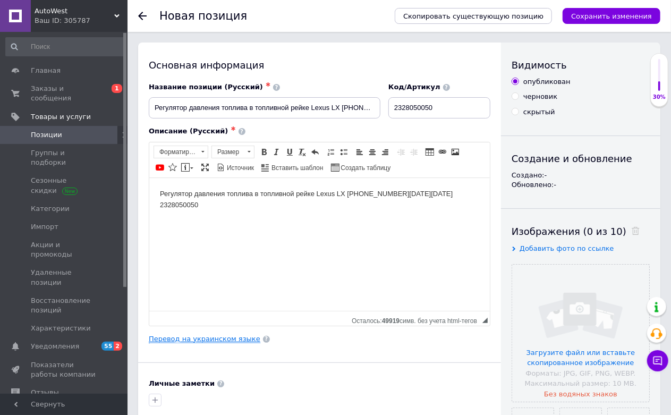
click at [220, 343] on link "Перевод на украинском языке" at bounding box center [205, 339] width 112 height 8
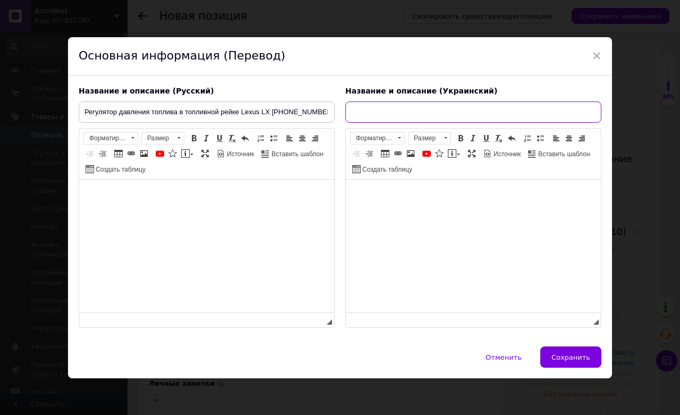
click at [422, 108] on input "text" at bounding box center [473, 111] width 256 height 21
click at [384, 115] on input "text" at bounding box center [473, 111] width 256 height 21
paste input "Регулятор тиску палива в паливній рейці Lexus LX [PHONE_NUMBER]р 2328050050"
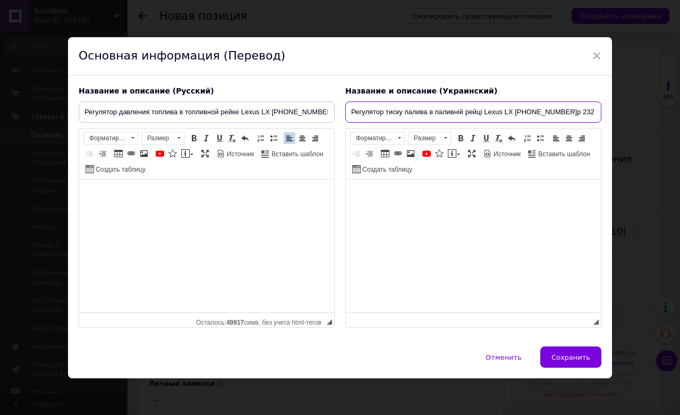
scroll to position [0, 12]
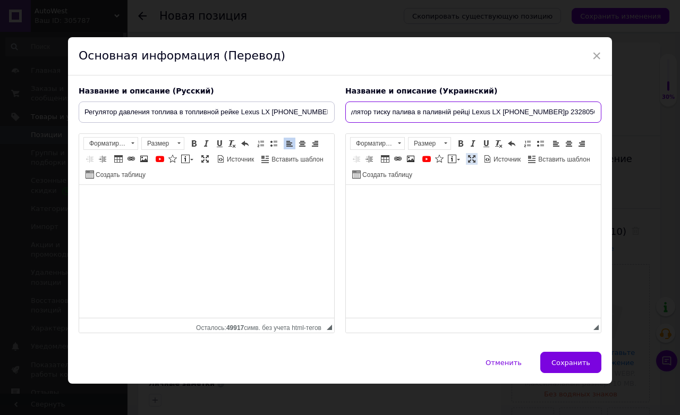
type input "Регулятор тиску палива в паливній рейці Lexus LX [PHONE_NUMBER]р 2328050050"
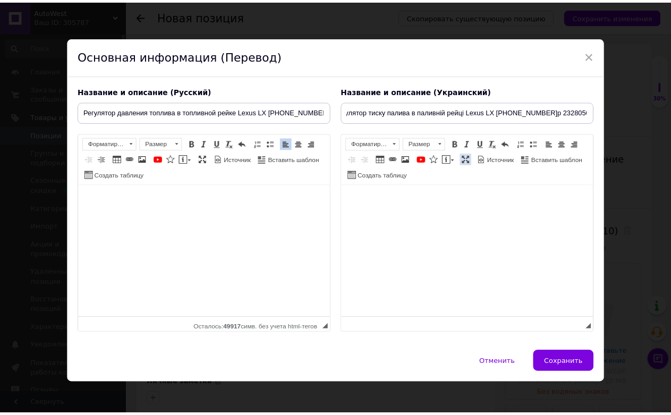
scroll to position [0, 0]
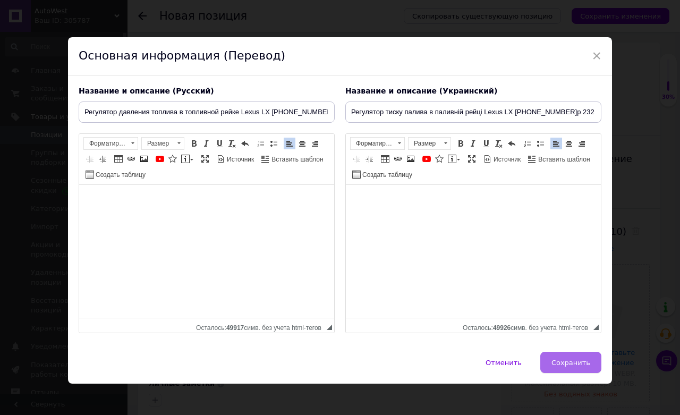
click at [570, 363] on span "Сохранить" at bounding box center [570, 362] width 39 height 8
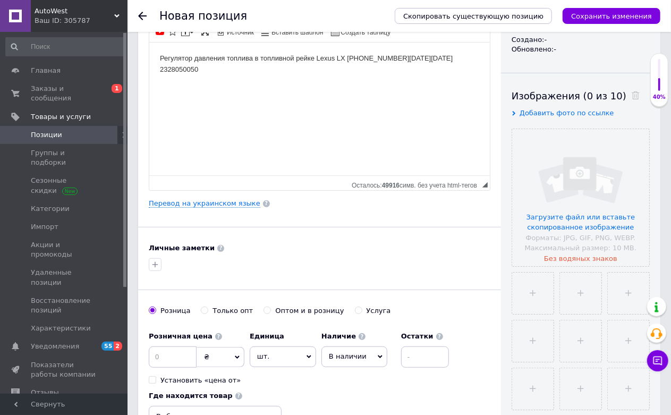
scroll to position [236, 0]
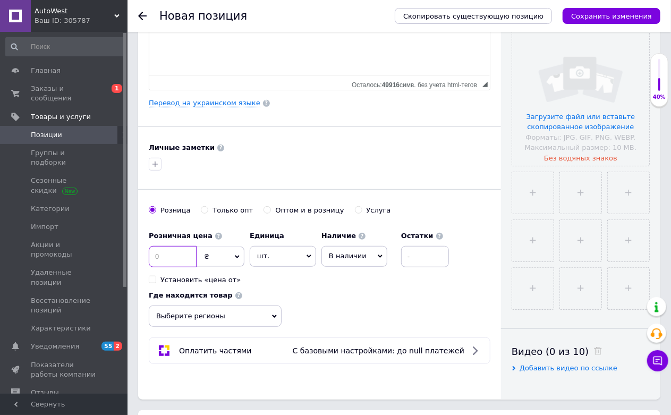
click at [160, 267] on input at bounding box center [173, 256] width 48 height 21
type input "25"
click at [220, 267] on span "₴" at bounding box center [221, 256] width 48 height 20
click at [211, 286] on li "$" at bounding box center [220, 278] width 47 height 15
click at [417, 267] on input at bounding box center [425, 256] width 48 height 21
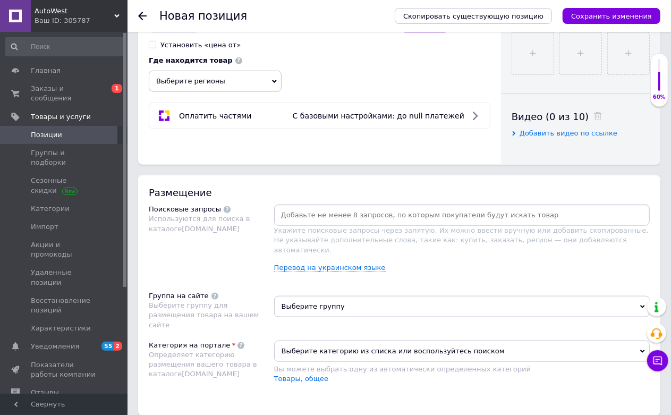
scroll to position [472, 0]
type input "1"
click at [246, 91] on span "Выберите регионы" at bounding box center [215, 80] width 133 height 21
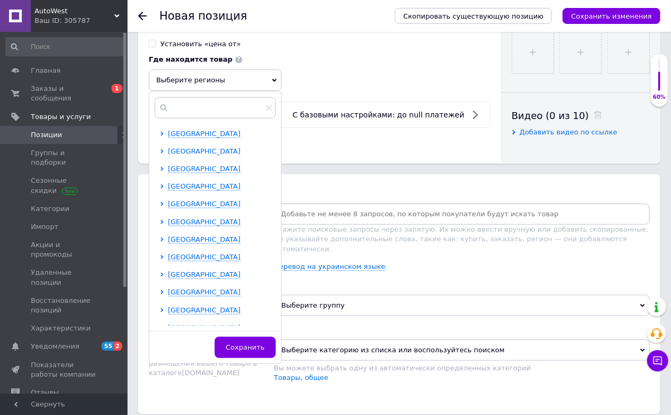
click at [197, 155] on span "[GEOGRAPHIC_DATA]" at bounding box center [204, 151] width 73 height 8
click at [195, 208] on span "Луцк" at bounding box center [195, 204] width 18 height 8
checkbox input "true"
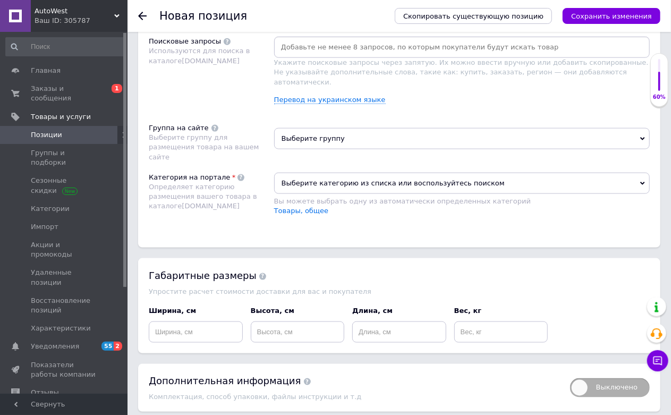
scroll to position [649, 0]
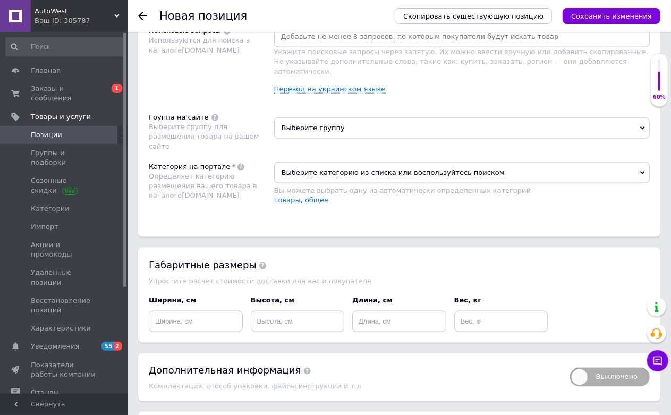
click at [340, 45] on input at bounding box center [461, 37] width 371 height 16
paste input "Регулятор тиску палива в паливній рейці Lexus LX [PHONE_NUMBER]р 2328050050"
type input "Регулятор тиску палива в паливній рейці Lexus LX [PHONE_NUMBER]р 2328050050"
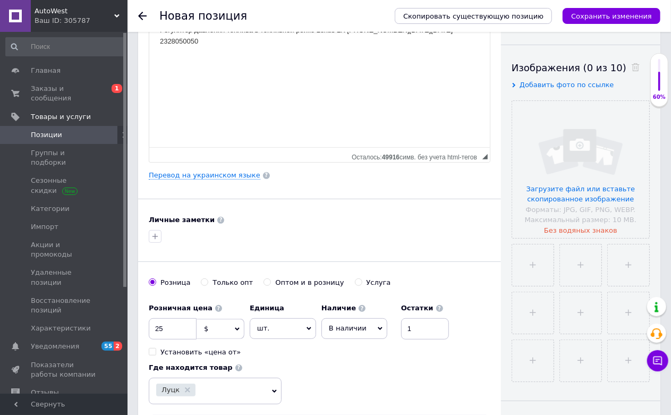
scroll to position [59, 0]
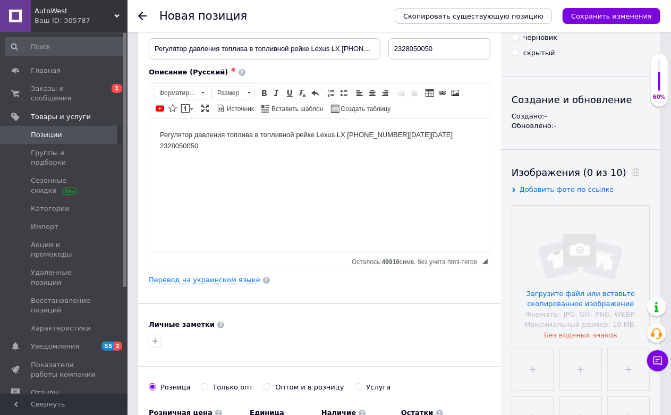
click at [293, 132] on body "Регулятор давления топлива в топливной рейке Lexus LX [PHONE_NUMBER][DATE][DATE…" at bounding box center [318, 154] width 319 height 51
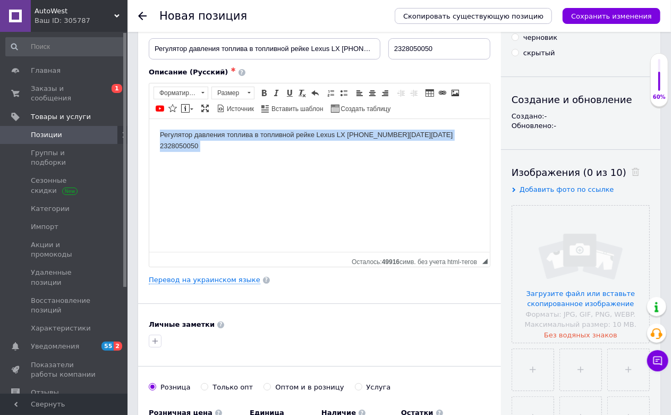
click at [293, 132] on body "Регулятор давления топлива в топливной рейке Lexus LX [PHONE_NUMBER][DATE][DATE…" at bounding box center [318, 154] width 319 height 51
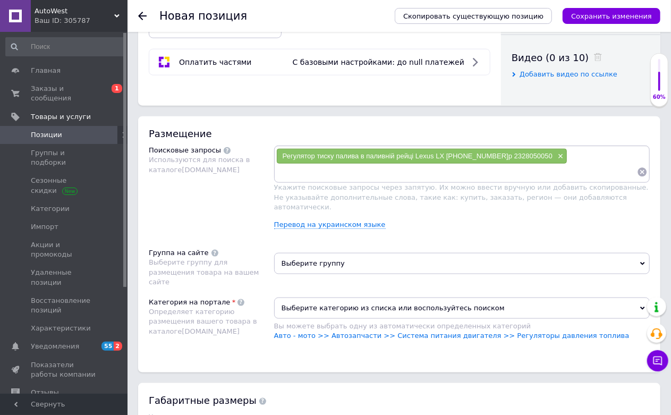
scroll to position [649, 0]
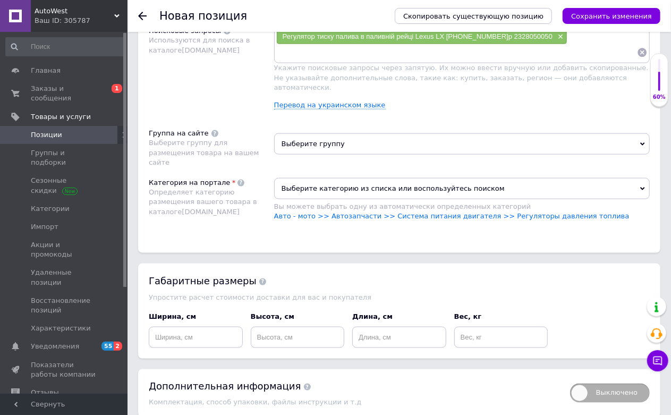
click at [360, 91] on span "Укажите поисковые запросы через запятую. Их можно ввести вручную или добавить с…" at bounding box center [461, 77] width 374 height 27
click at [358, 61] on input at bounding box center [456, 53] width 361 height 16
paste input "Регулятор давления топлива в топливной рейке Lexus LX [PHONE_NUMBER][DATE][DATE…"
type input "Регулятор давления топлива в топливной рейке Lexus LX [PHONE_NUMBER][DATE][DATE…"
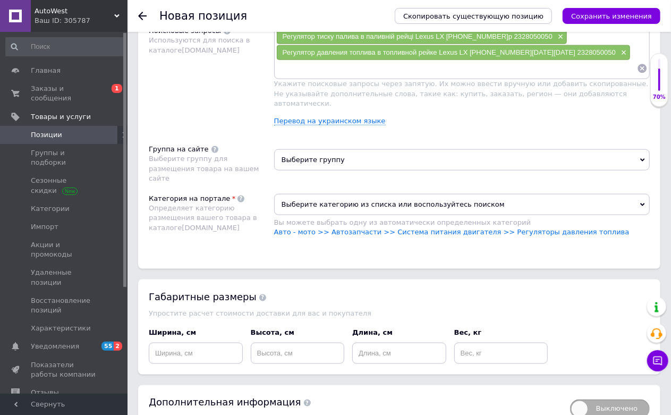
paste input "2328050050 Toyota регулятор тиску палива"
type input "2328050050 Toyota регулятор тиску палива"
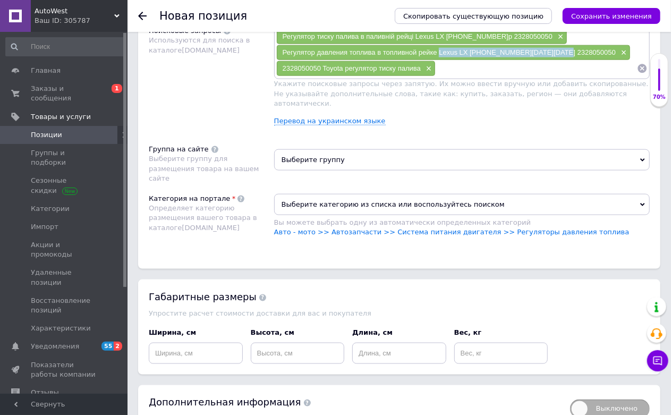
drag, startPoint x: 439, startPoint y: 149, endPoint x: 560, endPoint y: 152, distance: 121.7
click at [560, 60] on div "Регулятор давления топлива в топливной рейке Lexus LX [PHONE_NUMBER][DATE][DATE…" at bounding box center [453, 52] width 353 height 15
click at [482, 76] on input at bounding box center [535, 69] width 201 height 16
paste input "Lexus LX [PHONE_NUMBER][DATE][DATE] 2328050050"
type input "Lexus LX [PHONE_NUMBER][DATE][DATE] 2328050050"
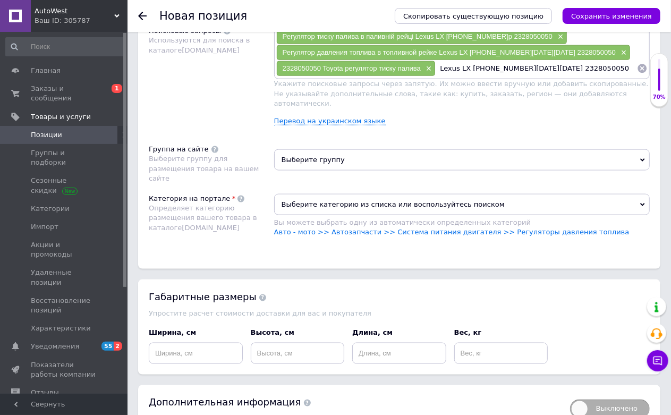
click at [523, 76] on input "Lexus LX [PHONE_NUMBER][DATE][DATE] 2328050050" at bounding box center [535, 69] width 201 height 16
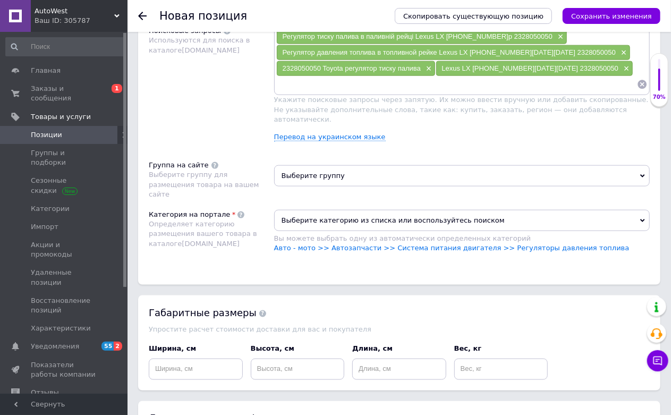
paste input "2328050050"
type input "2328050050"
click at [320, 186] on span "Выберите группу" at bounding box center [461, 175] width 375 height 21
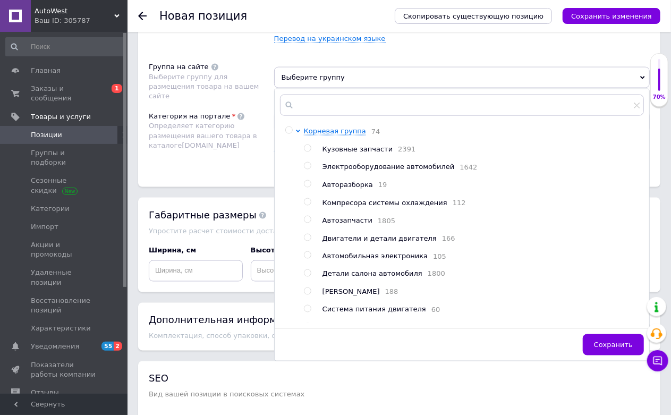
scroll to position [826, 0]
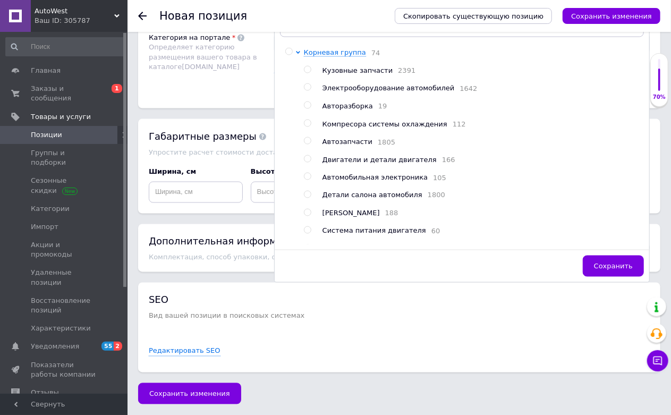
click at [356, 164] on span "Двигатели и детали двигателя" at bounding box center [379, 160] width 114 height 8
radio input "true"
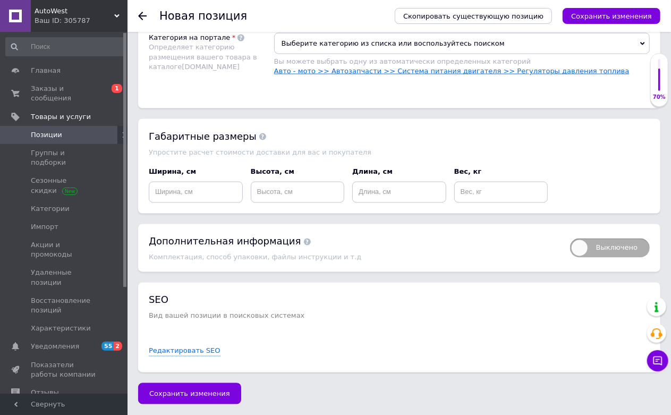
click at [501, 75] on link "Авто - мото >> Автозапчасти >> Система питания двигателя >> Регуляторы давления…" at bounding box center [451, 71] width 355 height 8
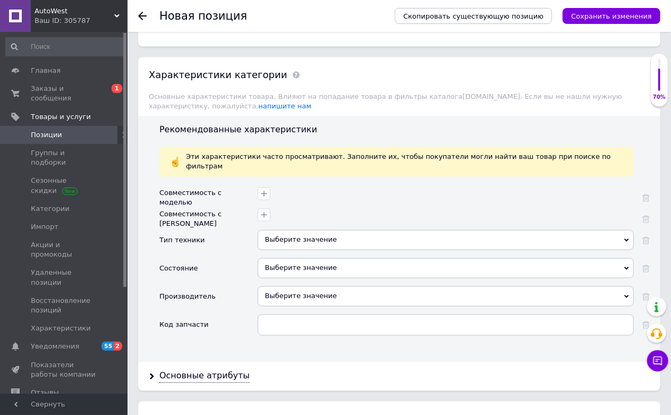
scroll to position [1003, 0]
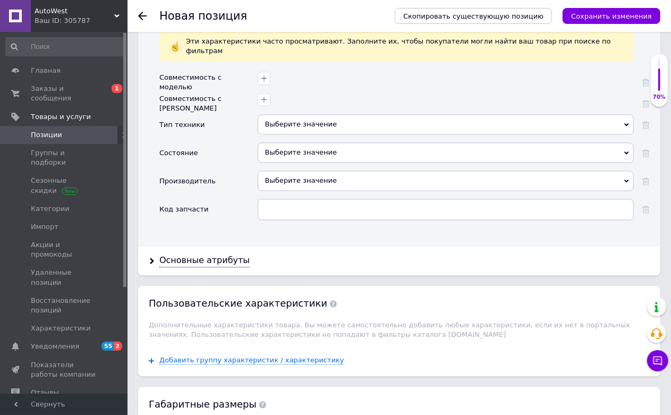
click at [343, 135] on div "Выберите значение" at bounding box center [446, 125] width 376 height 20
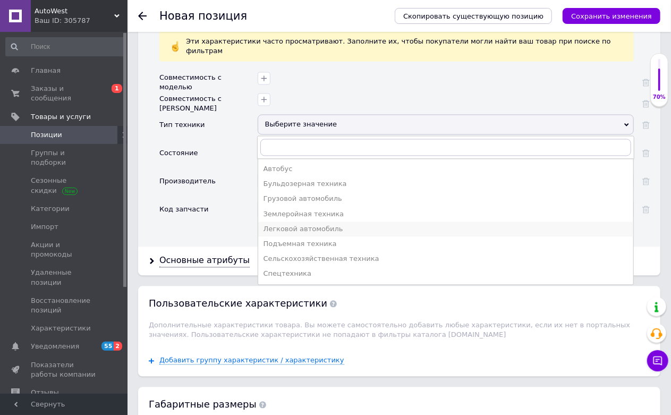
click at [291, 234] on div "Легковой автомобиль" at bounding box center [445, 230] width 364 height 10
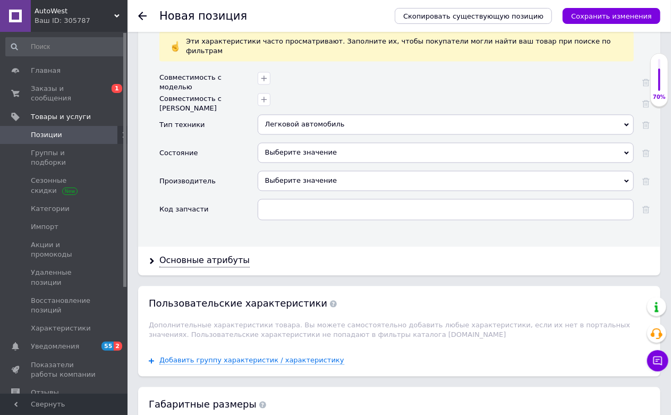
click at [292, 163] on div "Выберите значение" at bounding box center [446, 153] width 376 height 20
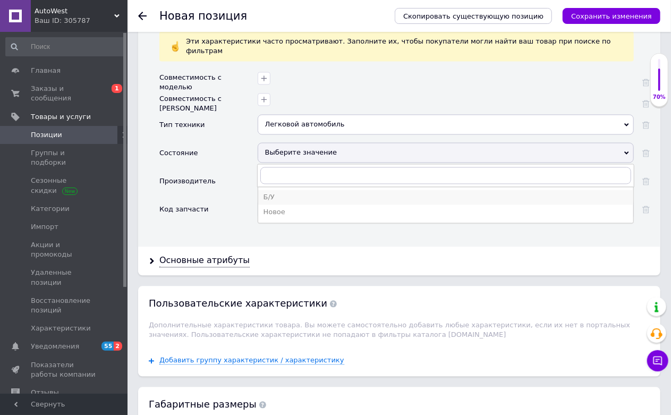
click at [283, 202] on div "Б/У" at bounding box center [445, 198] width 364 height 10
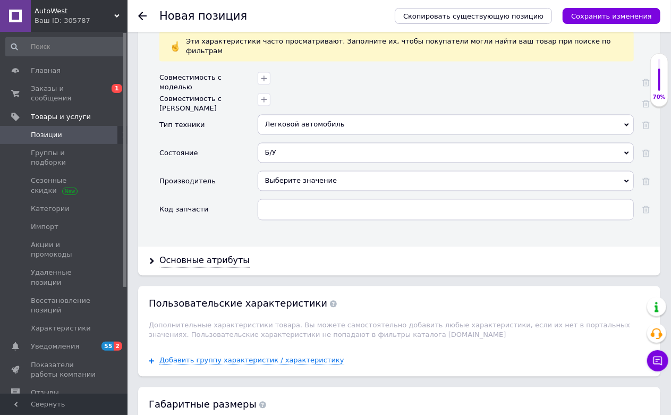
click at [296, 191] on div "Выберите значение" at bounding box center [446, 181] width 376 height 20
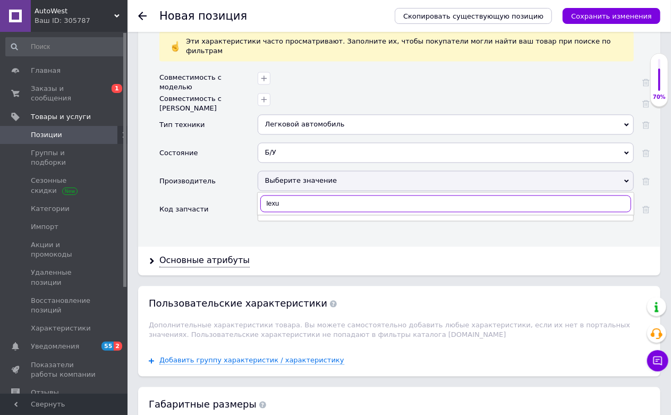
type input "lexus"
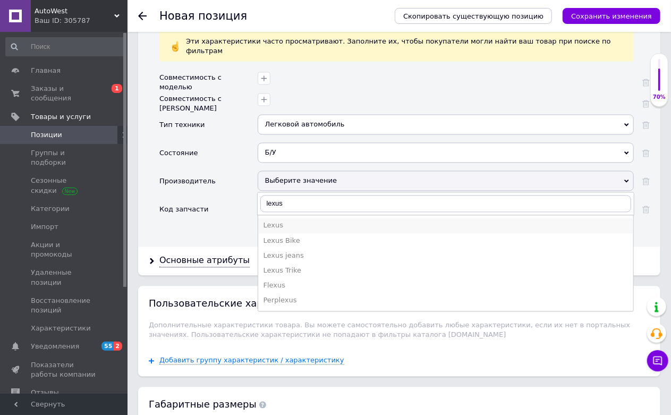
click at [274, 230] on div "Lexus" at bounding box center [445, 226] width 364 height 10
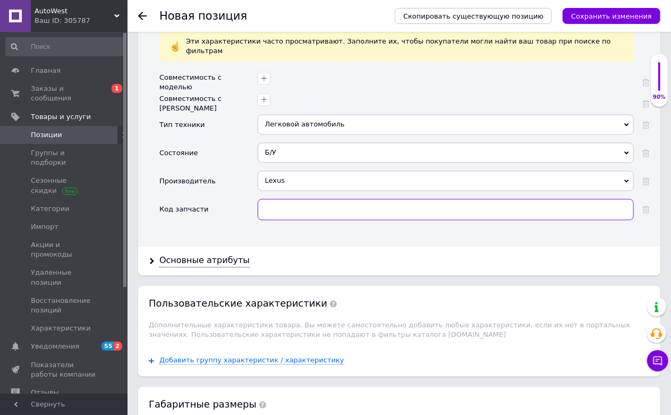
click at [290, 220] on input "text" at bounding box center [446, 209] width 376 height 21
paste input "2328050050"
type input "2328050050"
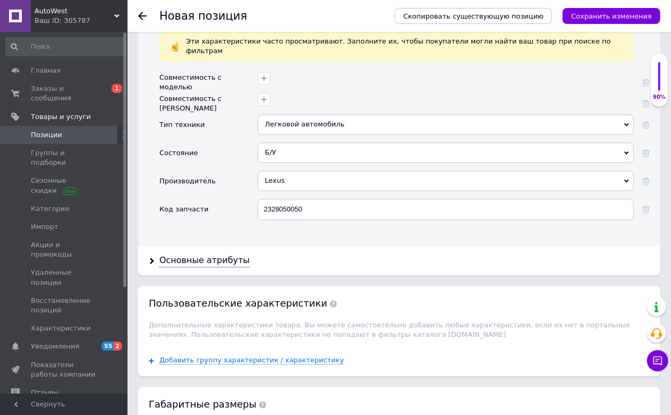
click at [209, 275] on div "Основные атрибуты" at bounding box center [399, 261] width 522 height 28
click at [211, 267] on div "Основные атрибуты" at bounding box center [204, 261] width 90 height 12
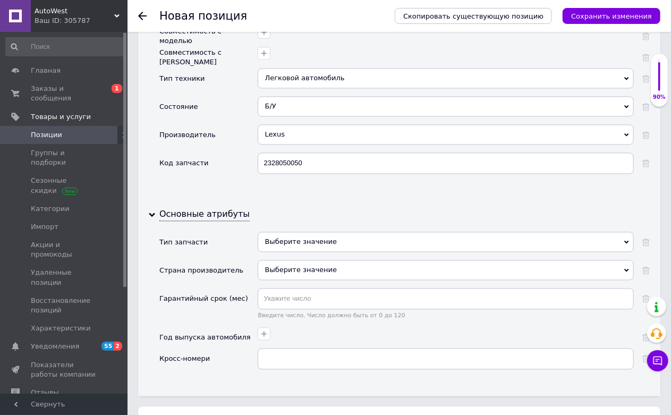
scroll to position [1121, 0]
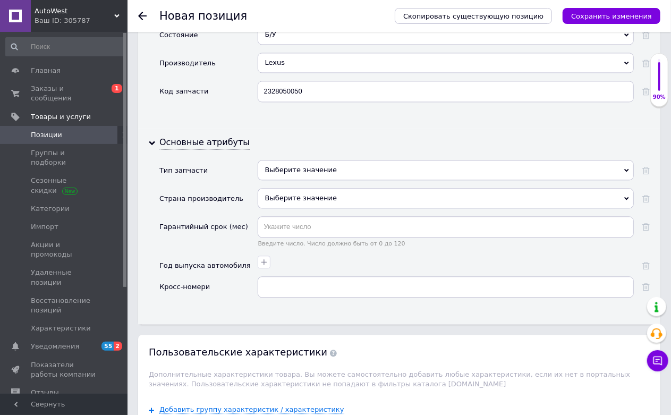
click at [288, 180] on div "Выберите значение" at bounding box center [446, 170] width 376 height 20
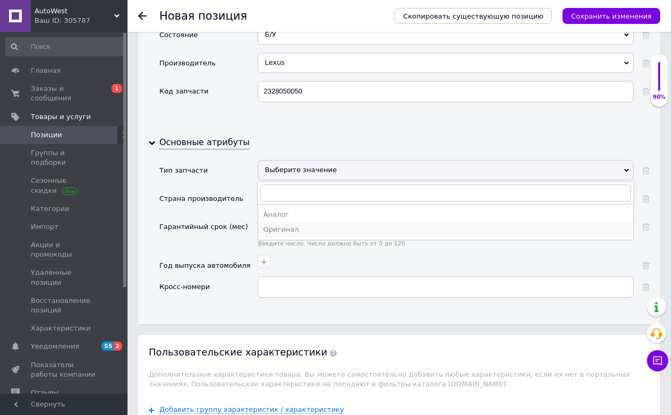
click at [287, 234] on div "Оригинал" at bounding box center [445, 230] width 364 height 10
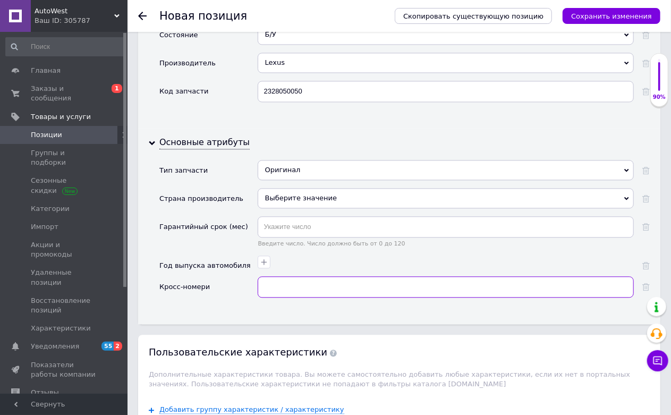
click at [279, 297] on input "text" at bounding box center [446, 286] width 376 height 21
paste input "2328050050"
type input "2328050050"
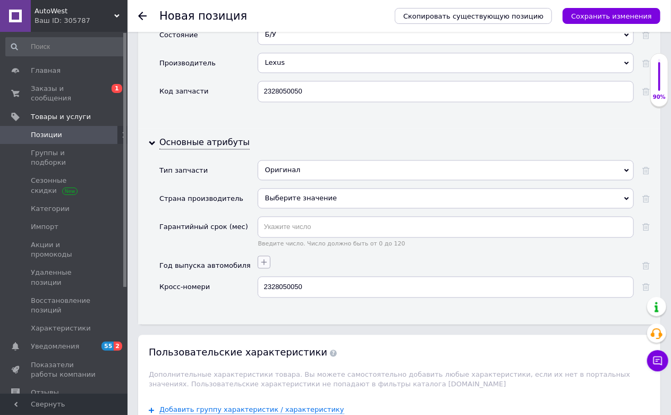
click at [263, 265] on icon "button" at bounding box center [264, 262] width 6 height 6
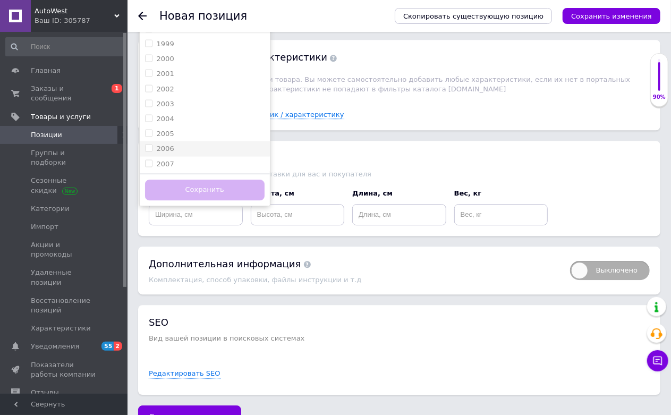
scroll to position [708, 0]
click at [185, 34] on div "1998" at bounding box center [204, 29] width 119 height 10
checkbox input "true"
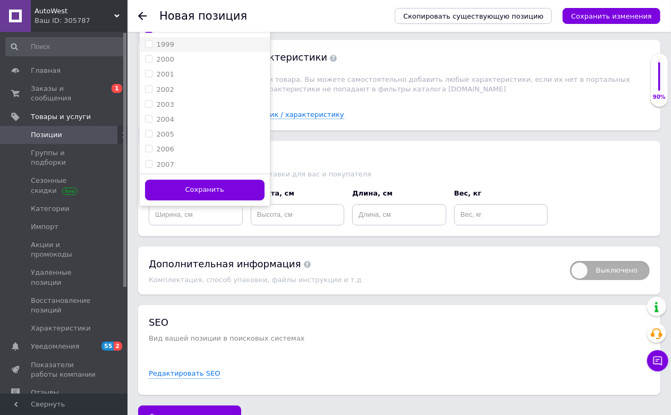
click at [182, 49] on div "1999" at bounding box center [204, 44] width 119 height 10
checkbox input "true"
click at [178, 64] on div "2000" at bounding box center [204, 59] width 119 height 10
checkbox input "true"
click at [176, 79] on div "2001" at bounding box center [204, 74] width 119 height 10
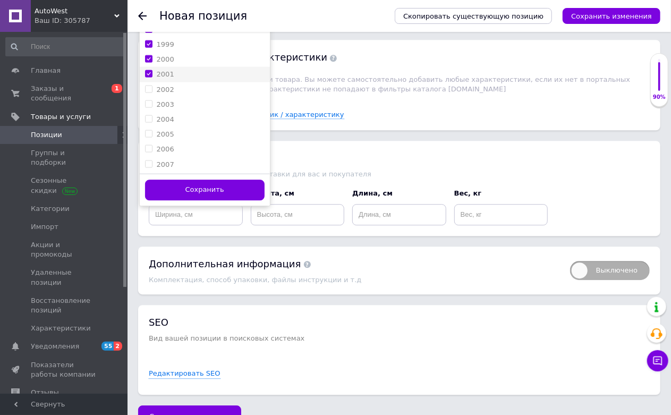
checkbox input "true"
click at [179, 94] on div "2002" at bounding box center [204, 89] width 119 height 10
checkbox input "true"
click at [178, 109] on div "2003" at bounding box center [204, 104] width 119 height 10
checkbox input "true"
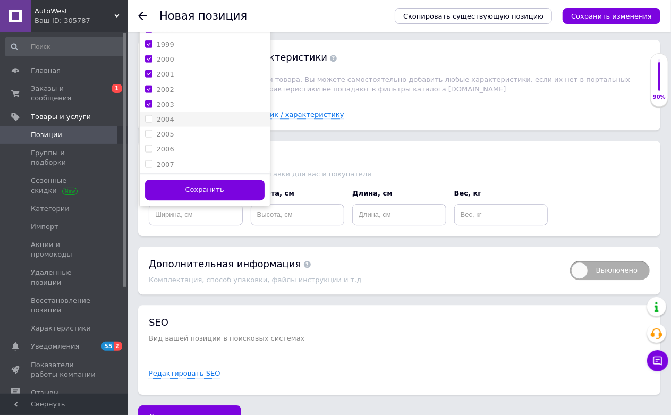
click at [178, 124] on div "2004" at bounding box center [204, 119] width 119 height 10
checkbox input "true"
click at [178, 139] on div "2005" at bounding box center [204, 134] width 119 height 10
checkbox input "true"
click at [180, 153] on div "2006" at bounding box center [204, 149] width 119 height 10
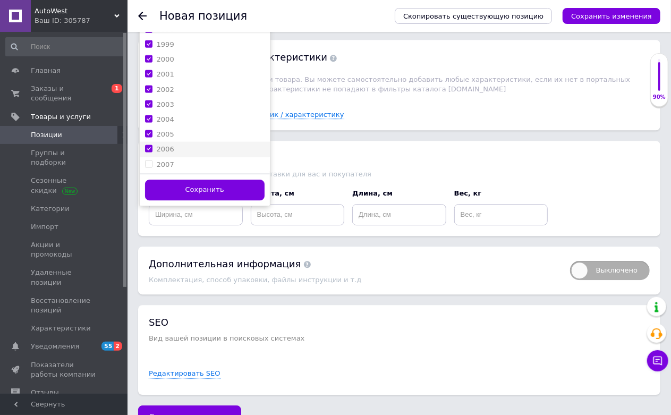
checkbox input "true"
click at [178, 169] on div "2007" at bounding box center [204, 164] width 119 height 10
checkbox input "true"
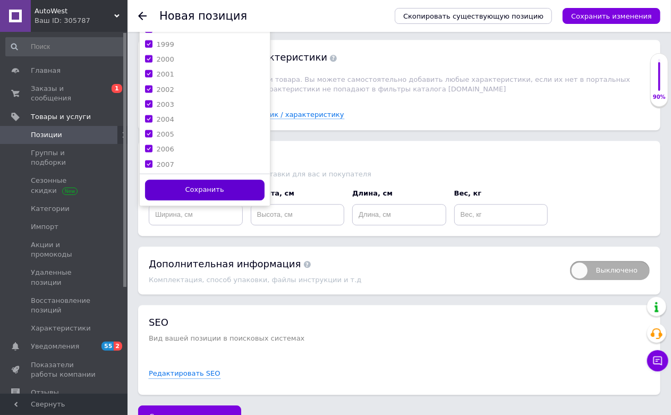
click at [186, 200] on button "Сохранить" at bounding box center [204, 190] width 119 height 21
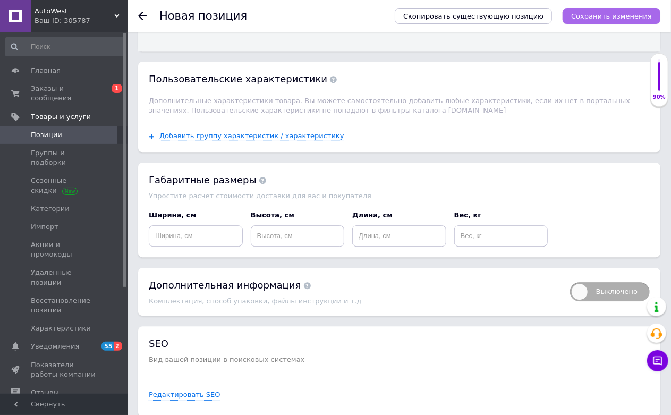
click at [593, 16] on icon "Сохранить изменения" at bounding box center [611, 16] width 81 height 8
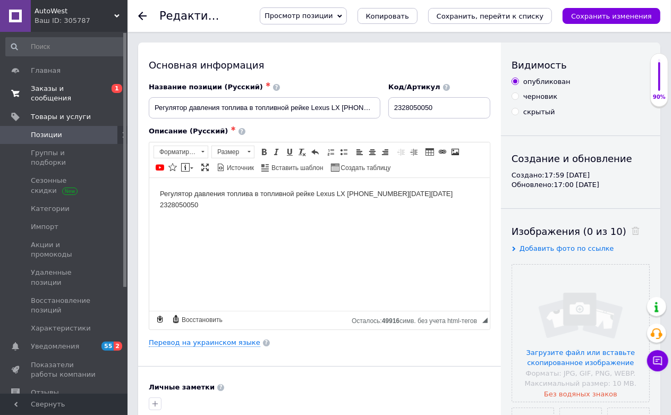
click at [62, 85] on span "Заказы и сообщения" at bounding box center [64, 93] width 67 height 19
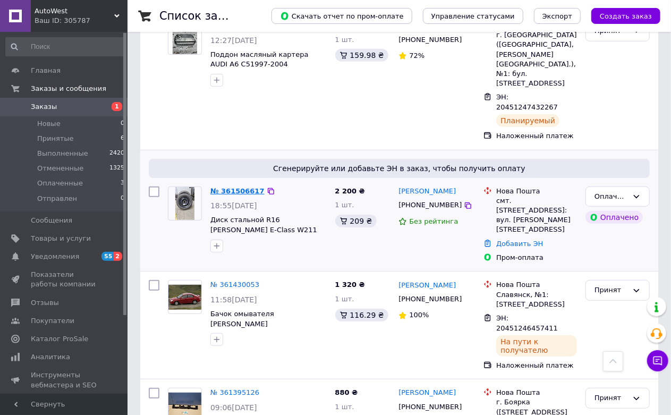
click at [236, 187] on link "№ 361506617" at bounding box center [237, 191] width 54 height 8
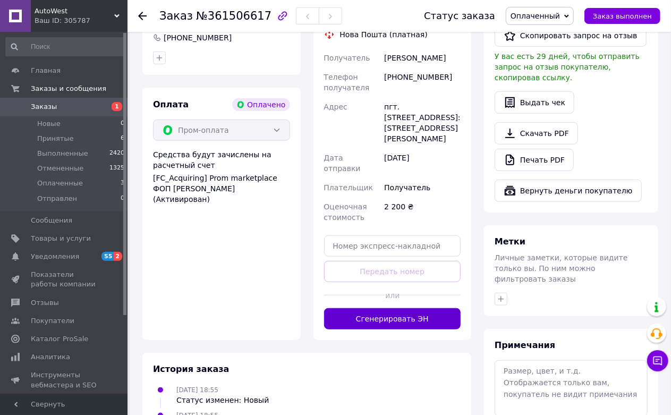
click at [374, 308] on button "Сгенерировать ЭН" at bounding box center [392, 318] width 137 height 21
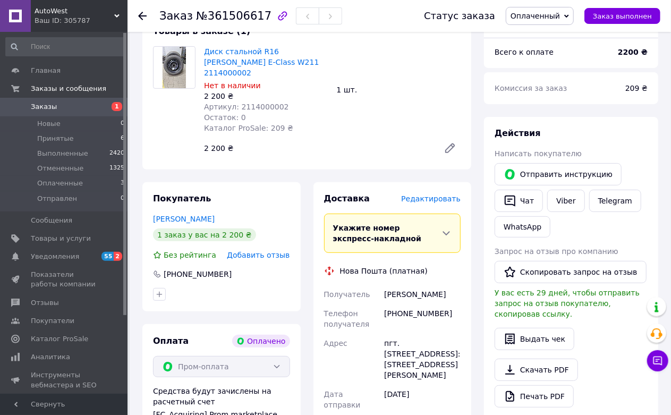
scroll to position [50, 0]
